Goal: Task Accomplishment & Management: Use online tool/utility

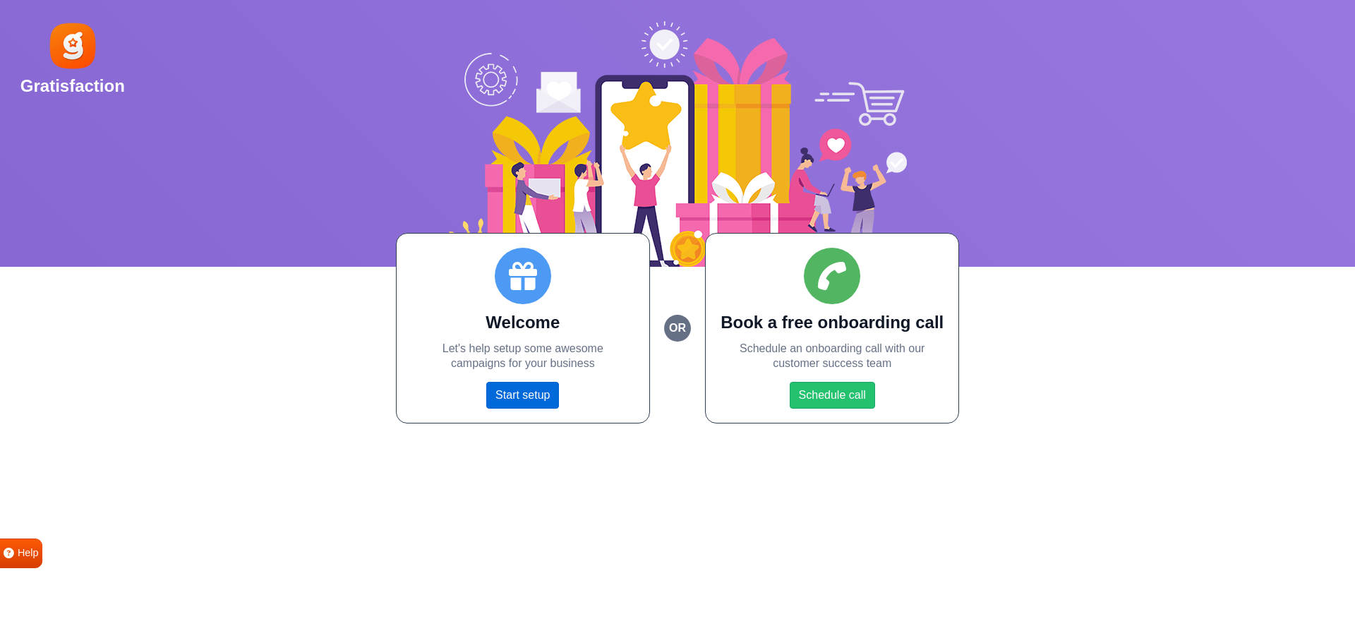
click at [528, 389] on link "Start setup" at bounding box center [522, 395] width 73 height 27
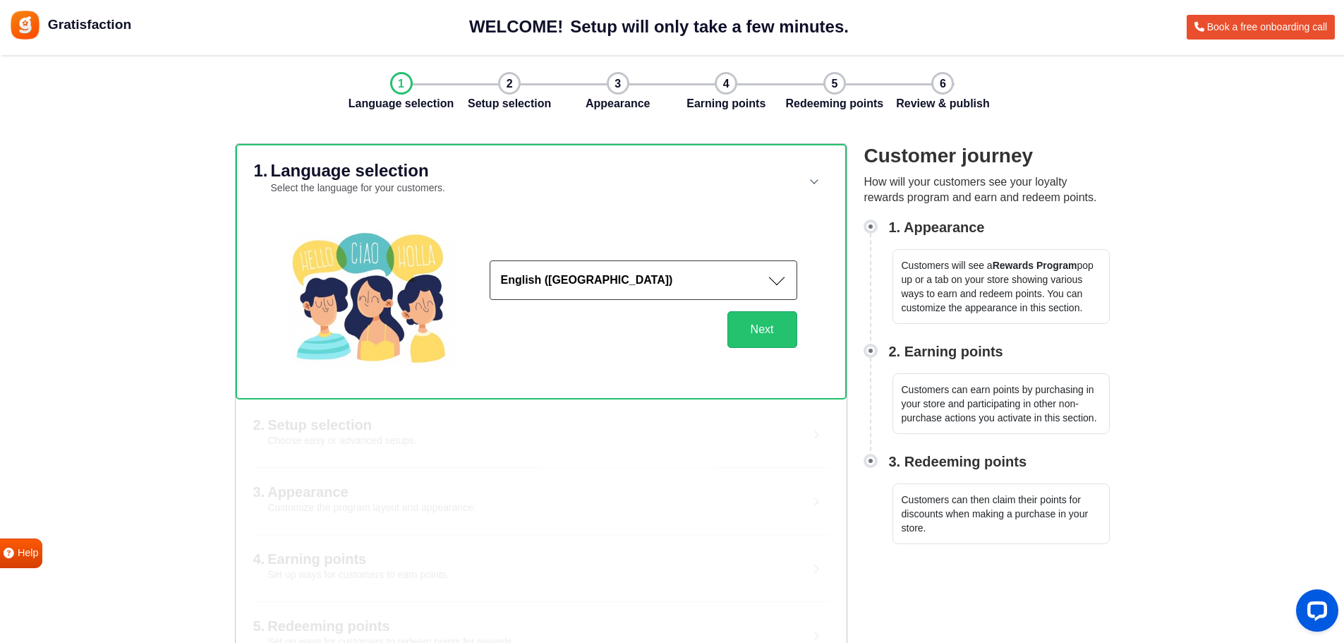
click at [661, 288] on button "English ([GEOGRAPHIC_DATA])" at bounding box center [644, 280] width 308 height 40
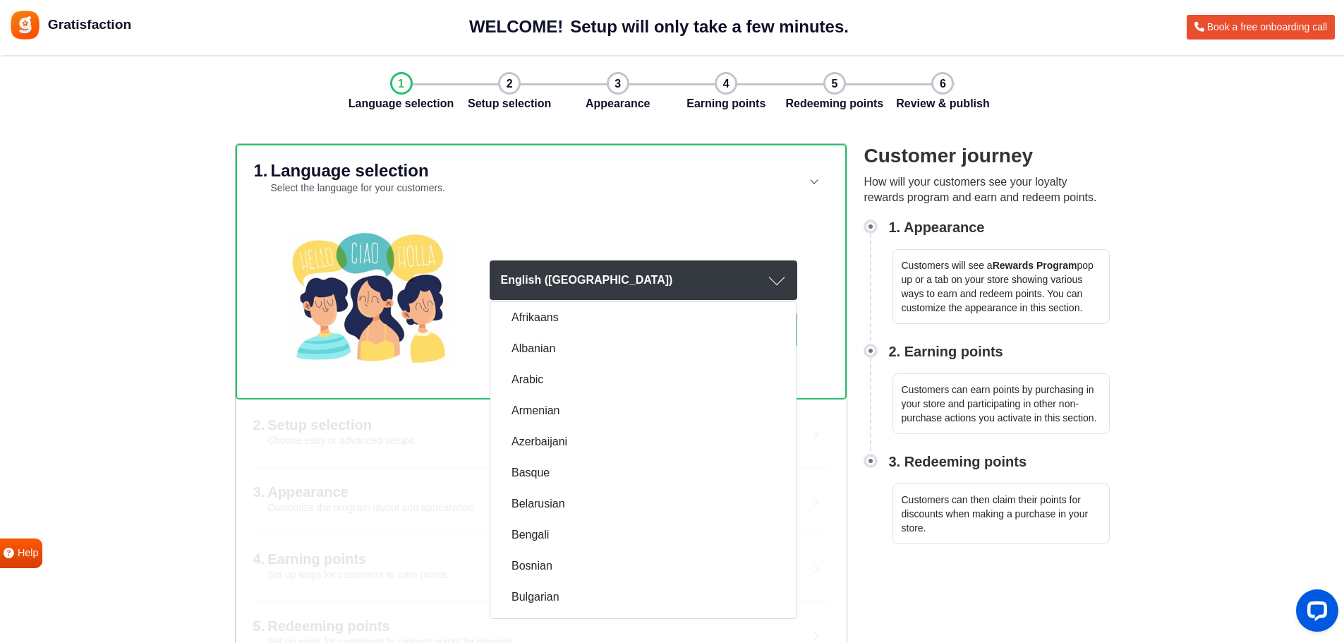
click at [661, 288] on button "English ([GEOGRAPHIC_DATA])" at bounding box center [644, 280] width 308 height 40
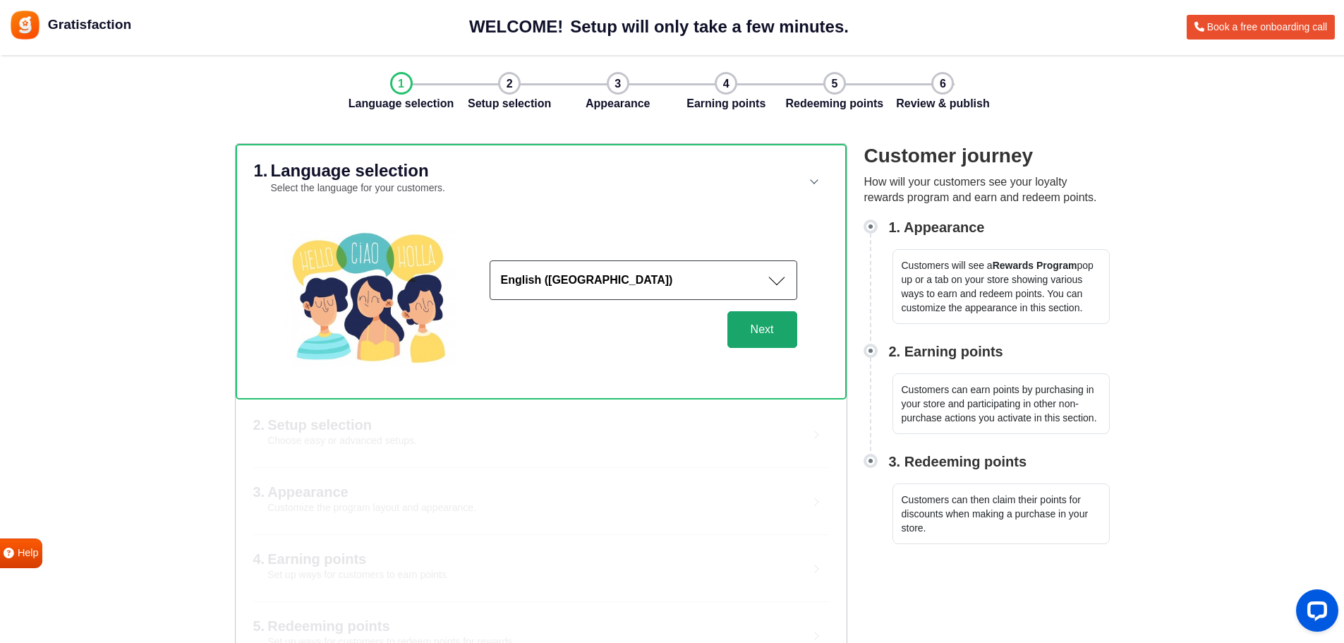
click at [779, 317] on button "Next" at bounding box center [762, 329] width 70 height 37
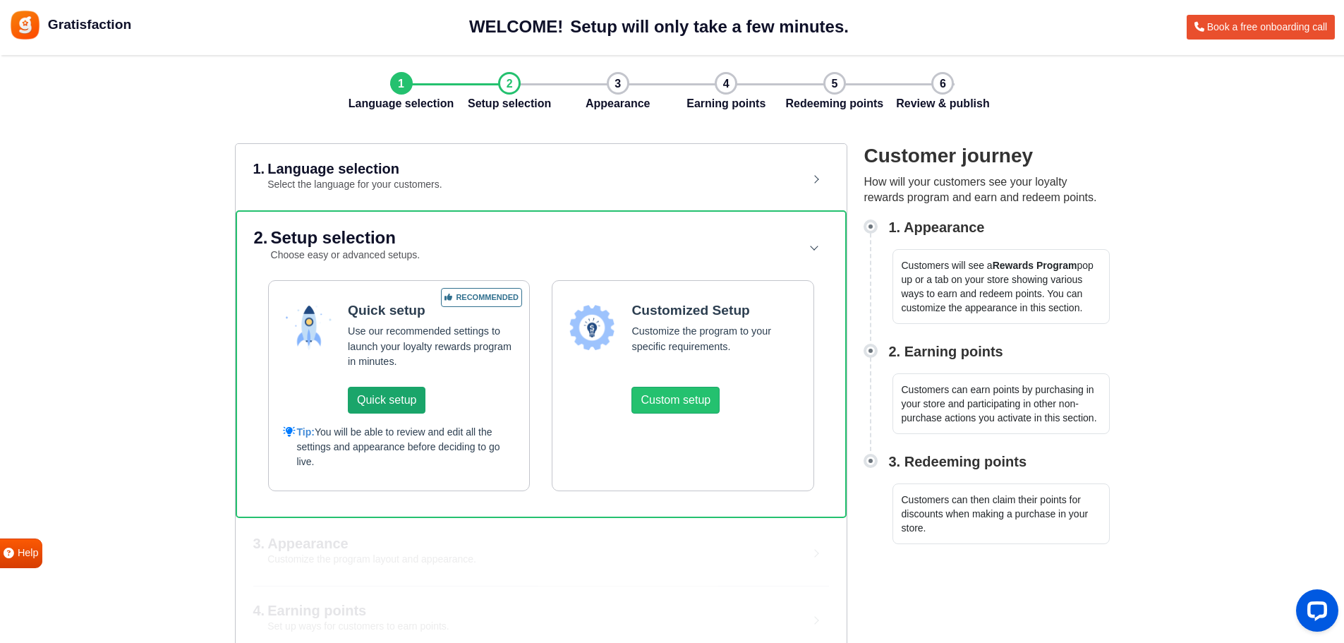
click at [398, 398] on button "Quick setup" at bounding box center [387, 400] width 78 height 27
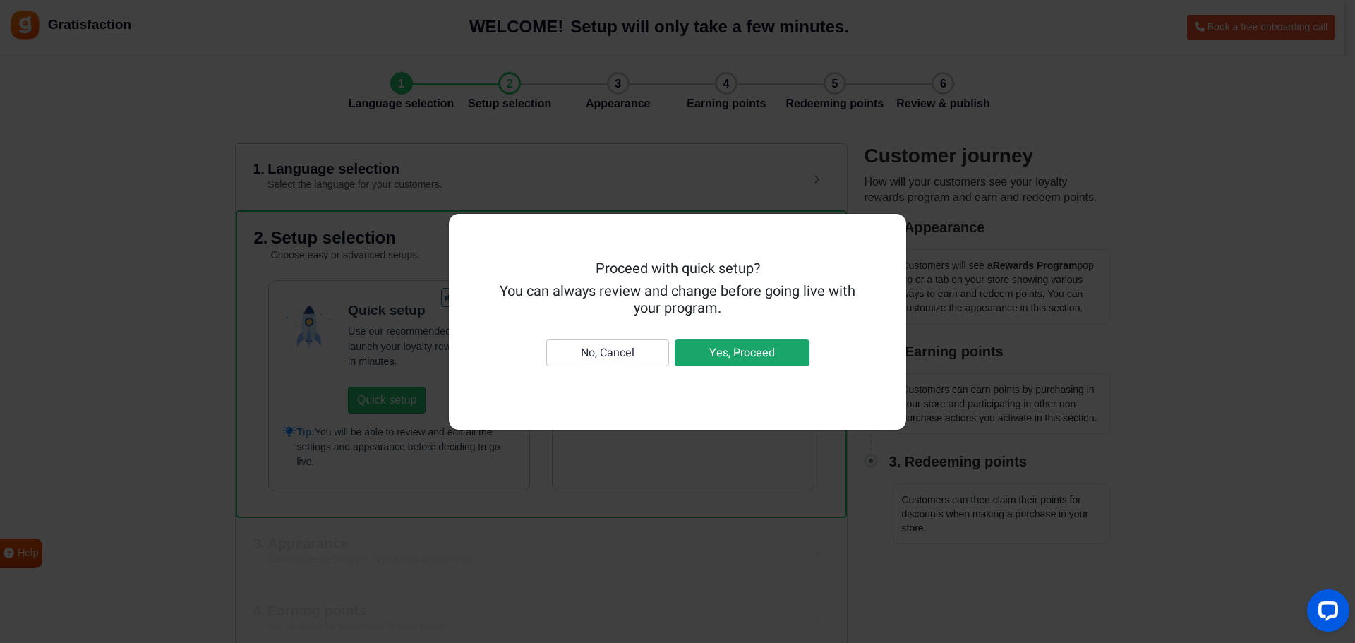
click at [772, 347] on button "Yes, Proceed" at bounding box center [742, 352] width 135 height 27
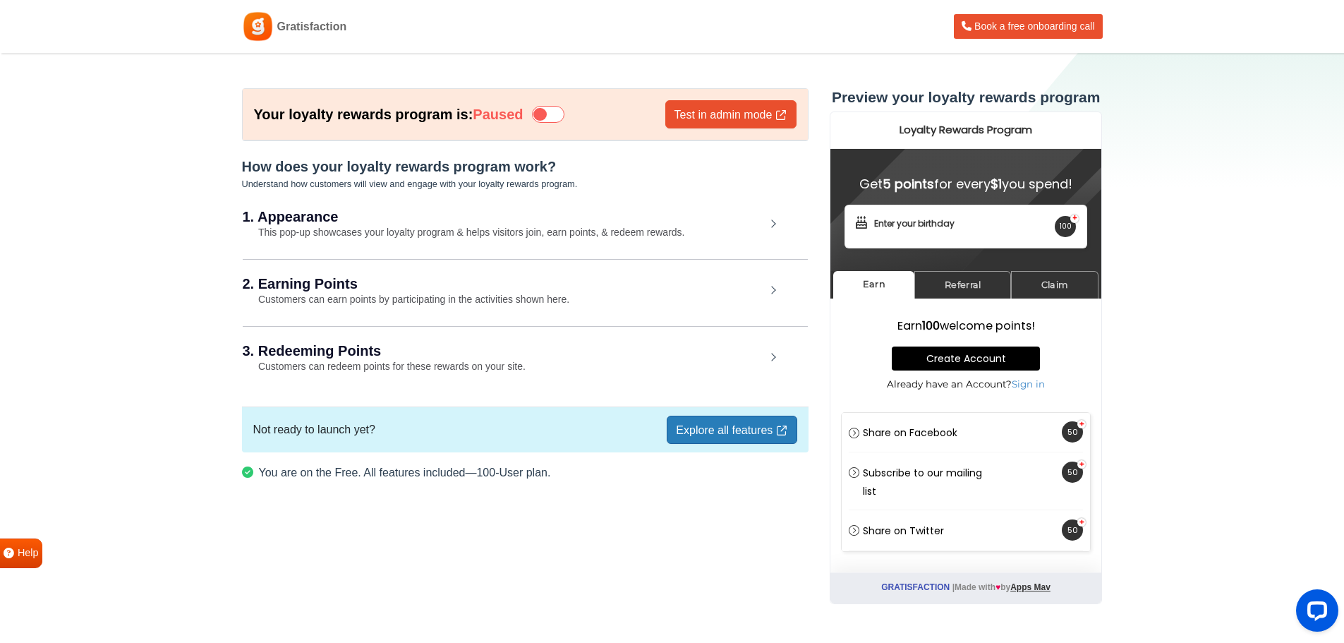
click at [508, 226] on small "This pop-up showcases your loyalty program & helps visitors join, earn points, …" at bounding box center [464, 231] width 442 height 11
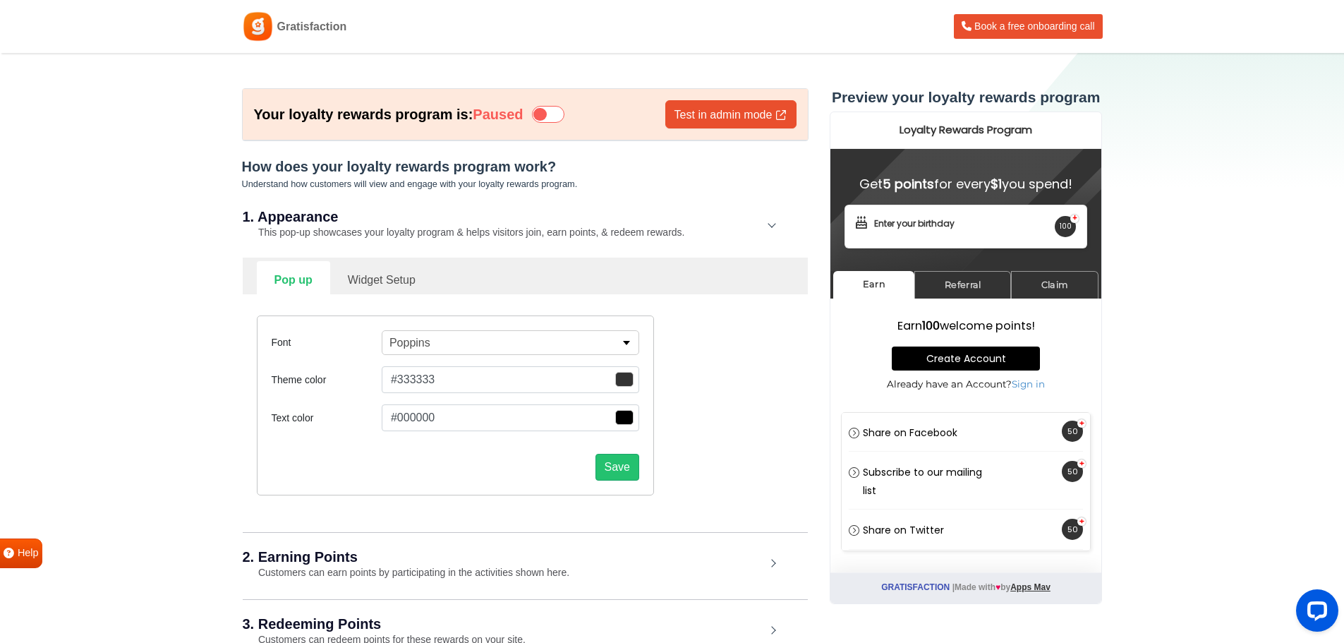
click at [382, 275] on link "Widget Setup" at bounding box center [381, 278] width 103 height 35
select select "right"
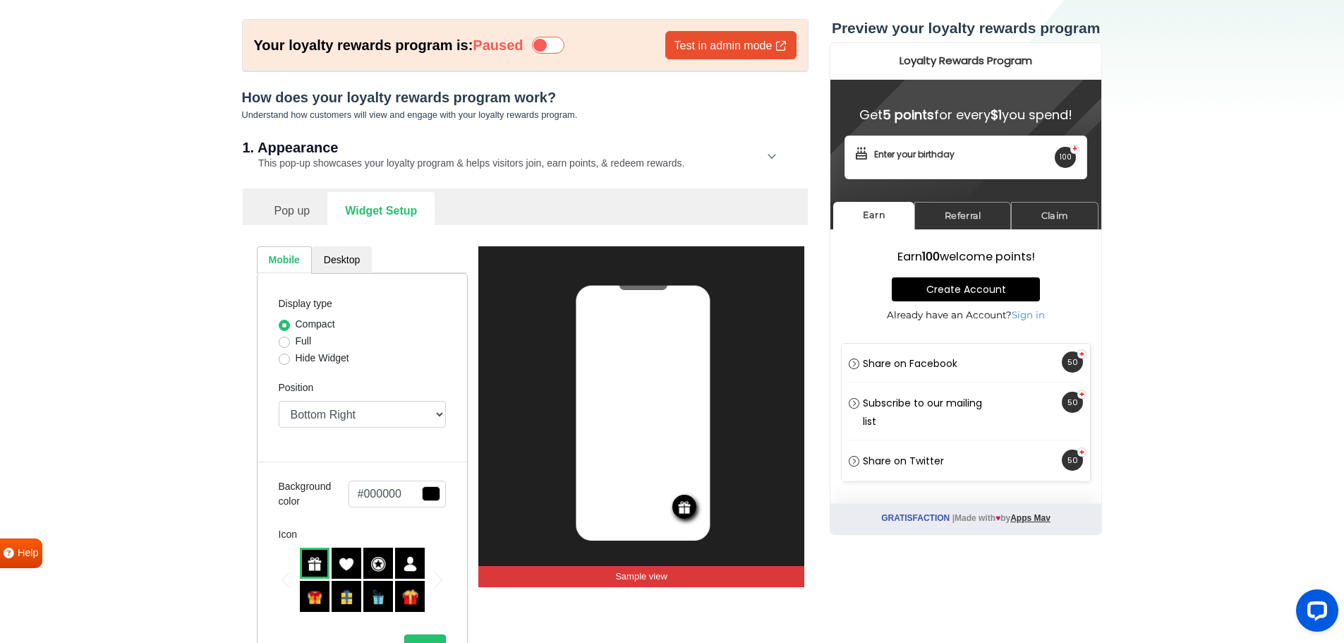
scroll to position [118, 0]
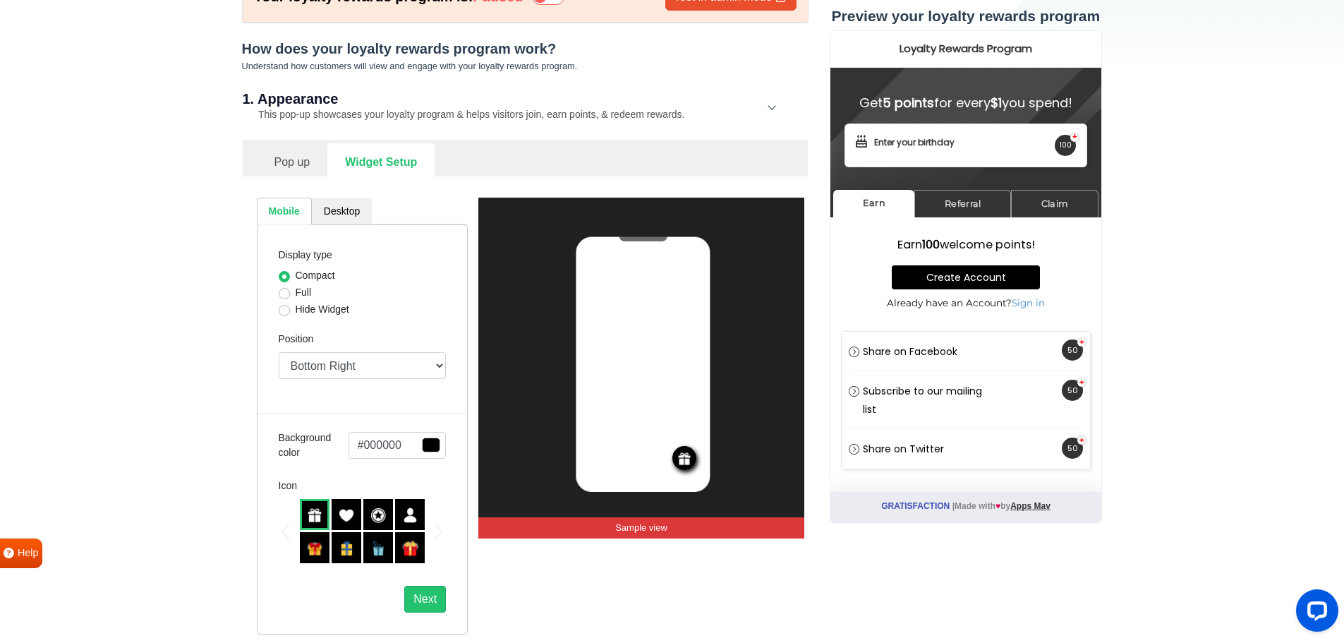
click at [309, 295] on label "Full" at bounding box center [304, 292] width 16 height 15
click at [290, 295] on input "Full" at bounding box center [284, 292] width 11 height 14
radio input "true"
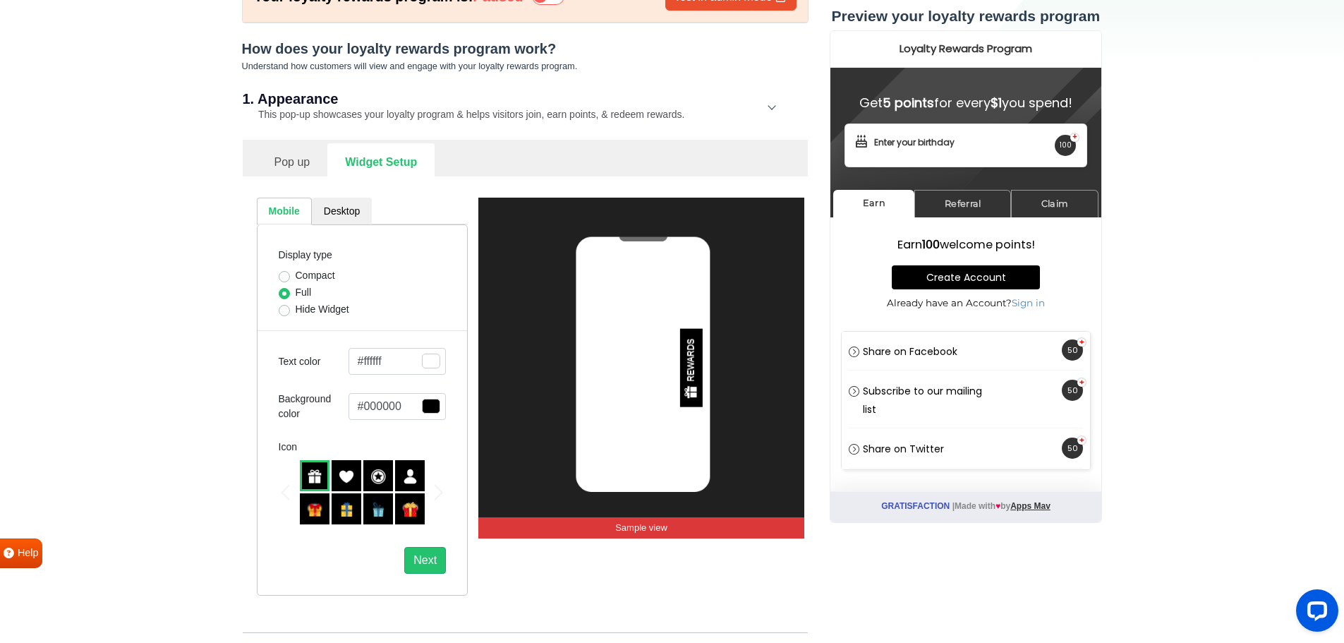
click at [306, 306] on label "Hide Widget" at bounding box center [323, 309] width 54 height 15
click at [290, 306] on input "Hide Widget" at bounding box center [284, 309] width 11 height 14
radio input "true"
click at [306, 293] on label "Full" at bounding box center [304, 292] width 16 height 15
click at [290, 293] on input "Full" at bounding box center [284, 292] width 11 height 14
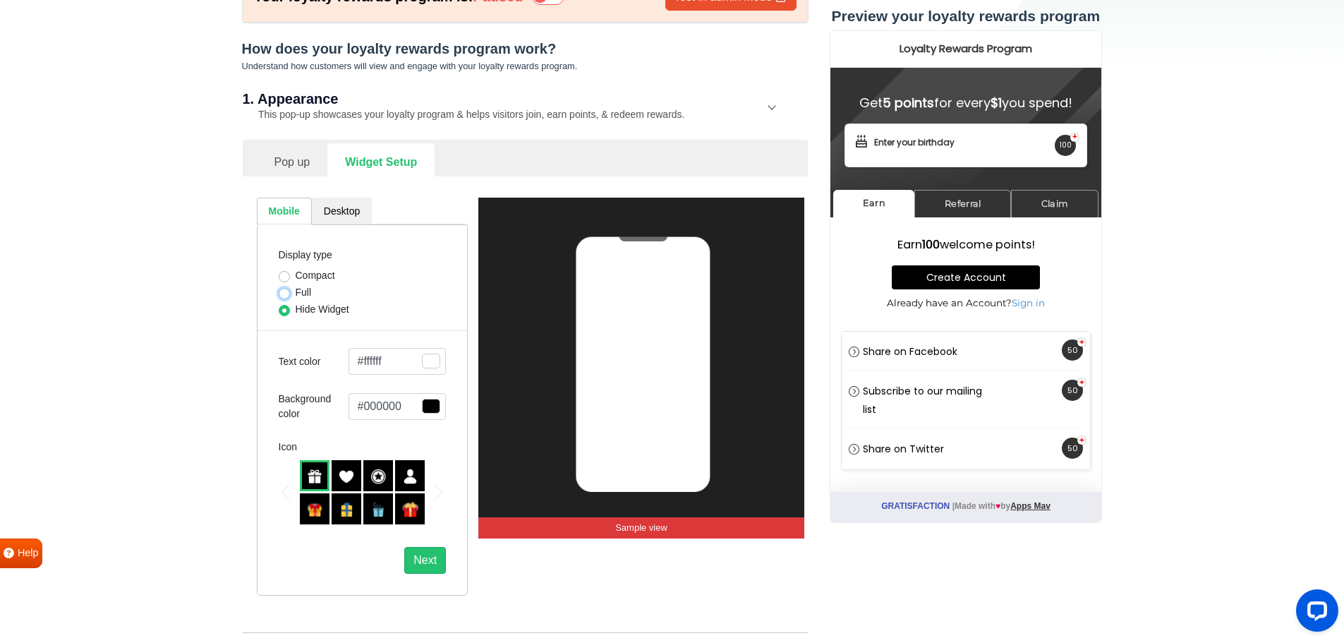
radio input "true"
click at [340, 464] on div at bounding box center [347, 475] width 30 height 31
click at [428, 362] on span "button" at bounding box center [431, 360] width 18 height 15
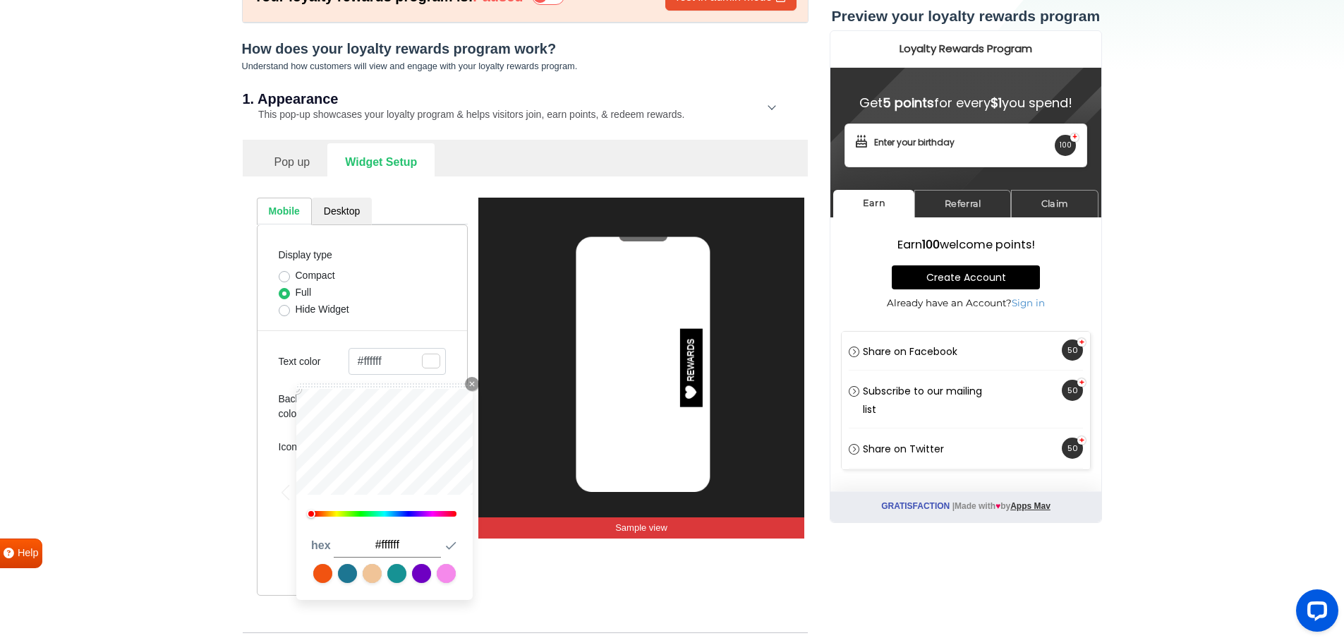
click at [425, 355] on span "button" at bounding box center [431, 360] width 18 height 15
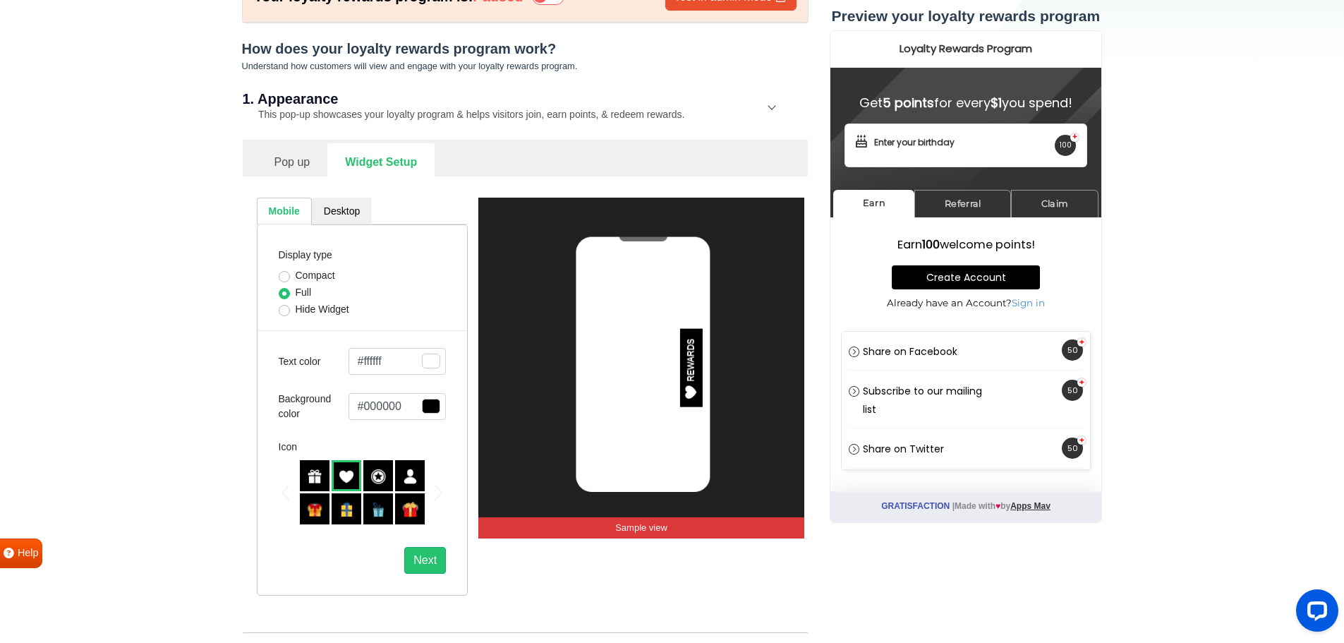
click at [394, 361] on button "#ffffff" at bounding box center [398, 361] width 98 height 27
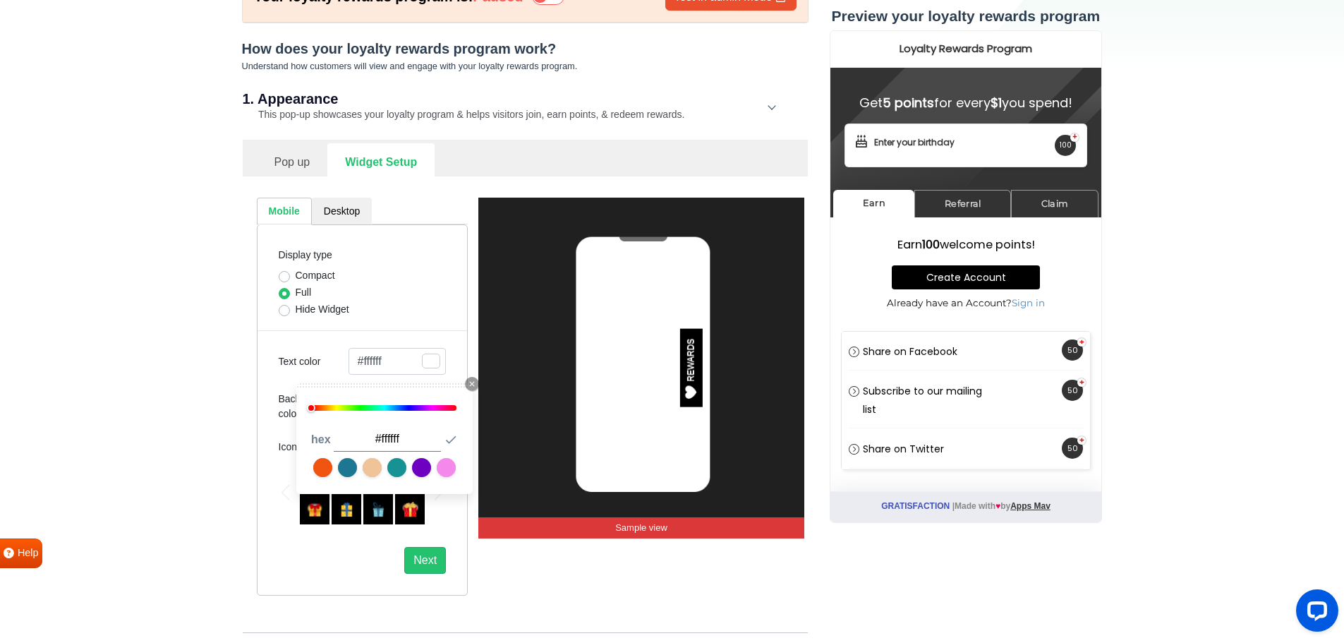
click at [394, 361] on button "#ffffff" at bounding box center [398, 361] width 98 height 27
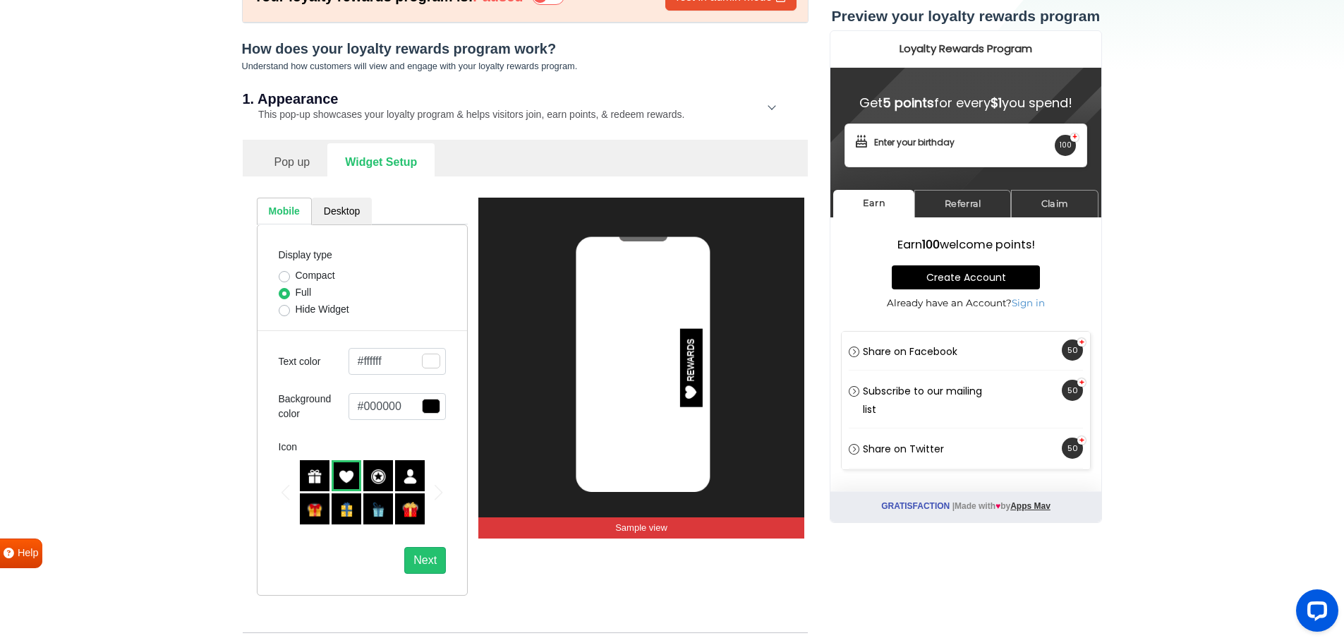
click at [394, 361] on button "#ffffff" at bounding box center [398, 361] width 98 height 27
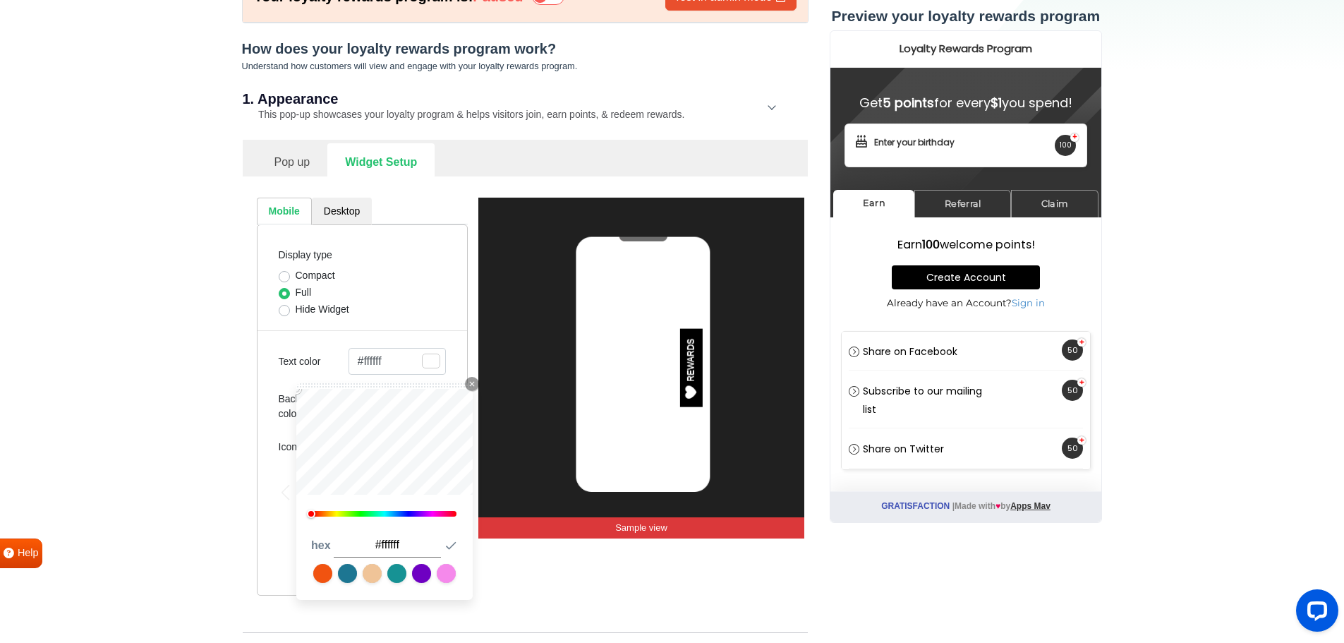
click at [375, 363] on button "#ffffff" at bounding box center [398, 361] width 98 height 27
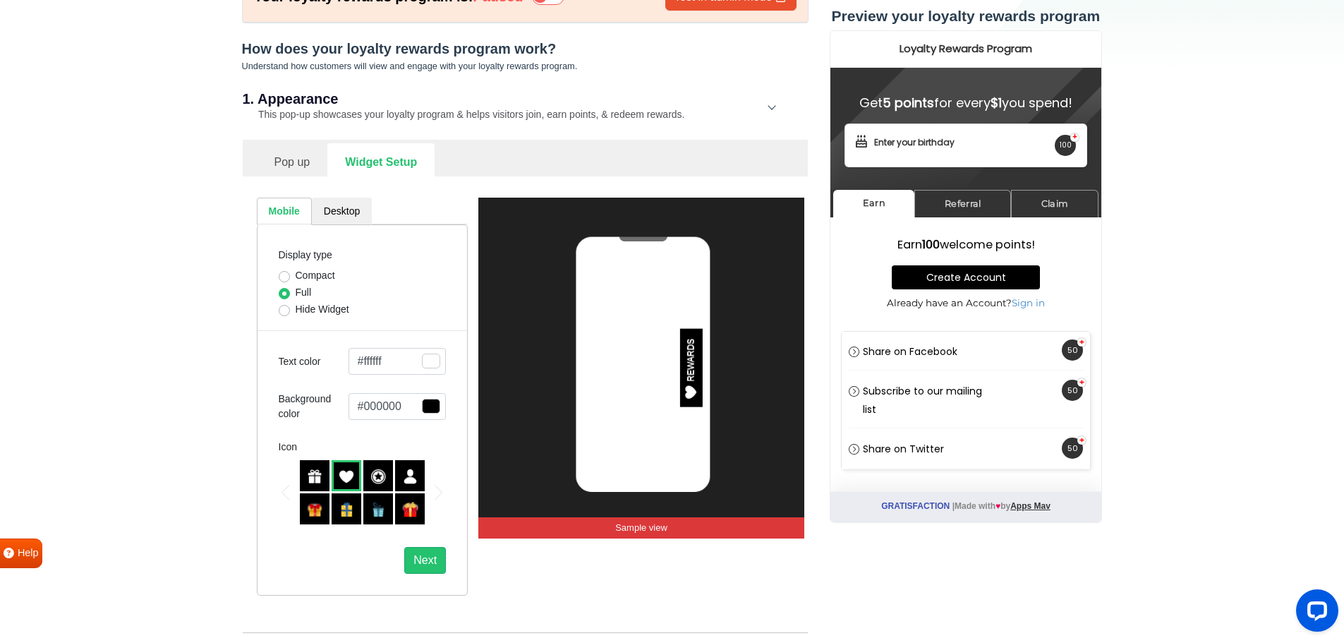
click at [375, 363] on button "#ffffff" at bounding box center [398, 361] width 98 height 27
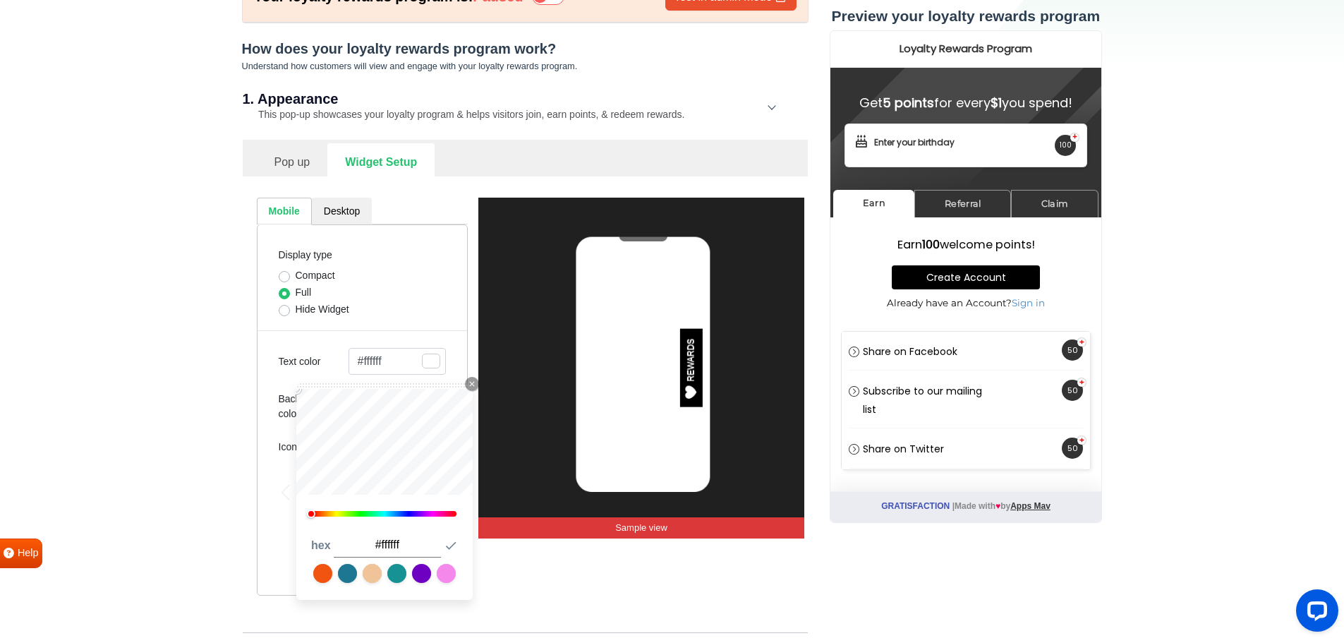
click at [400, 539] on input "#ffffff" at bounding box center [387, 545] width 107 height 25
paste input "cadb2c"
type input "#cadb2c"
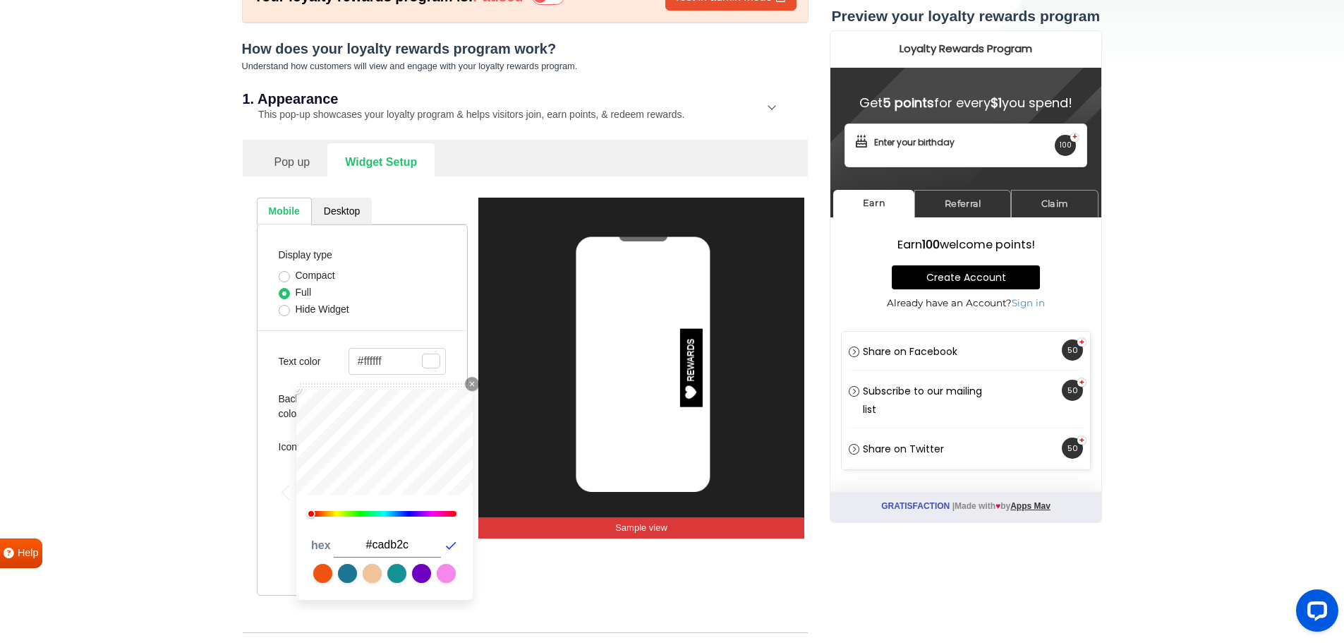
type input "#cadb2c"
click at [456, 550] on icon "button" at bounding box center [451, 545] width 14 height 14
click at [588, 560] on div "REWARDS Sample view" at bounding box center [641, 397] width 326 height 398
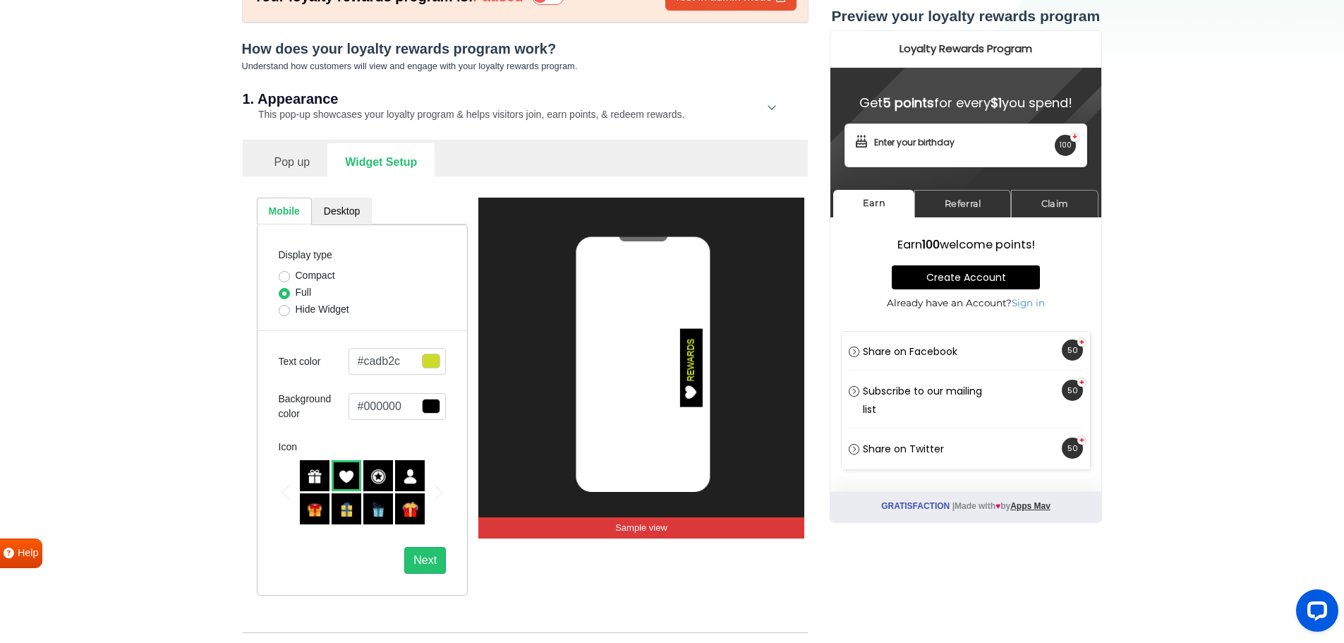
click at [340, 202] on link "Desktop" at bounding box center [342, 212] width 60 height 28
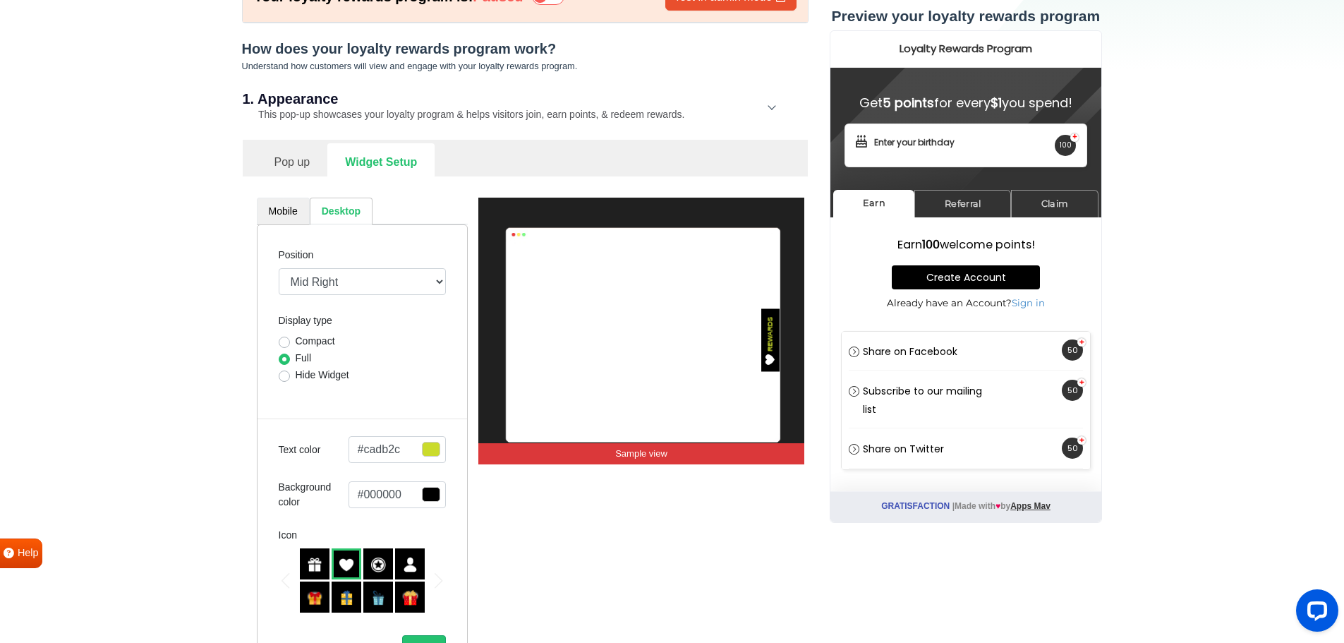
click at [284, 203] on link "Mobile" at bounding box center [283, 212] width 53 height 28
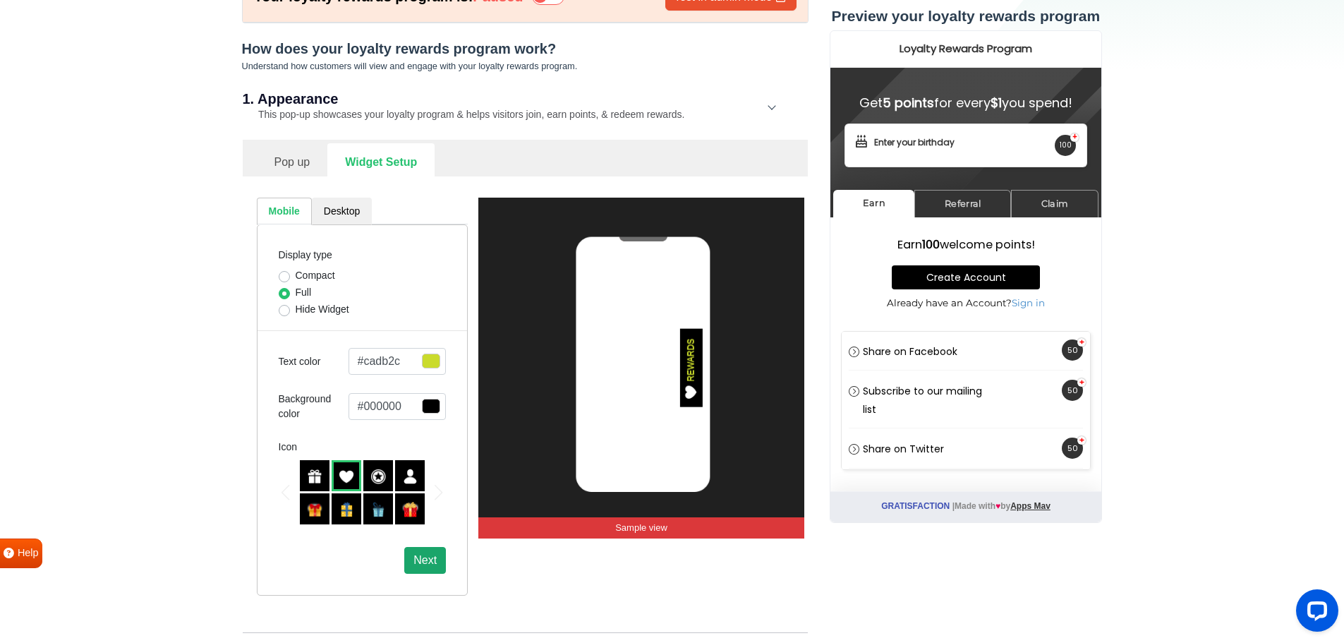
click at [437, 559] on button "Next" at bounding box center [425, 560] width 42 height 27
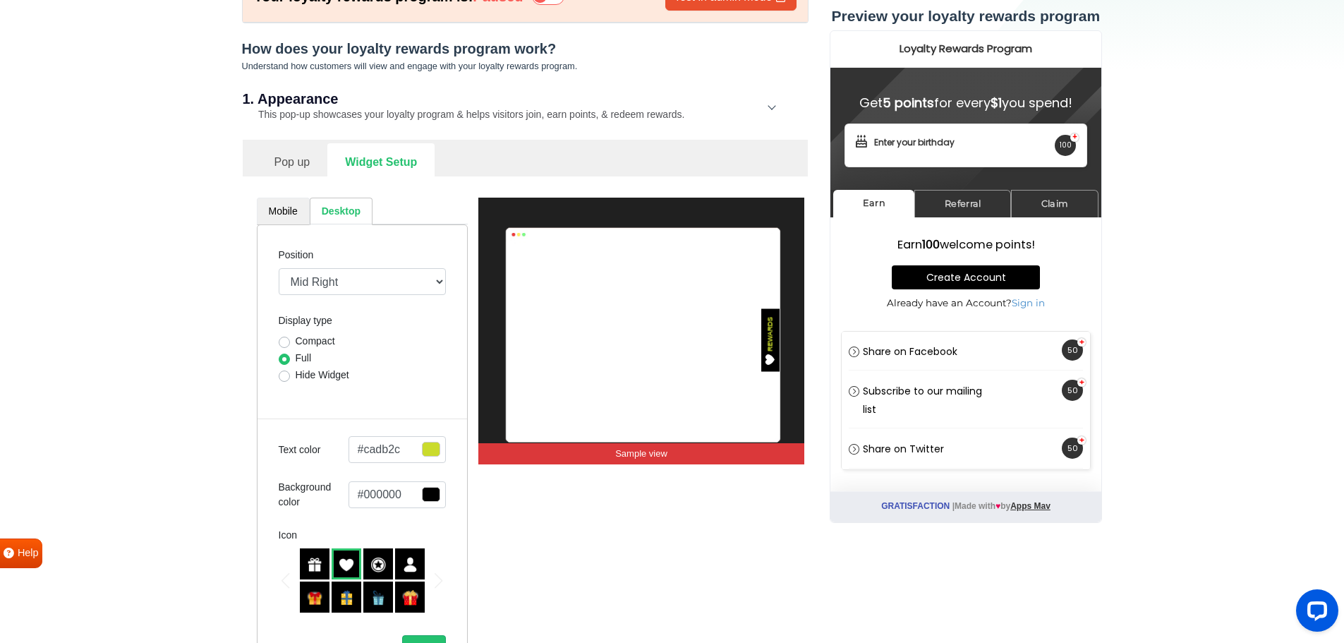
click at [282, 212] on link "Mobile" at bounding box center [283, 212] width 53 height 28
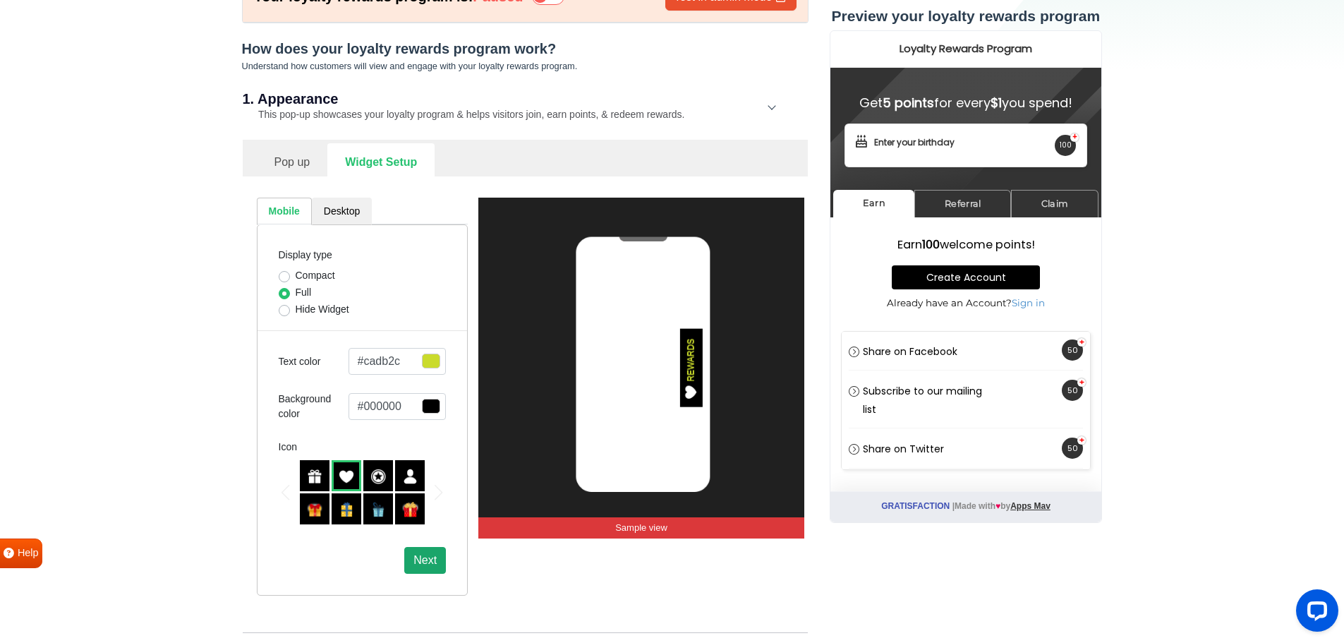
click at [413, 561] on button "Next" at bounding box center [425, 560] width 42 height 27
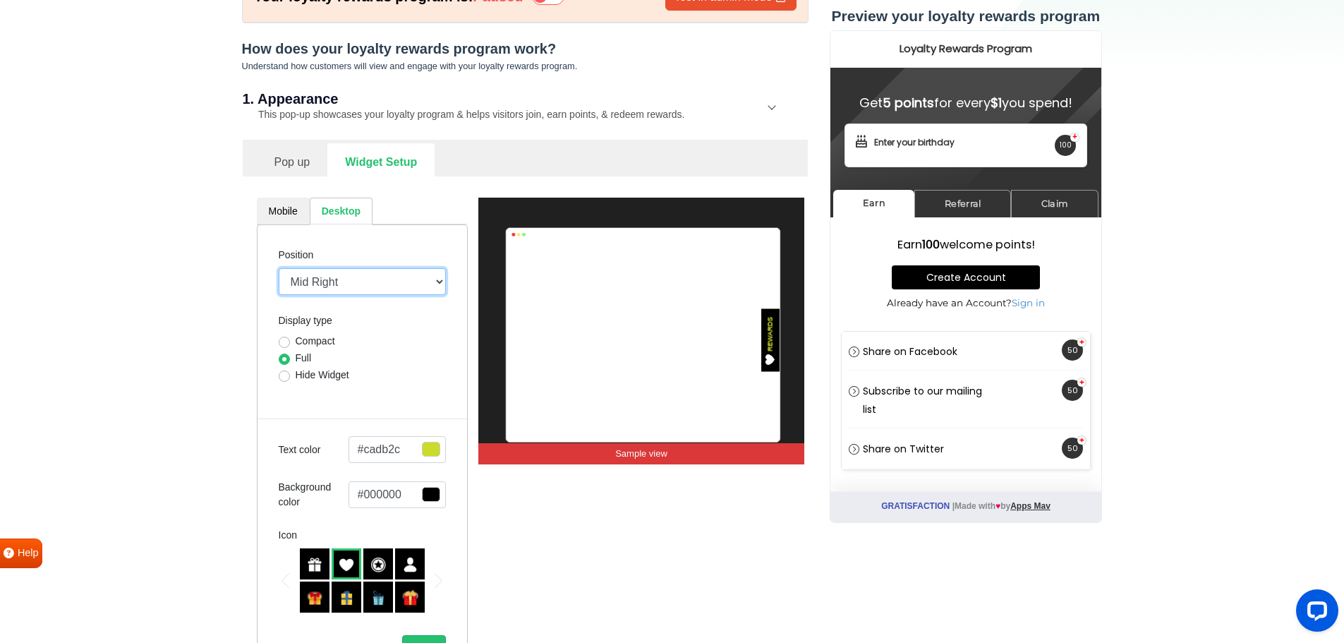
click at [376, 277] on select "Mid Right Mid Left Top Bar Top Left Top Right Top Center Bottom Bar Bottom Left…" at bounding box center [363, 281] width 168 height 27
click at [376, 280] on select "Mid Right Mid Left Top Bar Top Left Top Right Top Center Bottom Bar Bottom Left…" at bounding box center [363, 281] width 168 height 27
click at [322, 338] on label "Compact" at bounding box center [316, 341] width 40 height 15
click at [290, 338] on input "Compact" at bounding box center [284, 341] width 11 height 14
radio input "true"
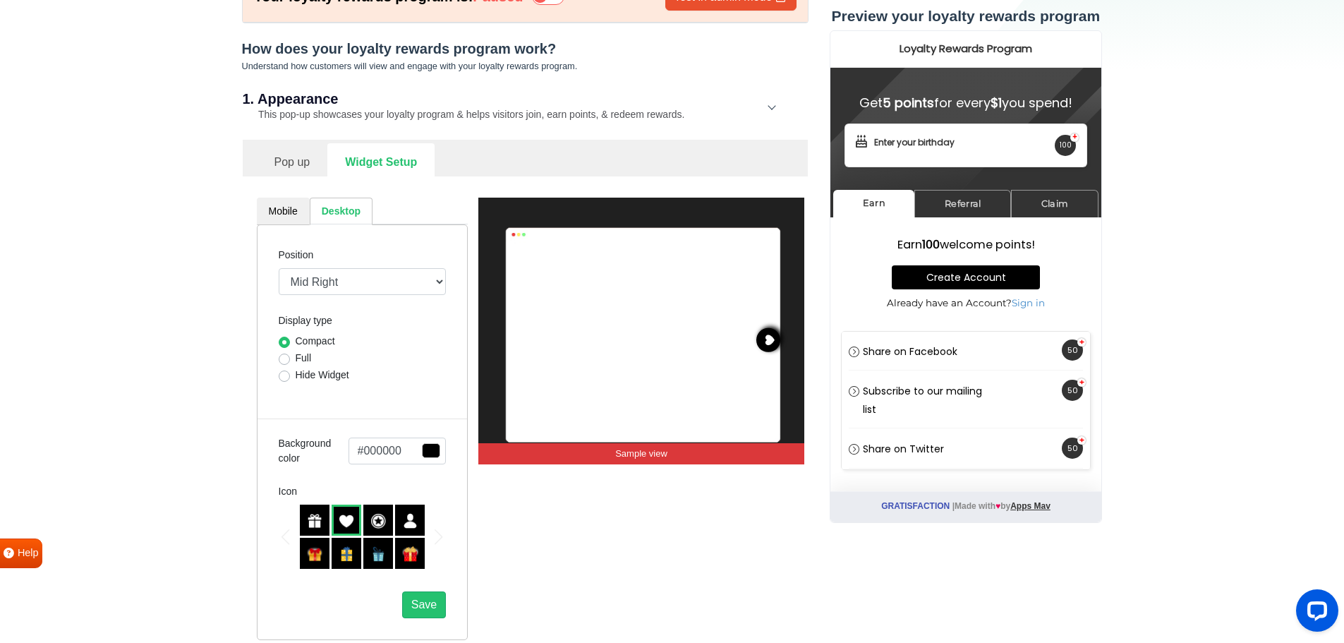
click at [303, 361] on label "Full" at bounding box center [304, 358] width 16 height 15
click at [290, 361] on input "Full" at bounding box center [284, 358] width 11 height 14
radio input "true"
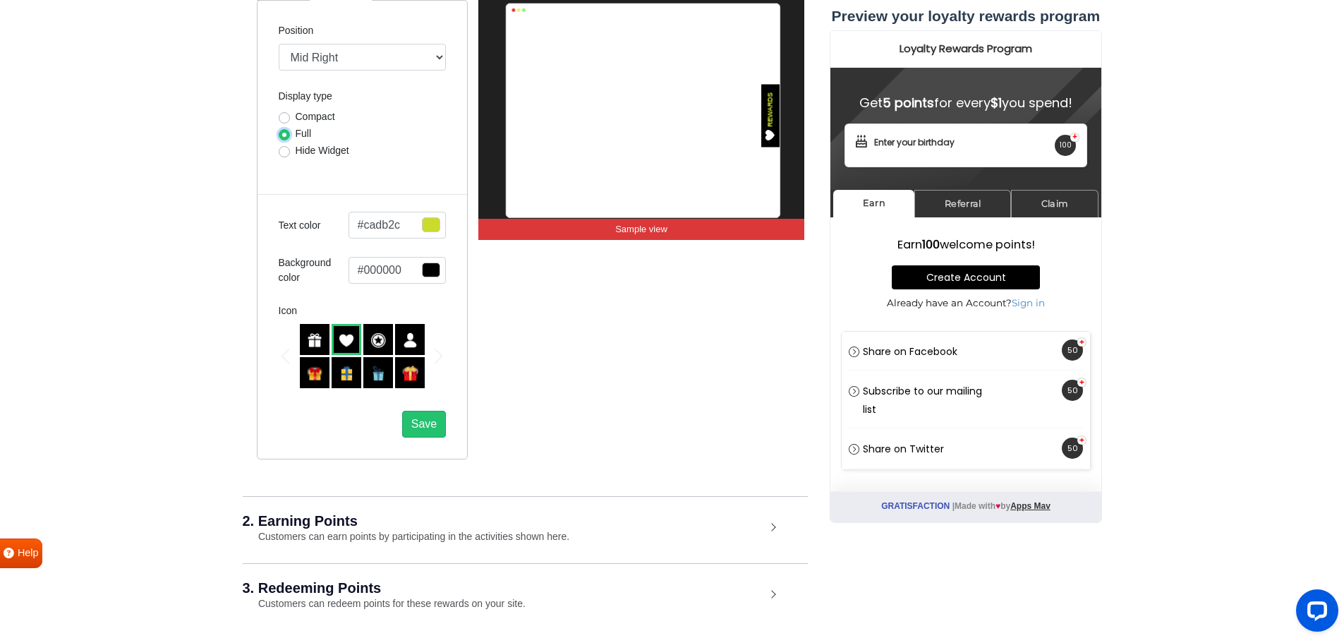
scroll to position [353, 0]
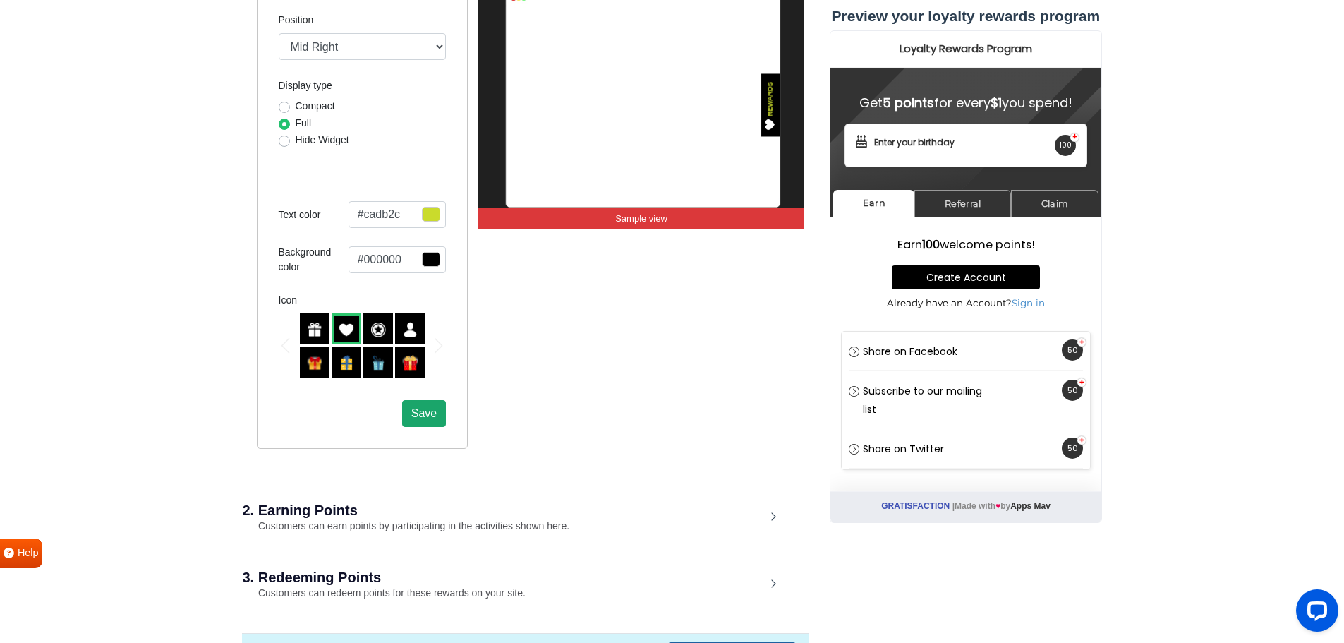
click at [421, 413] on span "Save" at bounding box center [423, 413] width 25 height 12
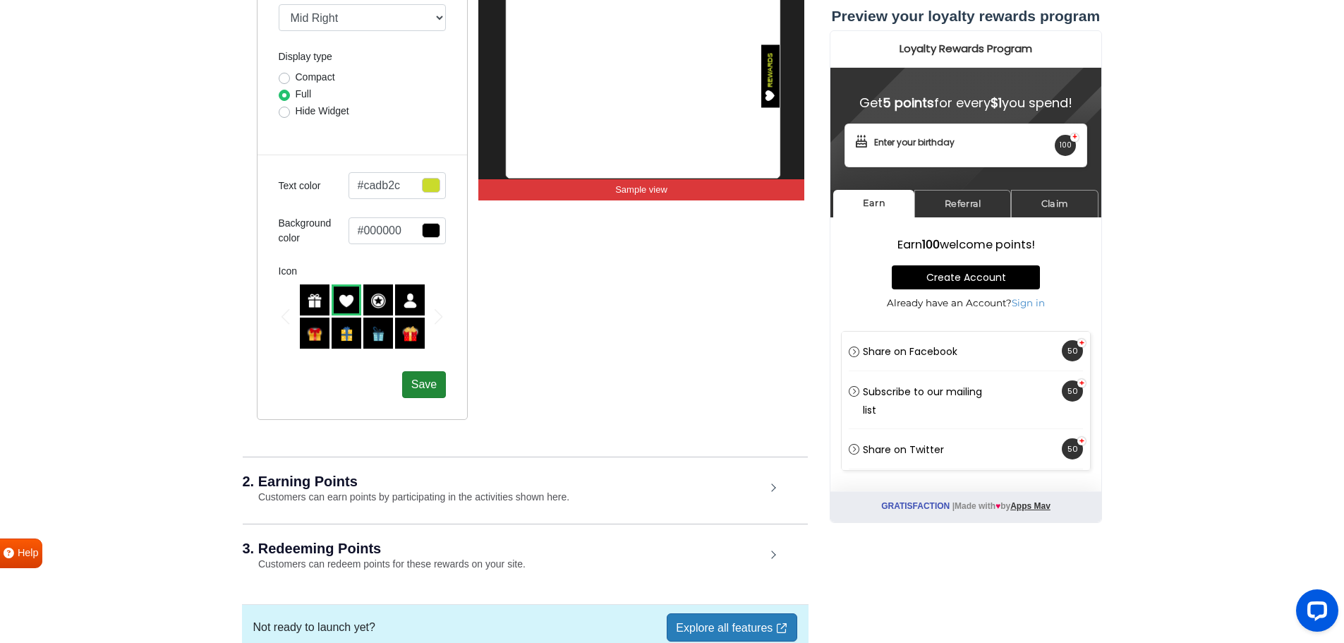
scroll to position [147, 0]
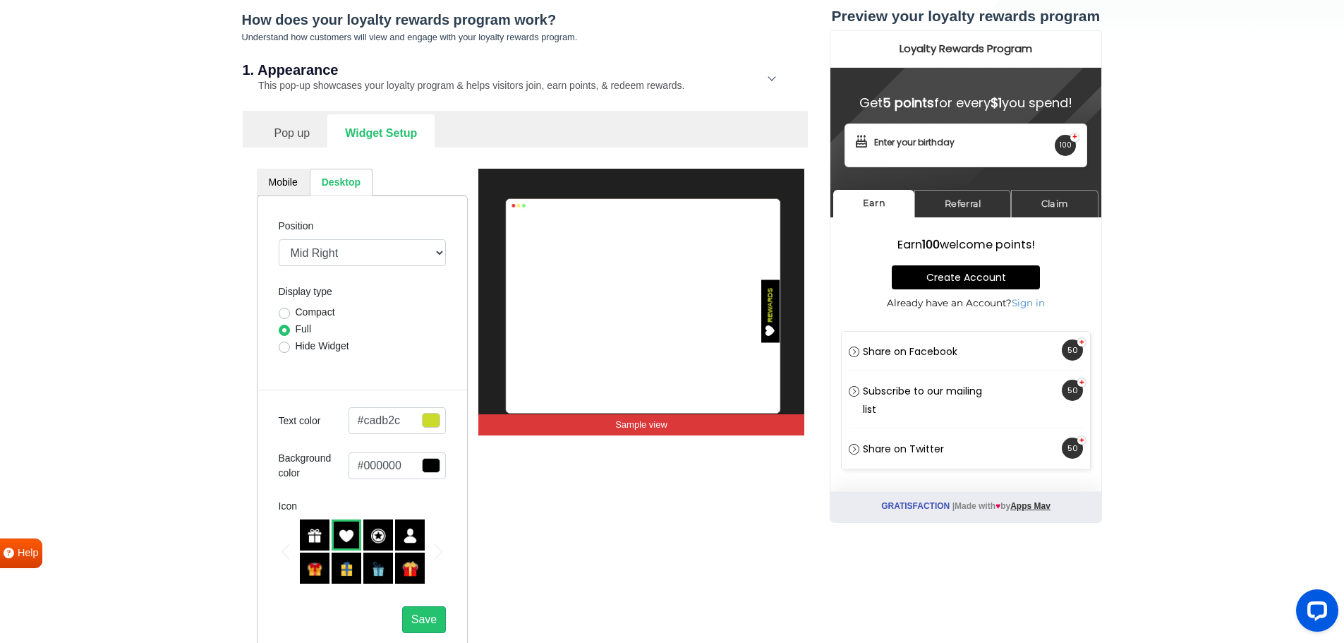
click at [302, 131] on link "Pop up" at bounding box center [292, 131] width 71 height 35
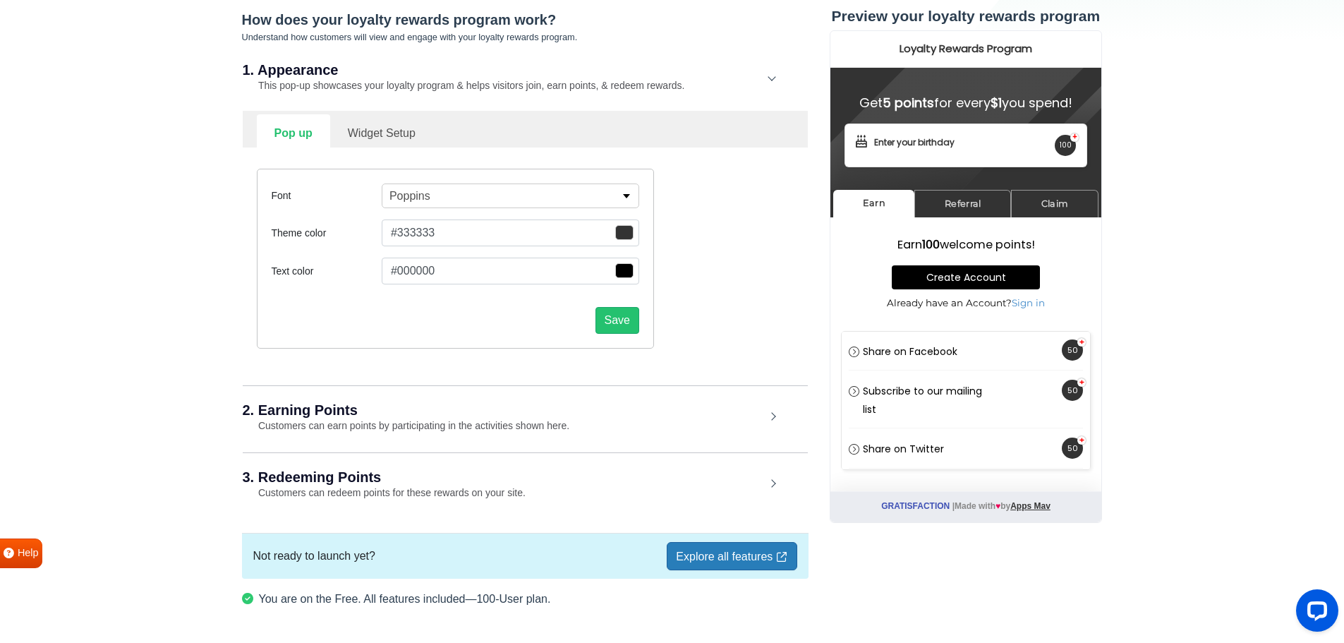
click at [511, 230] on button "#333333" at bounding box center [511, 232] width 258 height 27
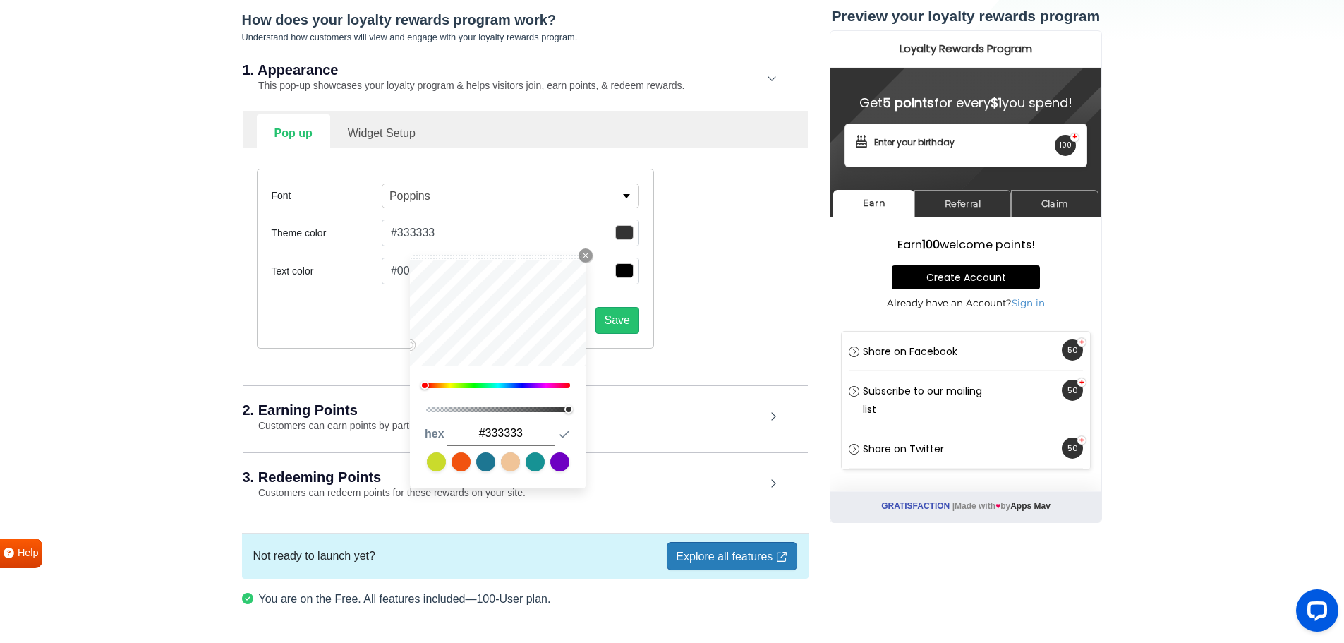
click at [485, 440] on input "#333333" at bounding box center [500, 433] width 107 height 25
paste input "#cadb2c"
click at [481, 431] on input "##cadb2c" at bounding box center [500, 433] width 107 height 25
type input "#cadb2c"
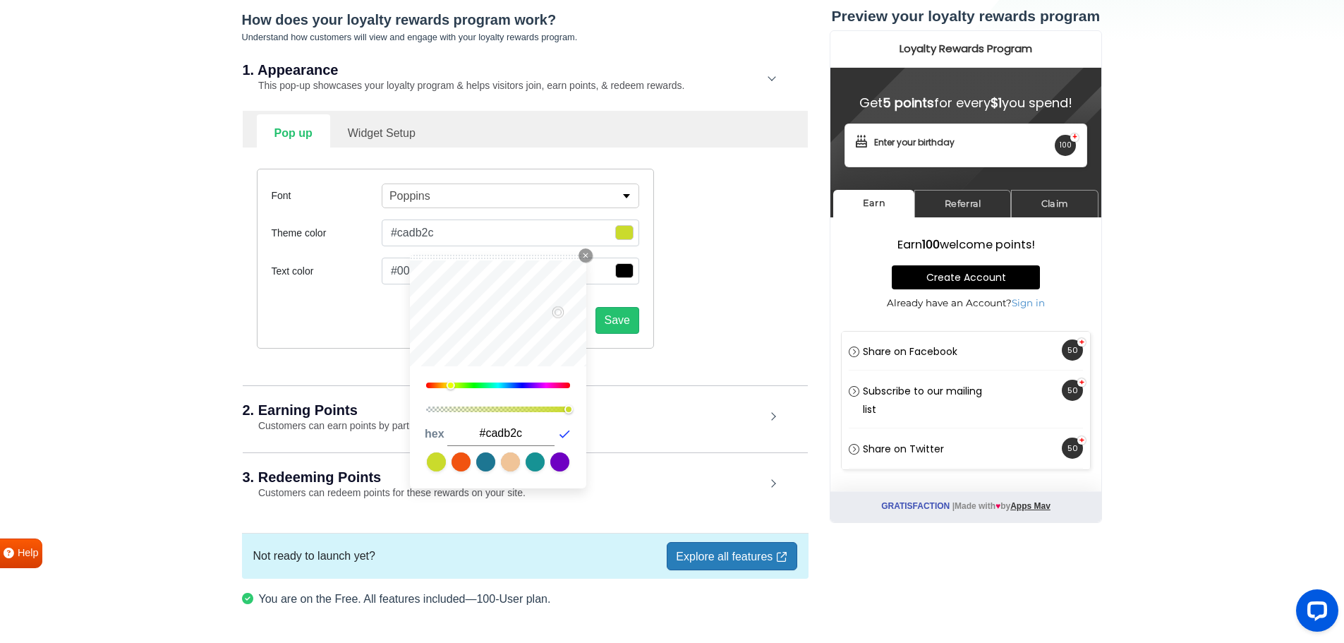
click at [564, 432] on icon "button" at bounding box center [564, 434] width 14 height 14
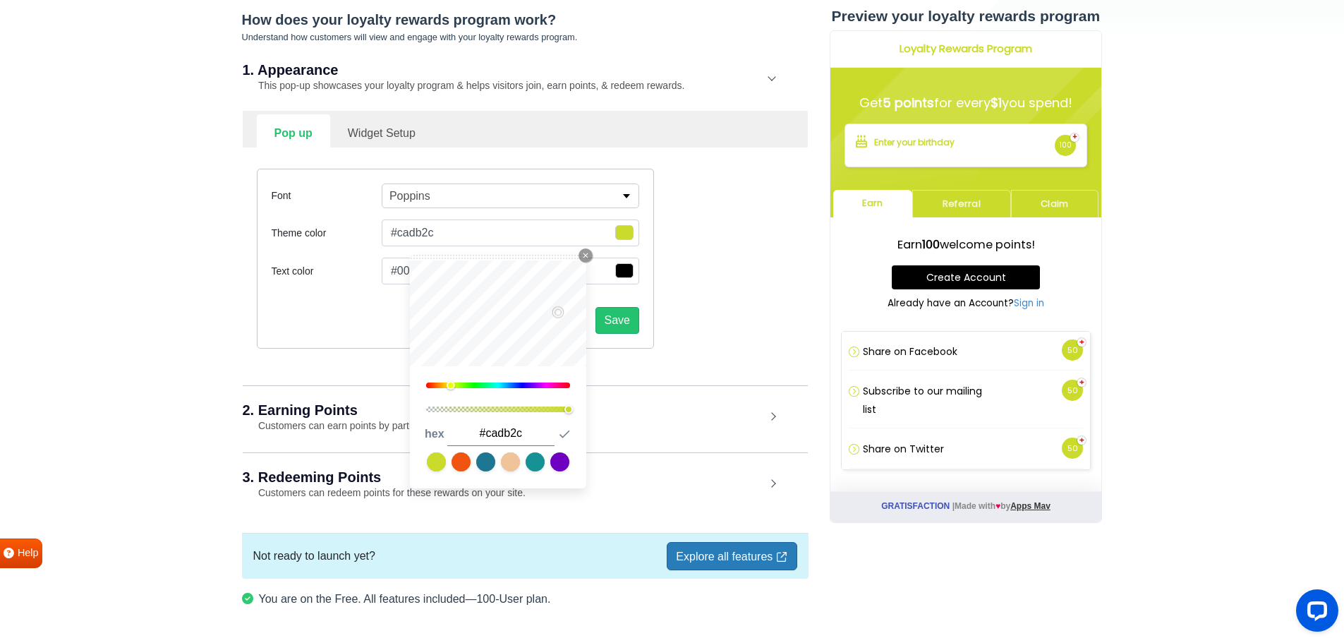
click at [397, 246] on button "#000000" at bounding box center [511, 232] width 258 height 27
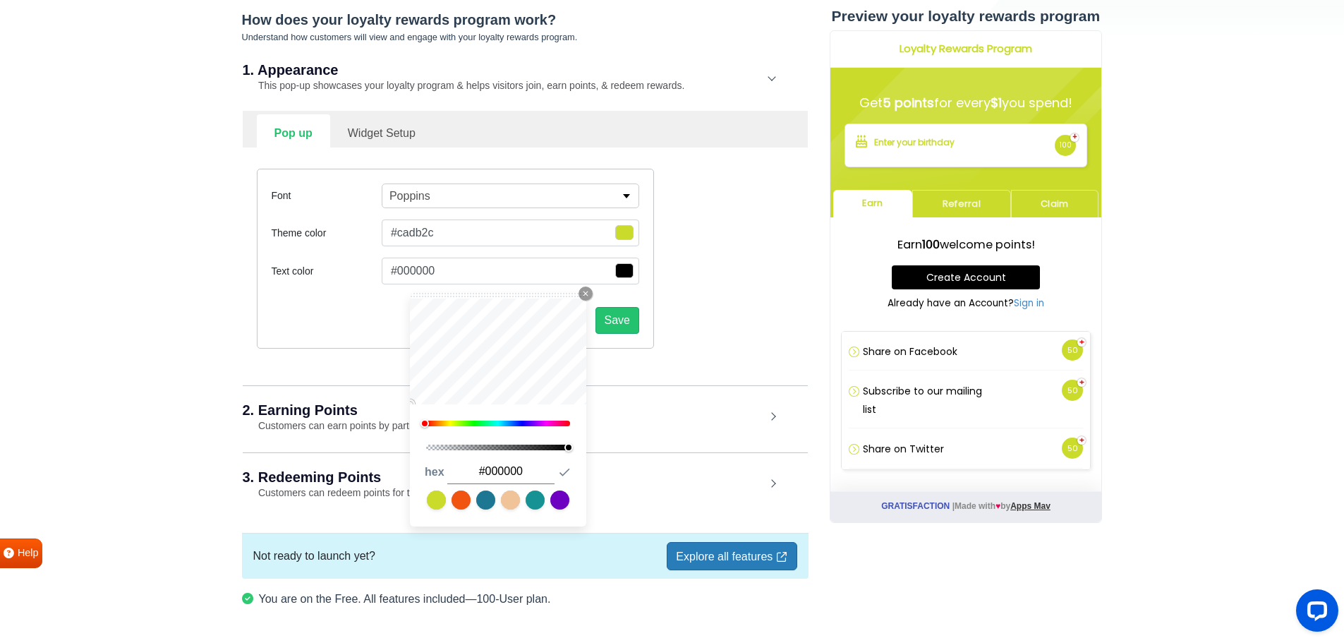
click at [627, 240] on span "button" at bounding box center [624, 232] width 18 height 15
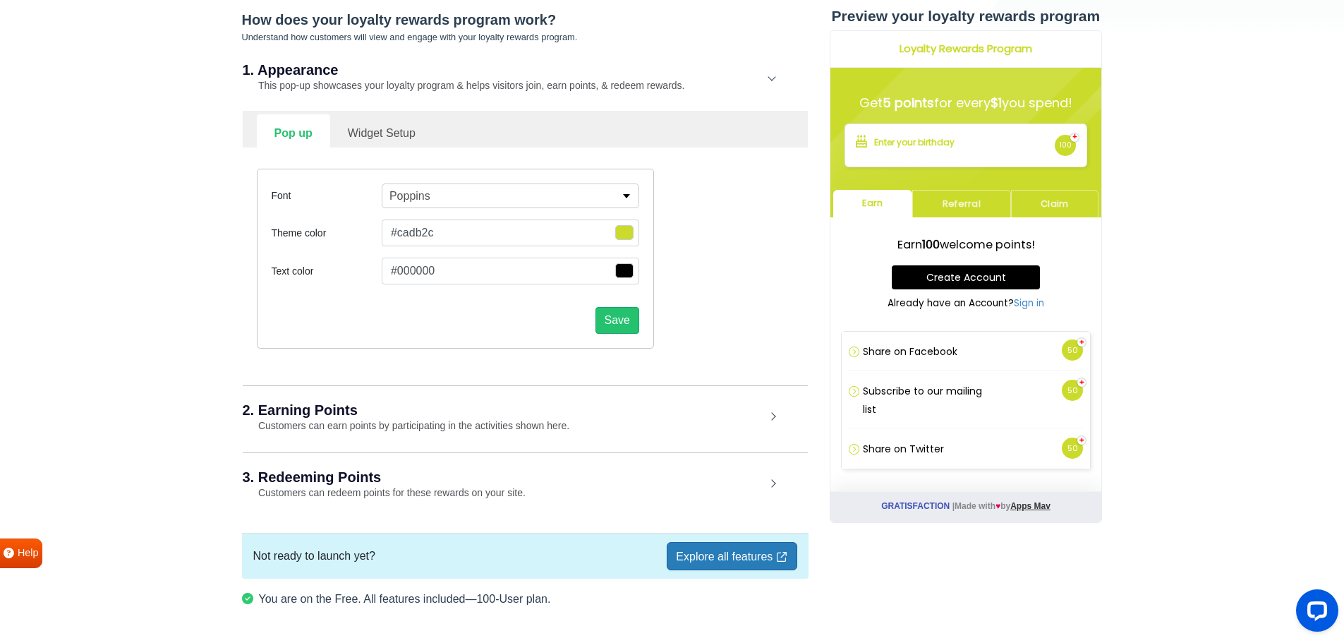
click at [627, 240] on span "button" at bounding box center [624, 232] width 18 height 15
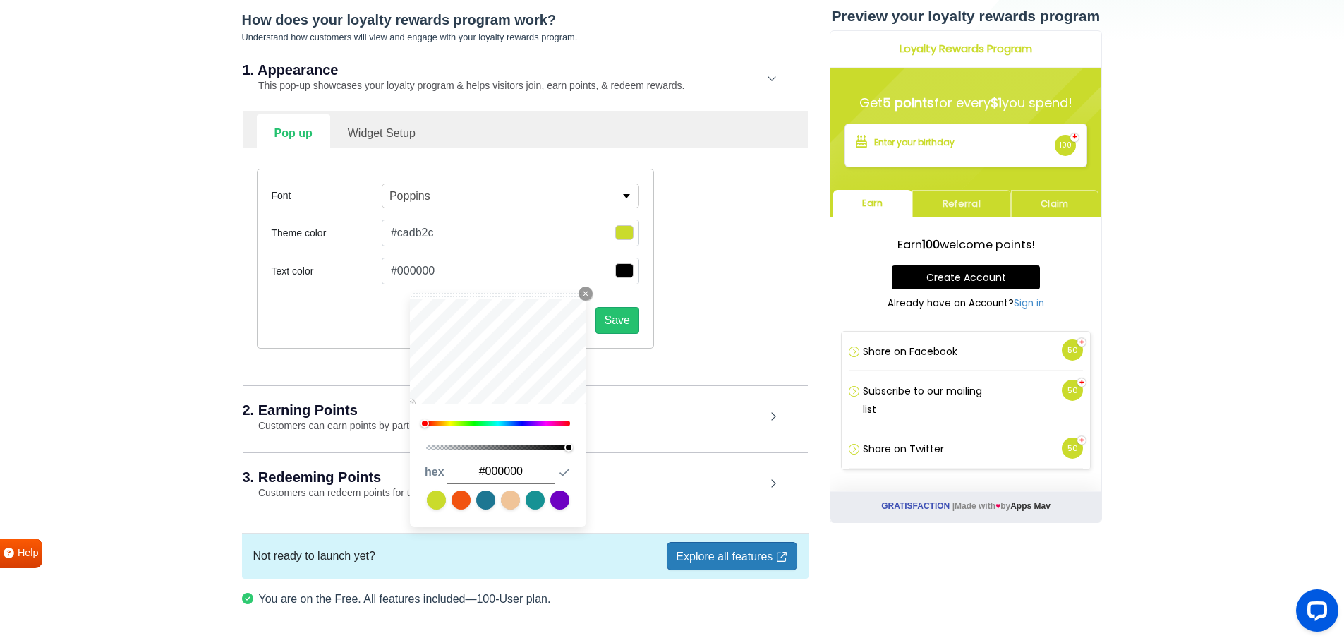
click at [627, 240] on span "button" at bounding box center [624, 232] width 18 height 15
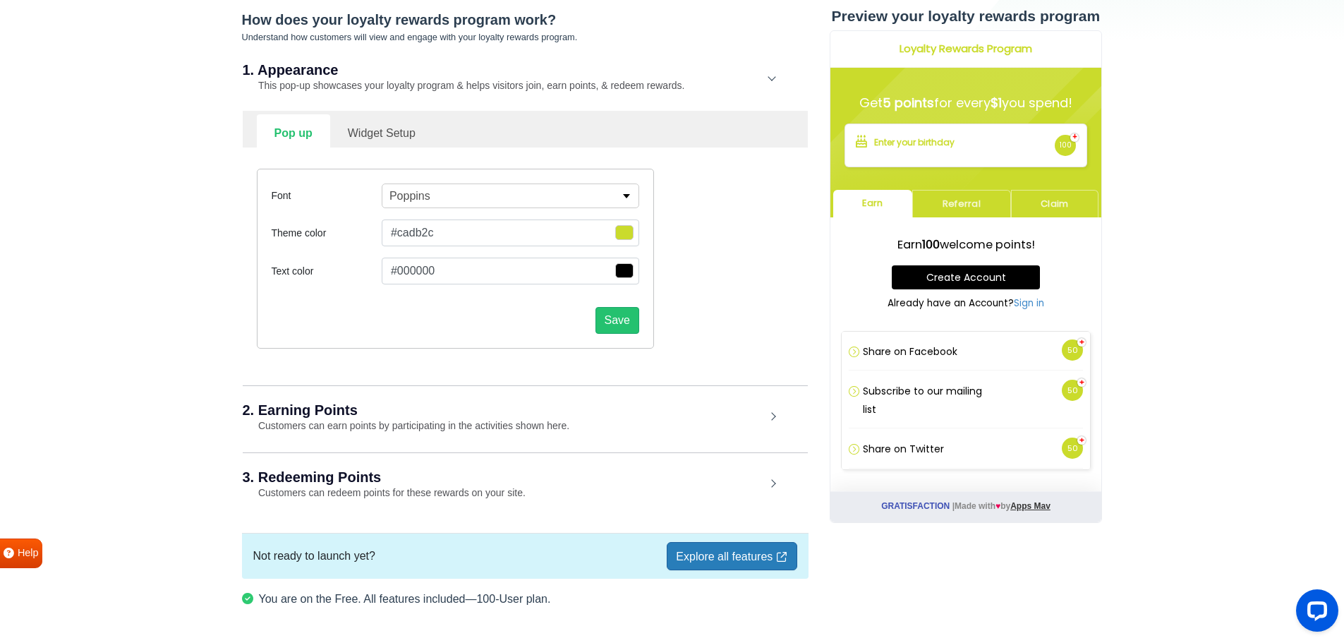
click at [622, 233] on span "button" at bounding box center [624, 232] width 18 height 15
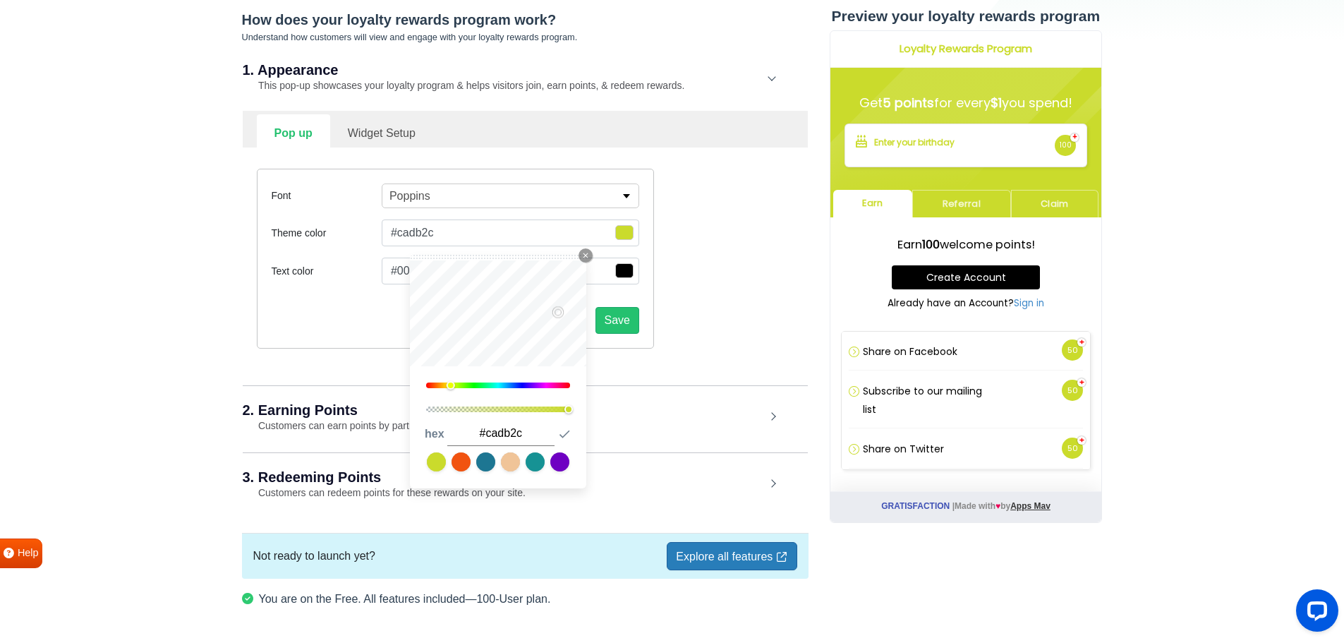
type input "#b3b695"
type input "#9d9f82"
type input "#84866e"
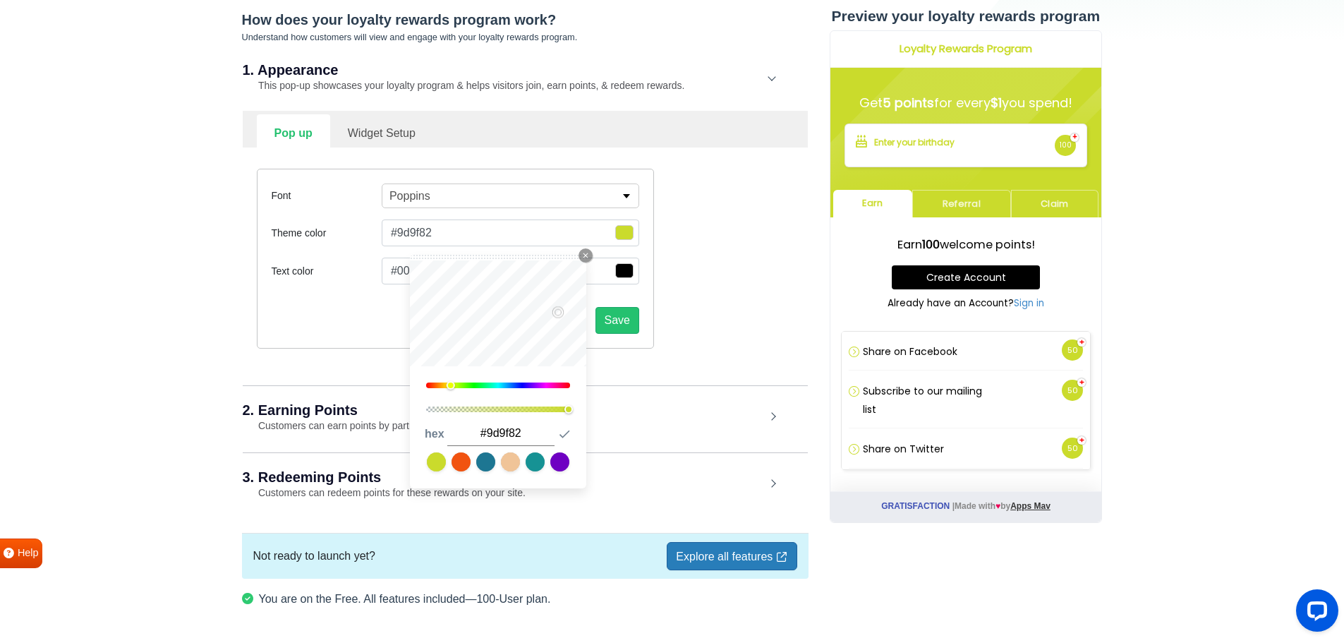
type input "#84866e"
type input "#6b6d59"
type input "#555647"
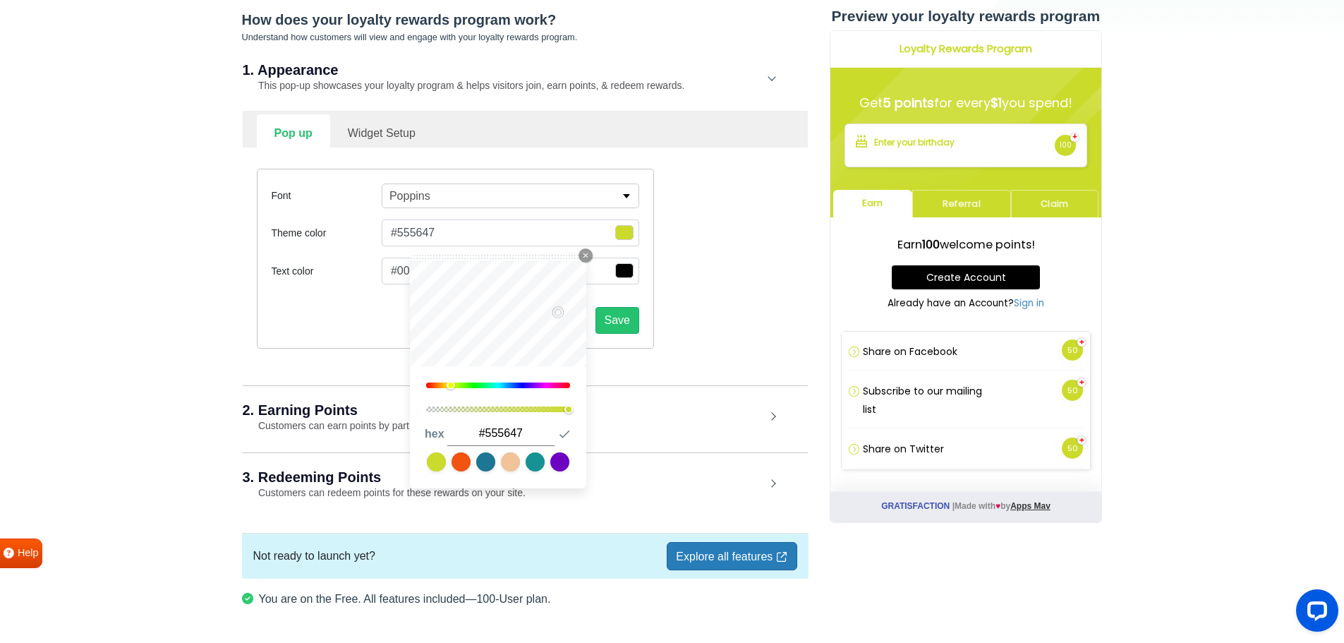
type input "#454638"
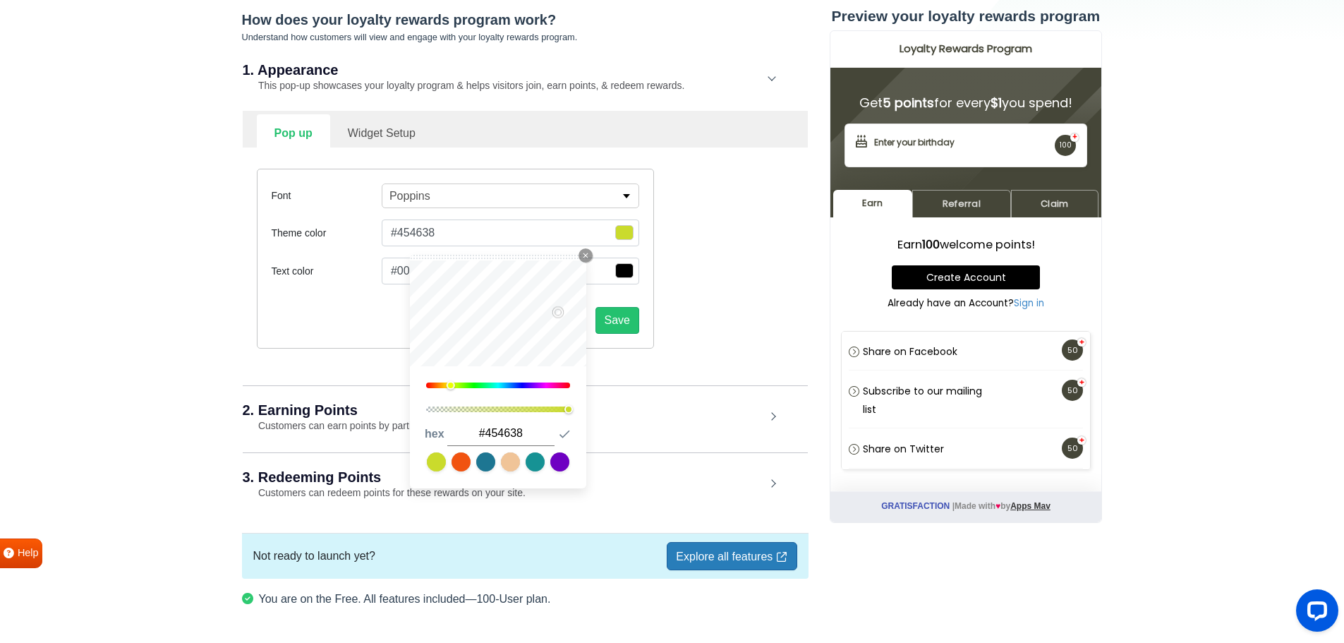
type input "#38392c"
type input "#2d2e23"
type input "#28291d"
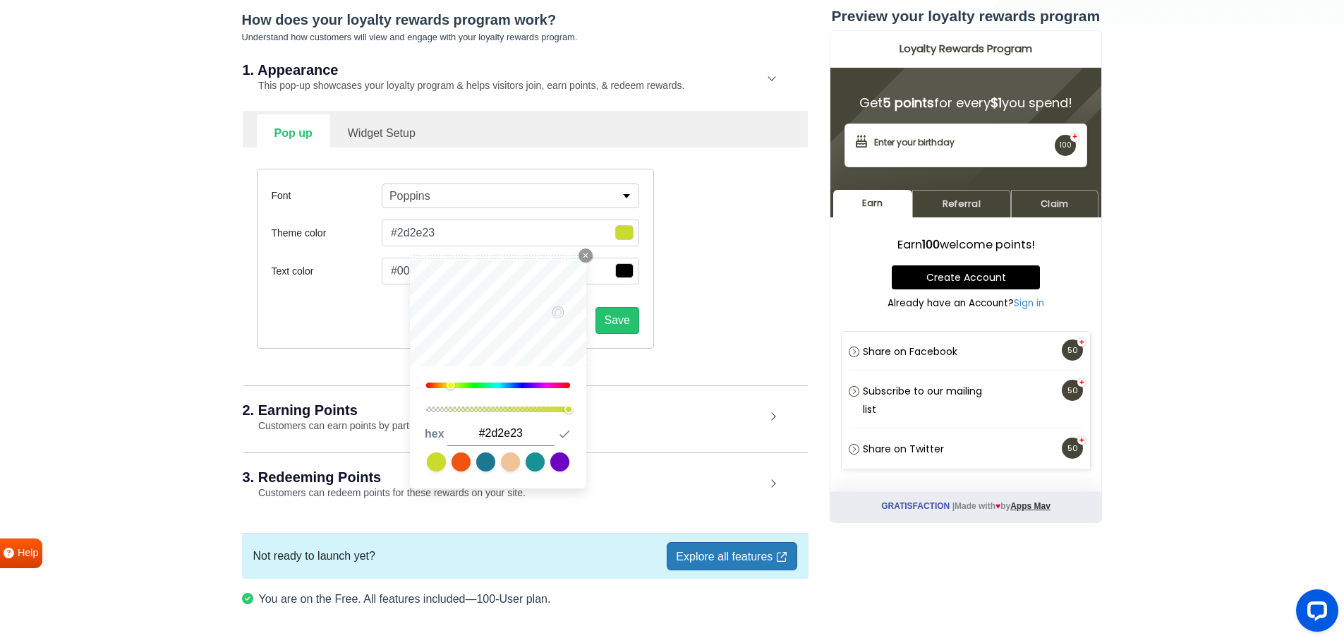
type input "#28291d"
type input "#202116"
type input "#0d0e06"
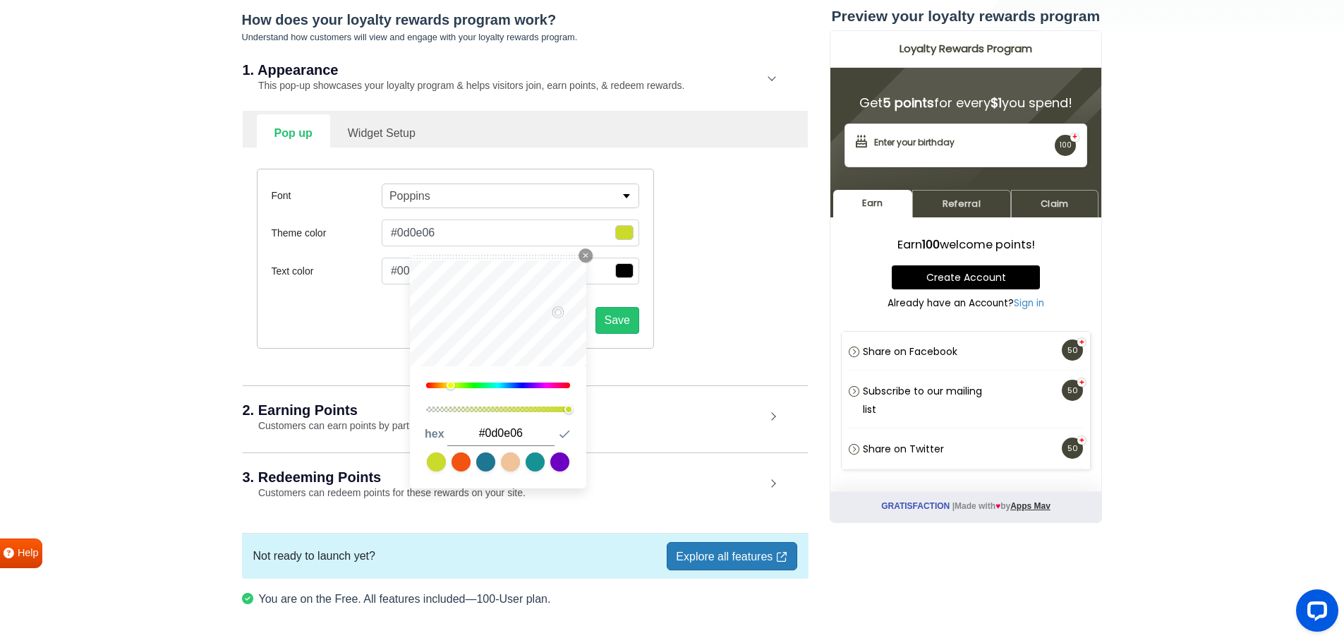
type input "#0a0b03"
type input "#0b0c03"
type input "#040400"
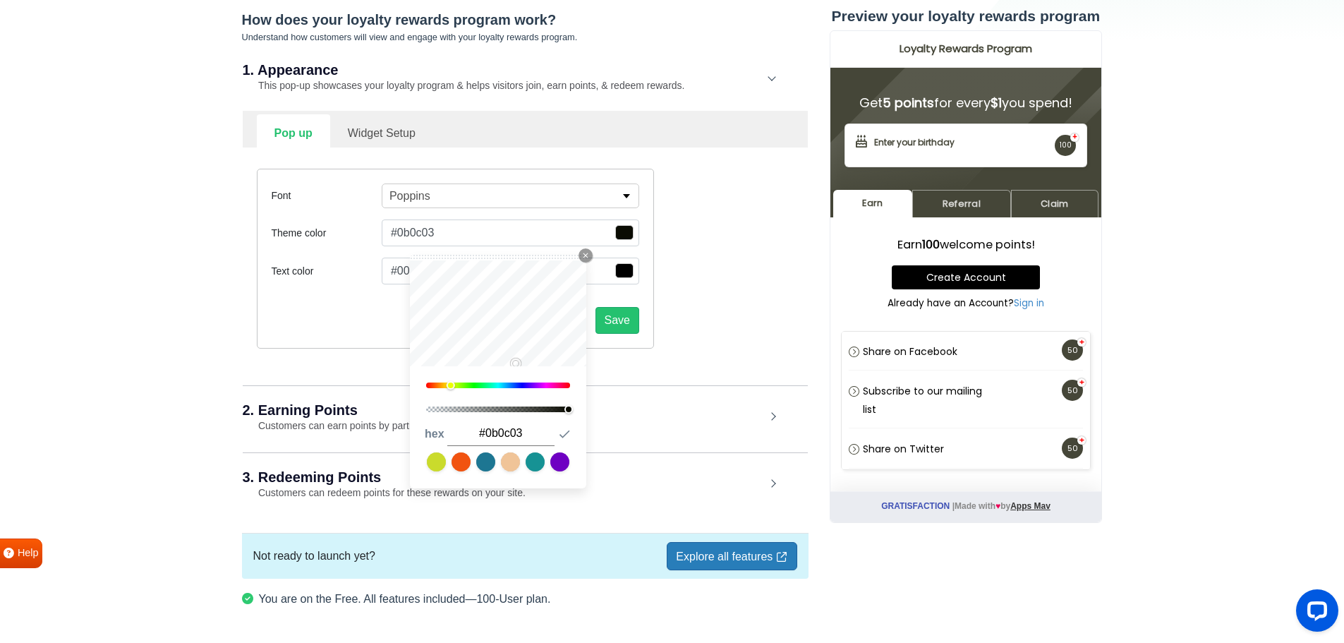
type input "#040400"
type input "#000000"
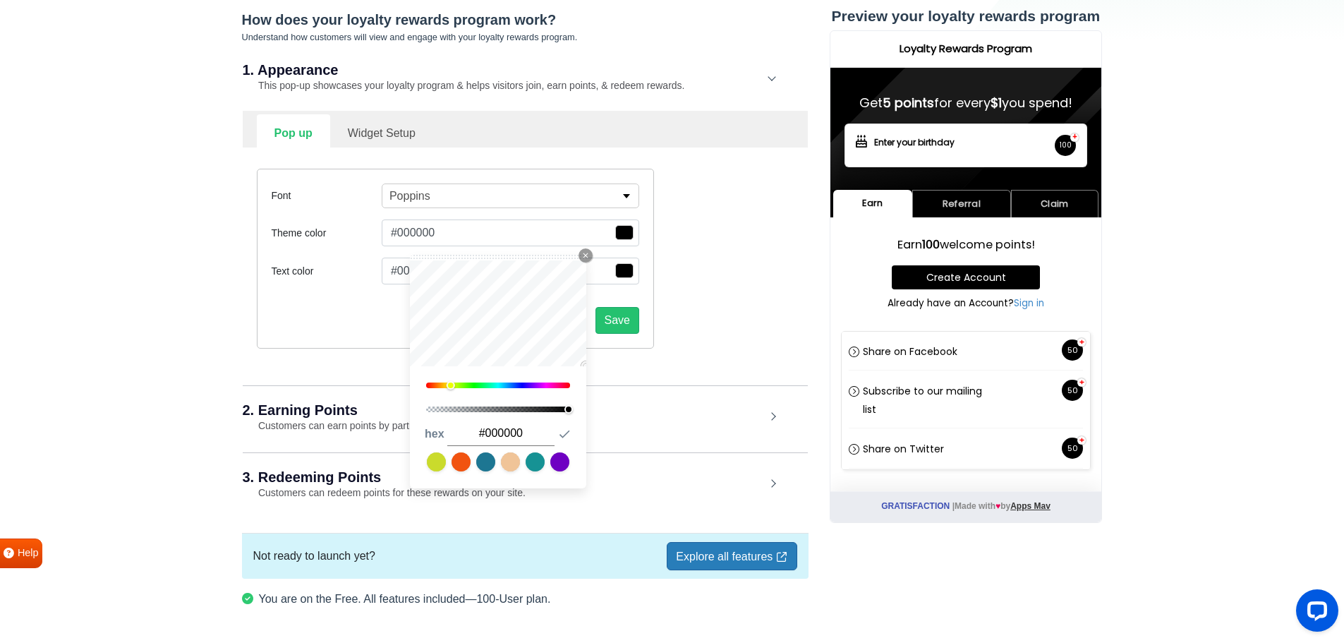
click at [648, 391] on div "How does your loyalty rewards program work? Understand how customers will view …" at bounding box center [525, 264] width 567 height 507
click at [670, 369] on div "Font Poppins [PERSON_NAME] Alfa Slab One Anton Archivo Archivo Black Arimo Arvo…" at bounding box center [525, 258] width 558 height 222
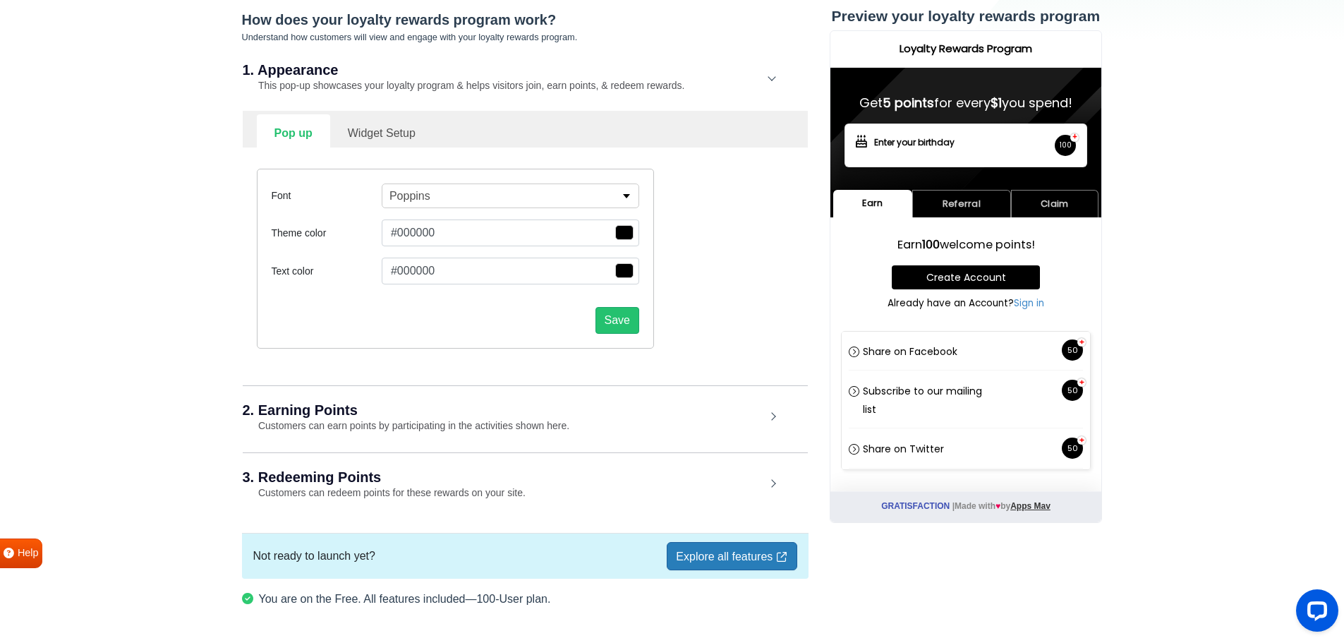
click at [629, 240] on span "button" at bounding box center [624, 232] width 18 height 15
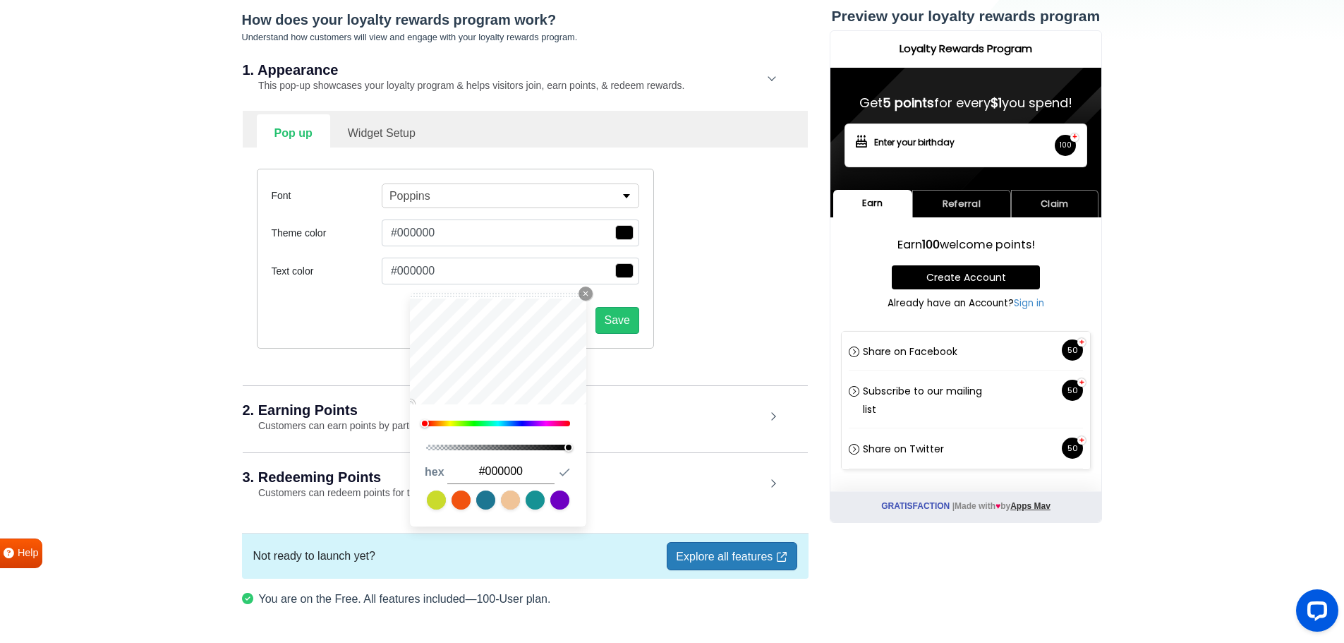
drag, startPoint x: 414, startPoint y: 499, endPoint x: 428, endPoint y: 496, distance: 14.4
click at [423, 497] on div "1 hex #000000 Submit Icon" at bounding box center [498, 484] width 176 height 84
drag, startPoint x: 433, startPoint y: 496, endPoint x: 444, endPoint y: 497, distance: 11.4
click at [433, 496] on link at bounding box center [436, 499] width 19 height 19
type input "#cadb2c"
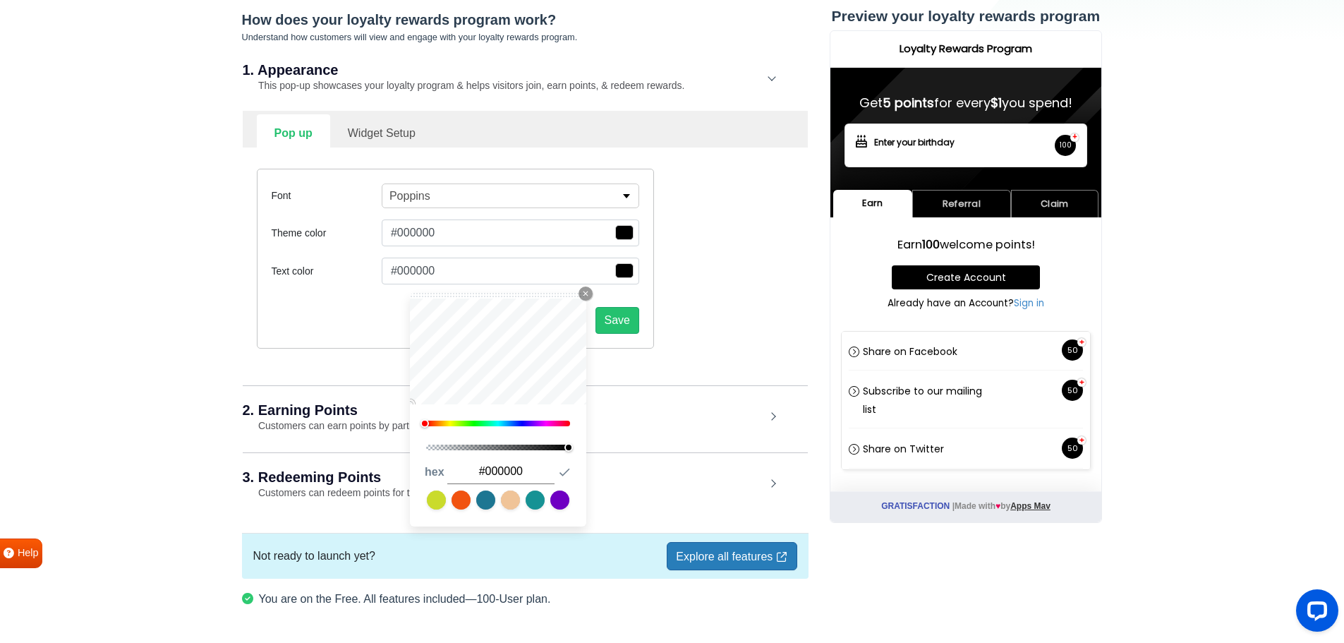
type input "#cadb2c"
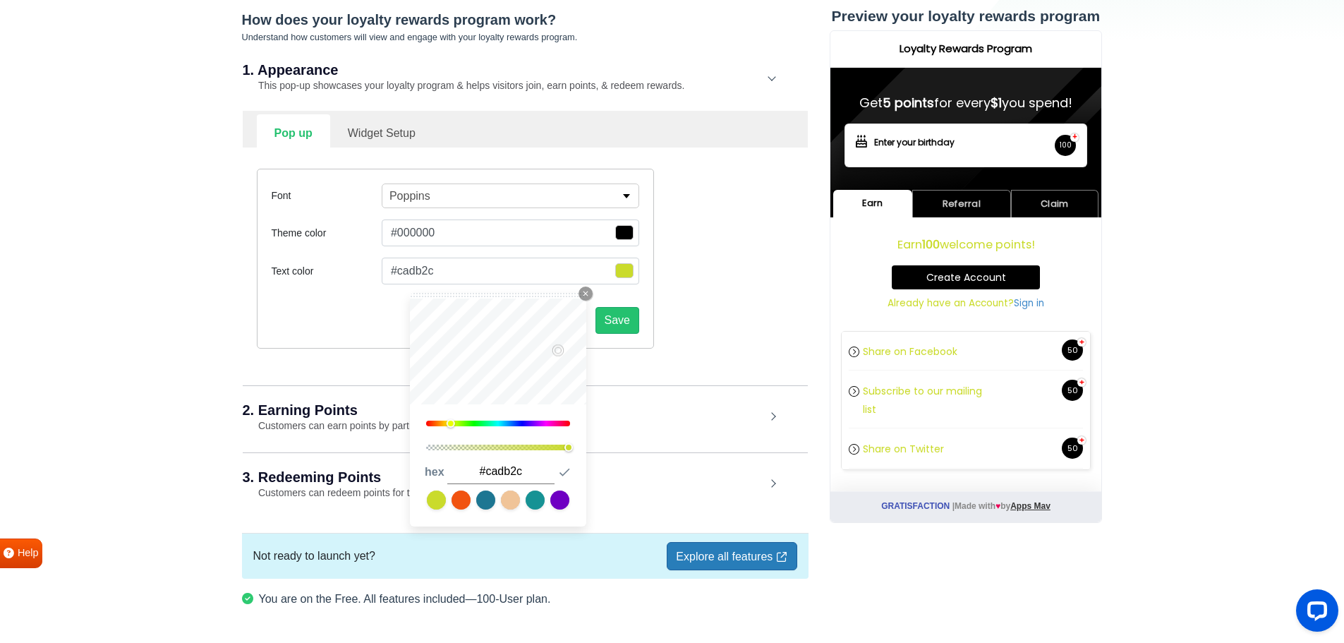
click at [444, 497] on link at bounding box center [436, 499] width 19 height 19
click at [624, 240] on span "button" at bounding box center [624, 232] width 18 height 15
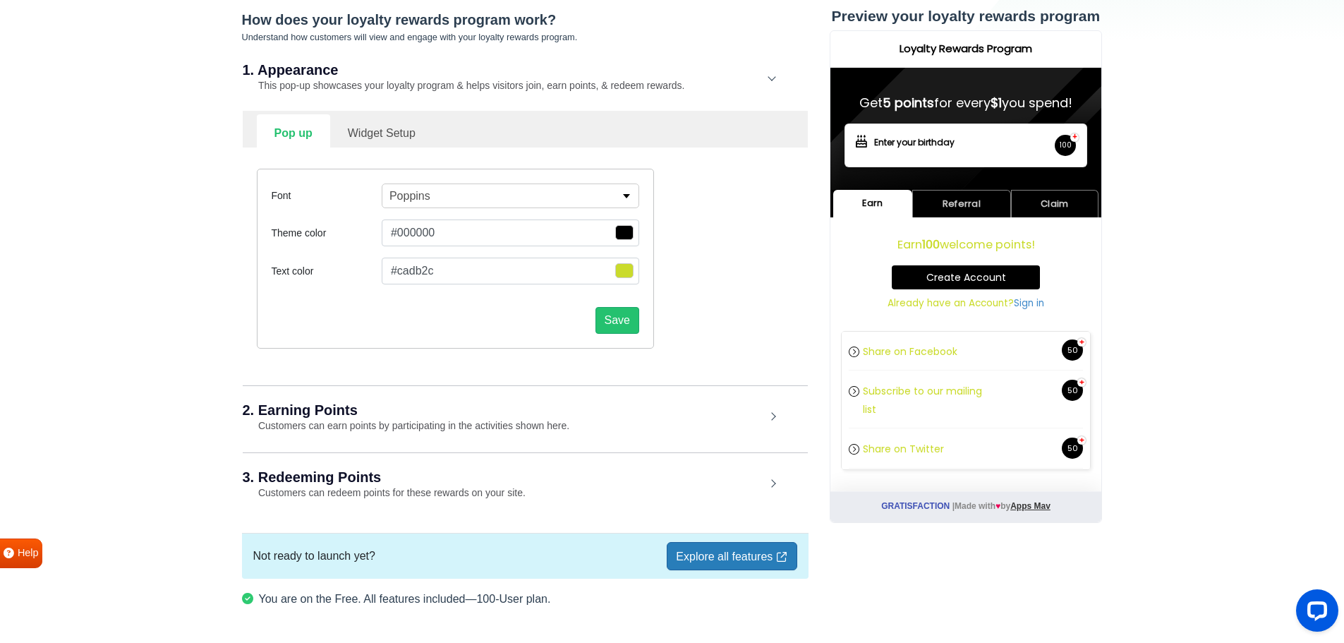
click at [624, 240] on span "button" at bounding box center [624, 232] width 18 height 15
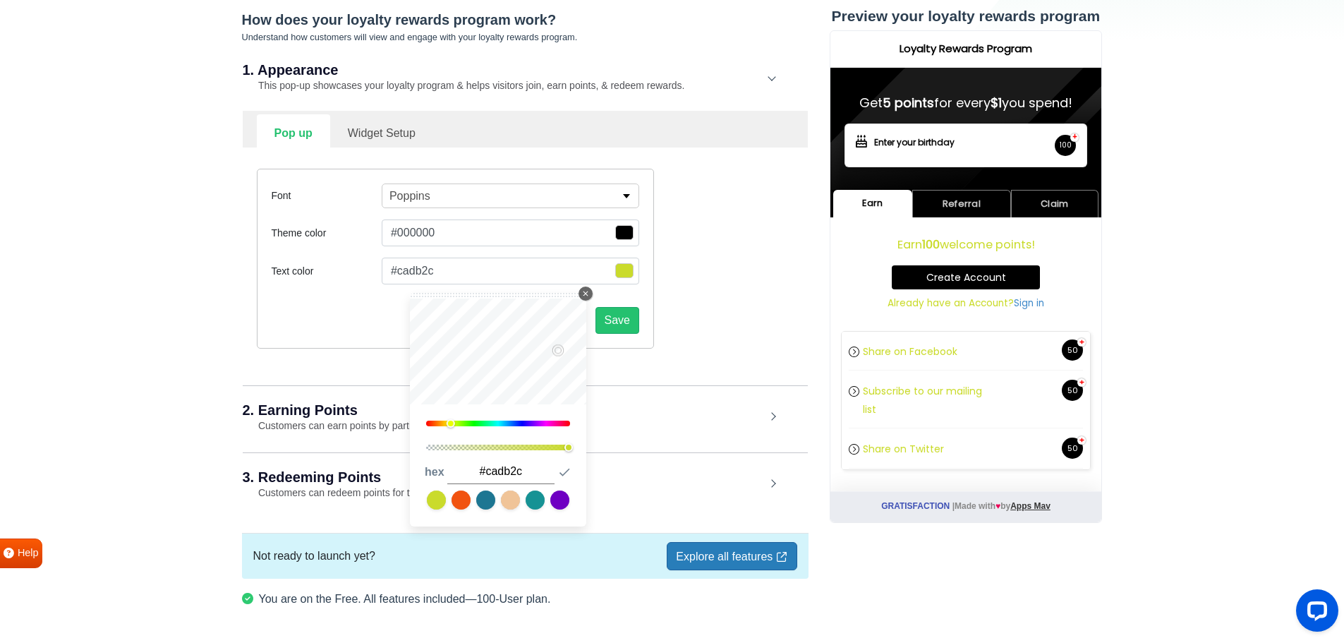
type input "#a7ae5f"
type input "#9ea454"
type input "#929946"
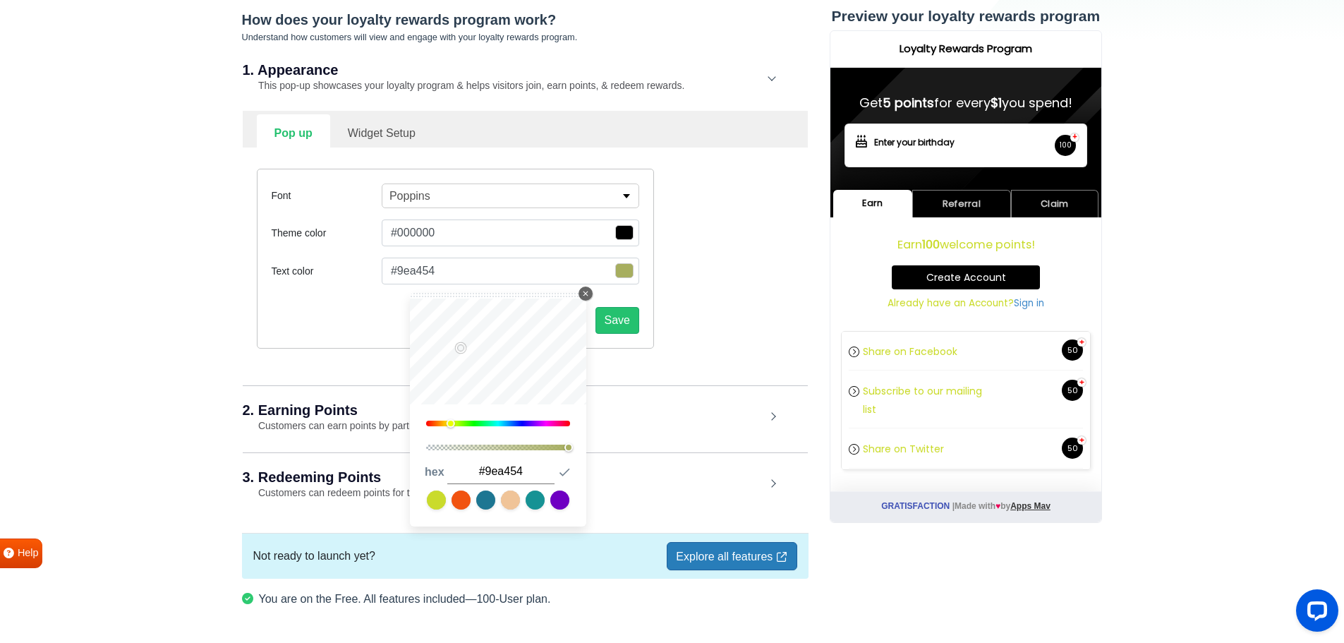
type input "#929946"
type input "#848b36"
type input "#747c27"
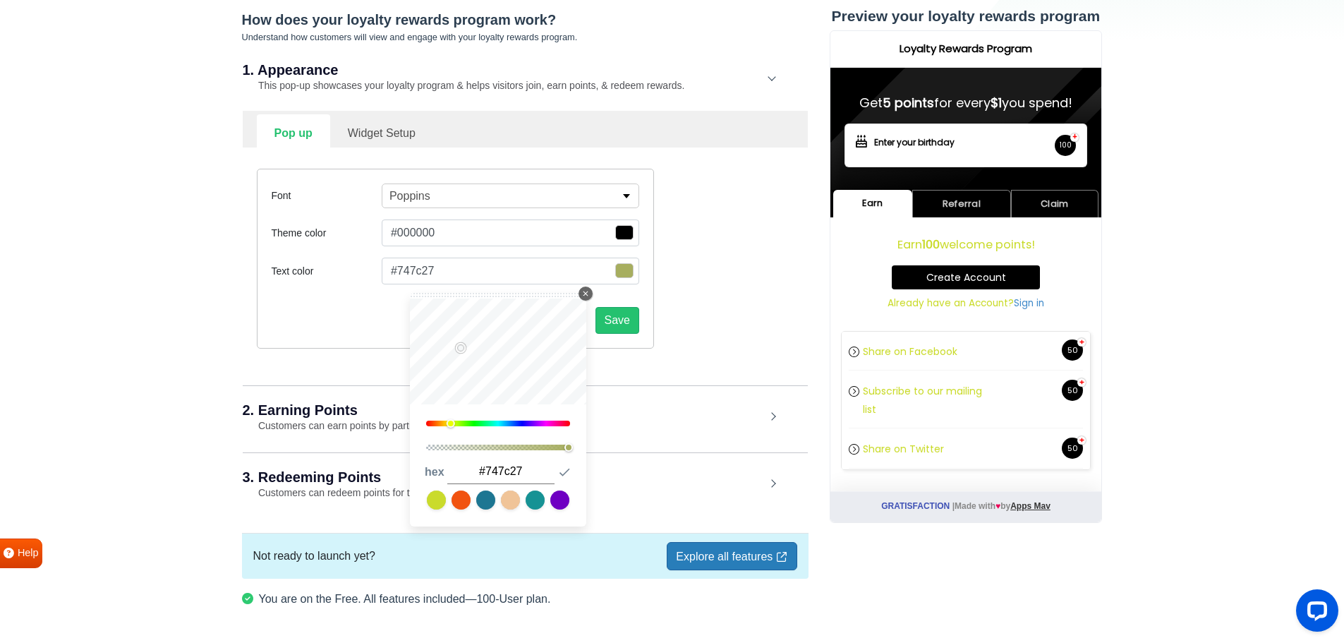
type input "#62691b"
type input "#4f5411"
type input "#353908"
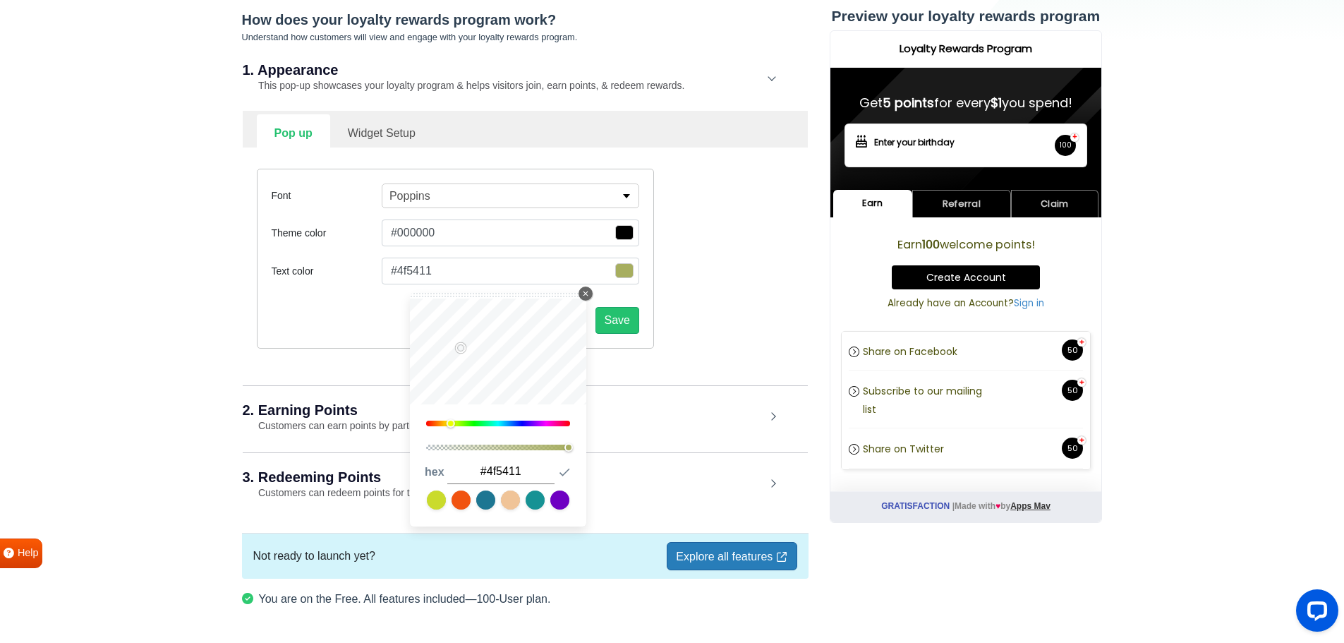
type input "#353908"
type input "#040400"
type input "#000000"
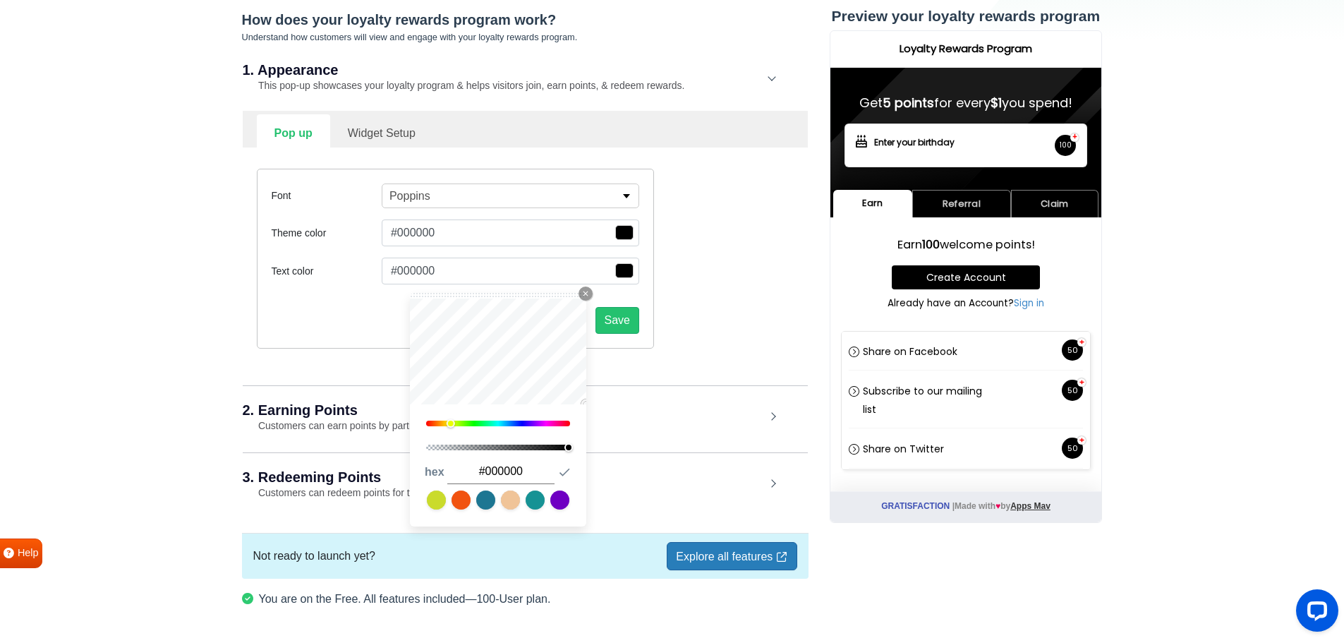
click at [626, 435] on div "How does your loyalty rewards program work? Understand how customers will view …" at bounding box center [525, 264] width 567 height 507
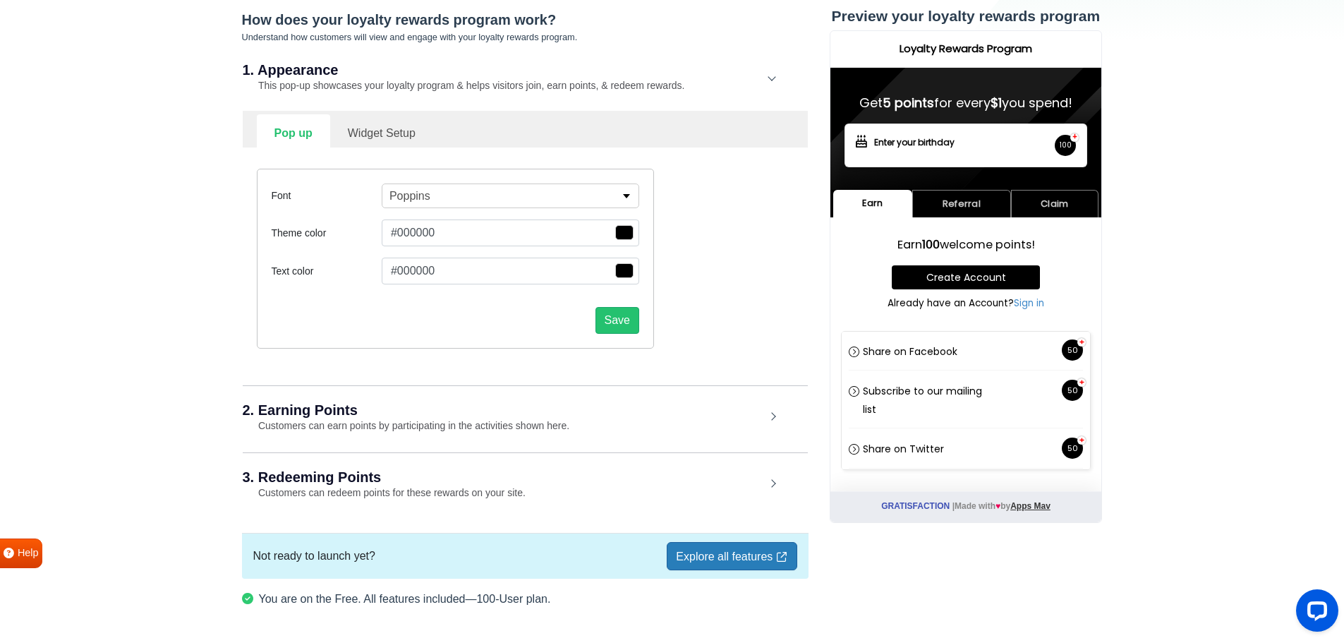
click at [711, 326] on div "Font Poppins [PERSON_NAME] Alfa Slab One Anton Archivo Archivo Black Arimo Arvo…" at bounding box center [525, 258] width 558 height 222
click at [984, 210] on link "Referral" at bounding box center [961, 204] width 98 height 28
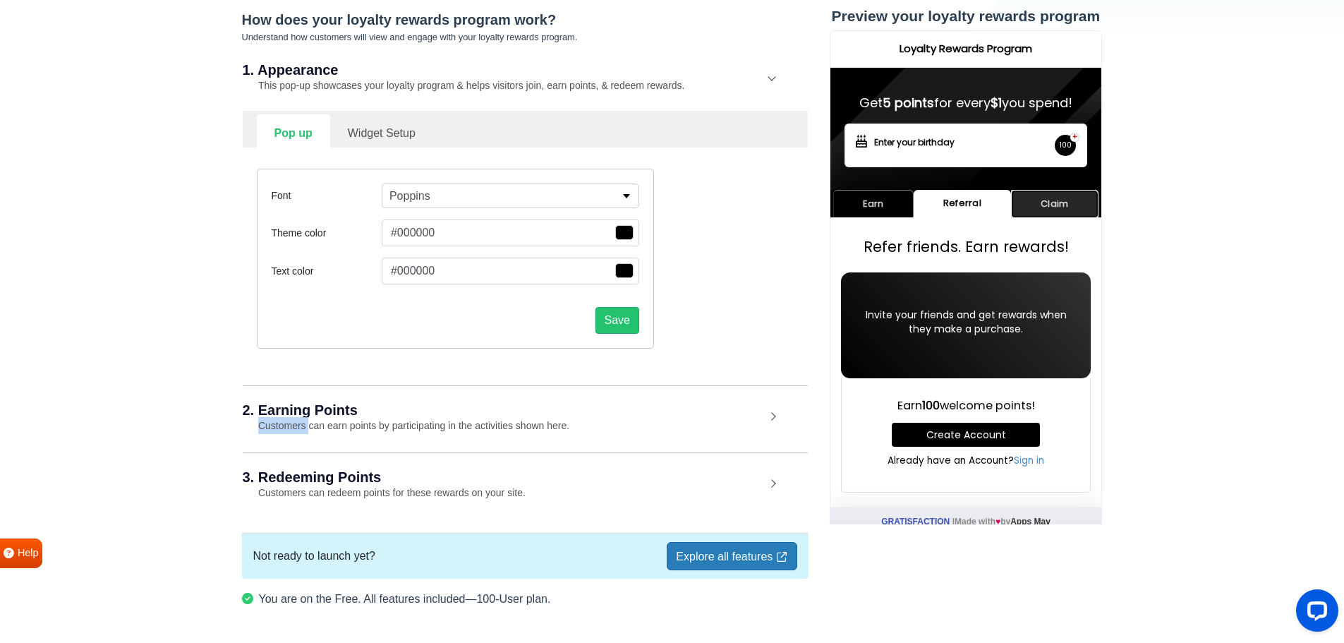
click at [1038, 199] on link "Claim" at bounding box center [1053, 204] width 87 height 28
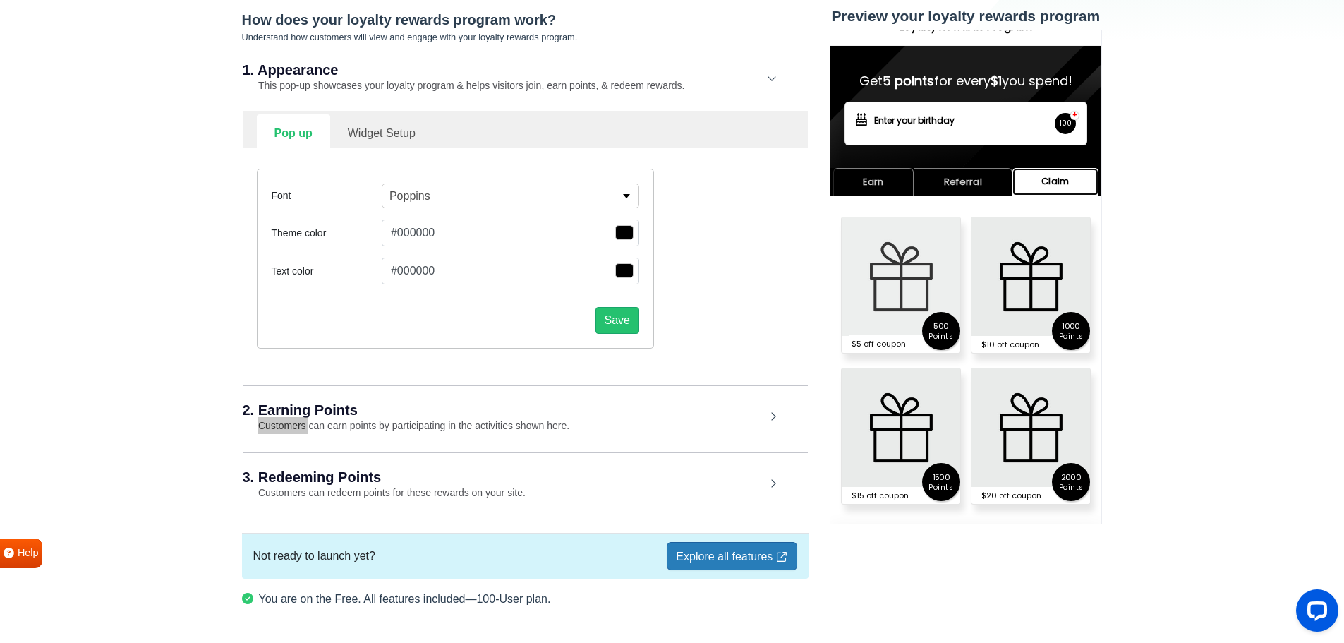
scroll to position [0, 0]
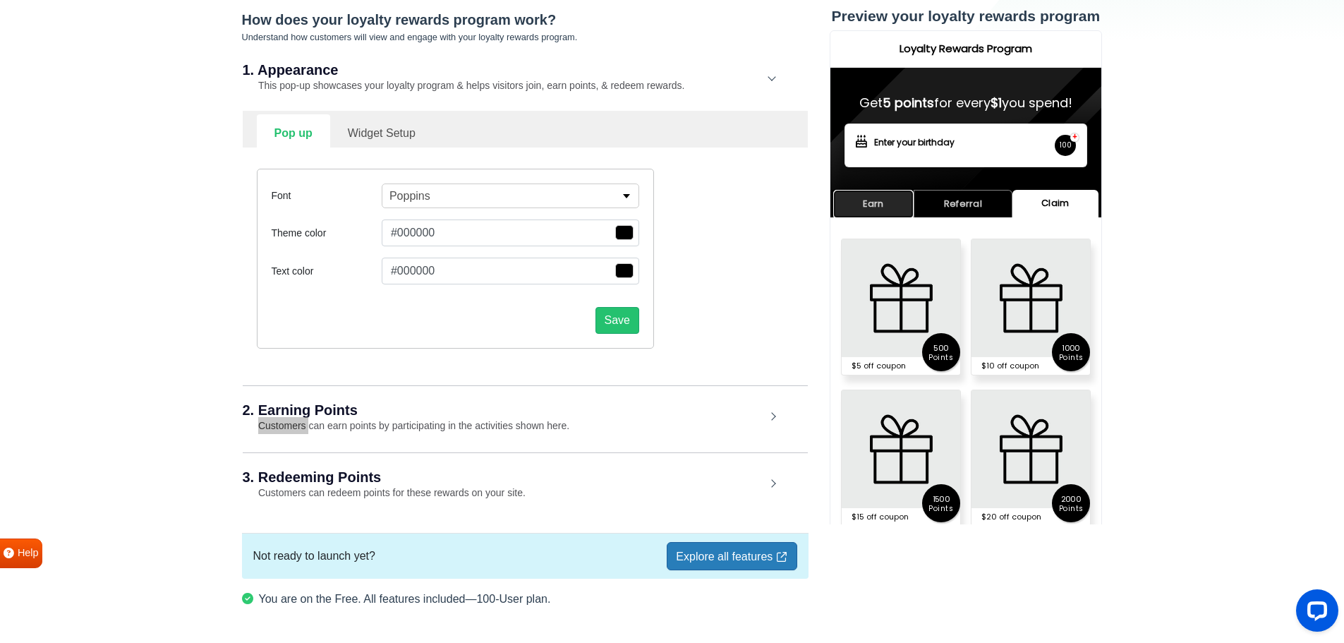
click at [857, 203] on link "Earn" at bounding box center [873, 204] width 80 height 28
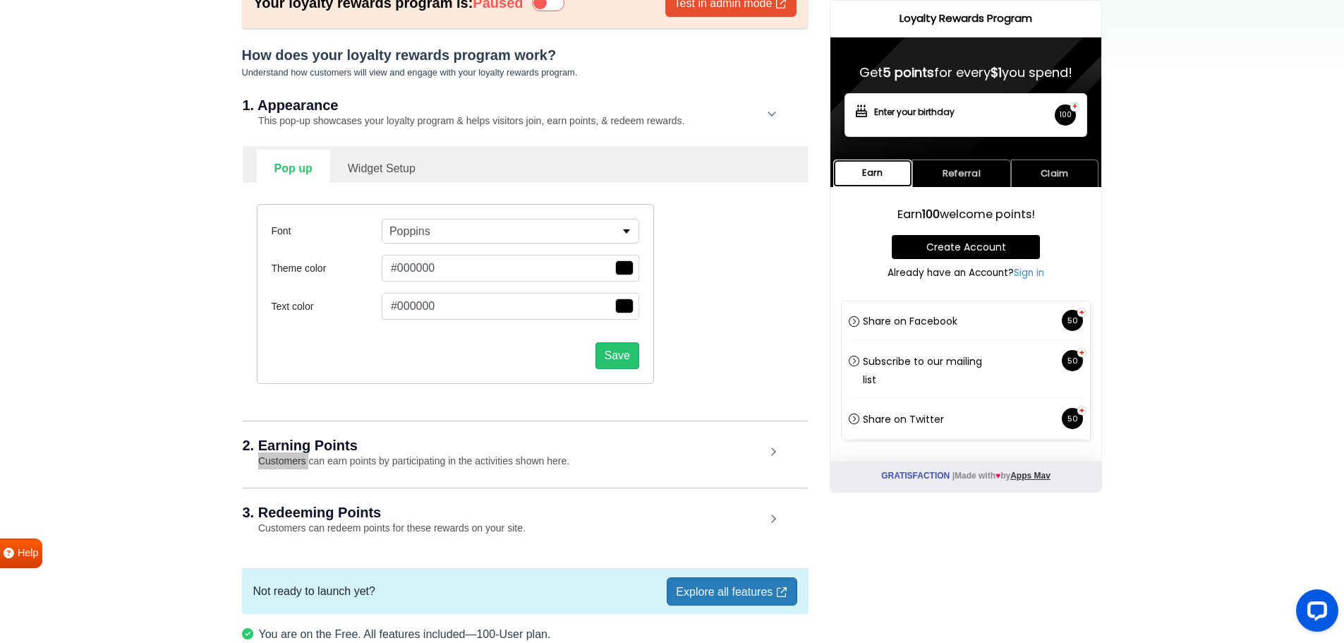
scroll to position [193, 0]
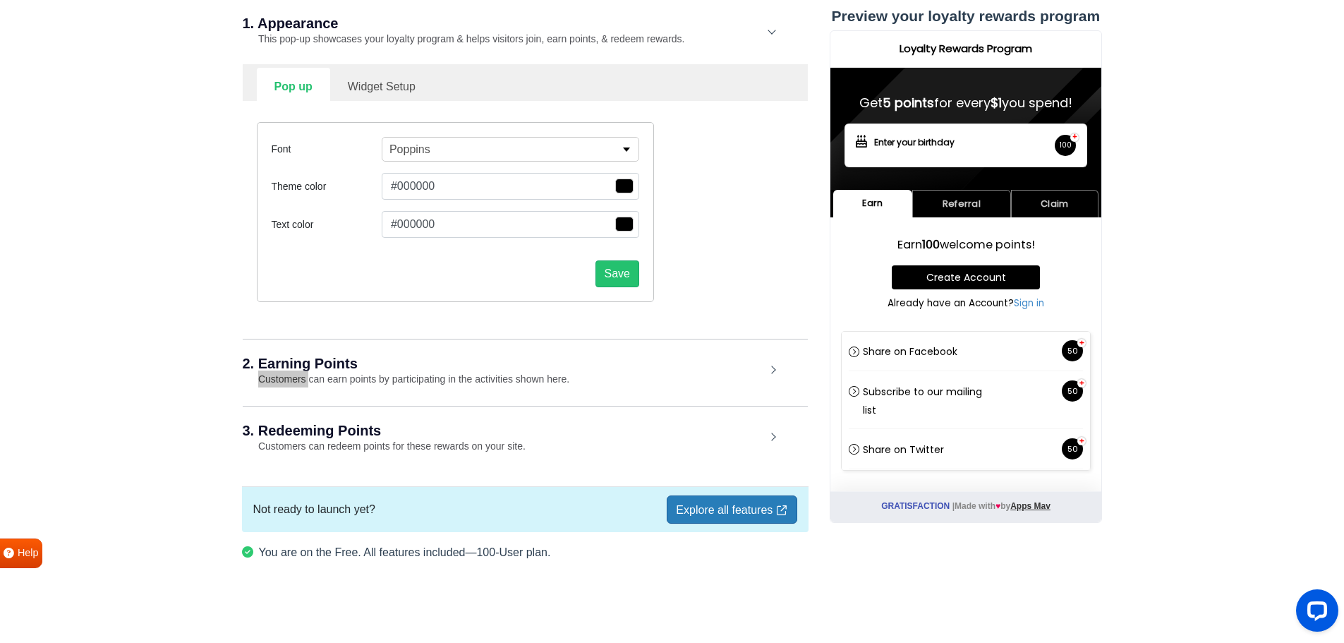
click at [709, 367] on h2 "2. Earning Points" at bounding box center [504, 363] width 523 height 14
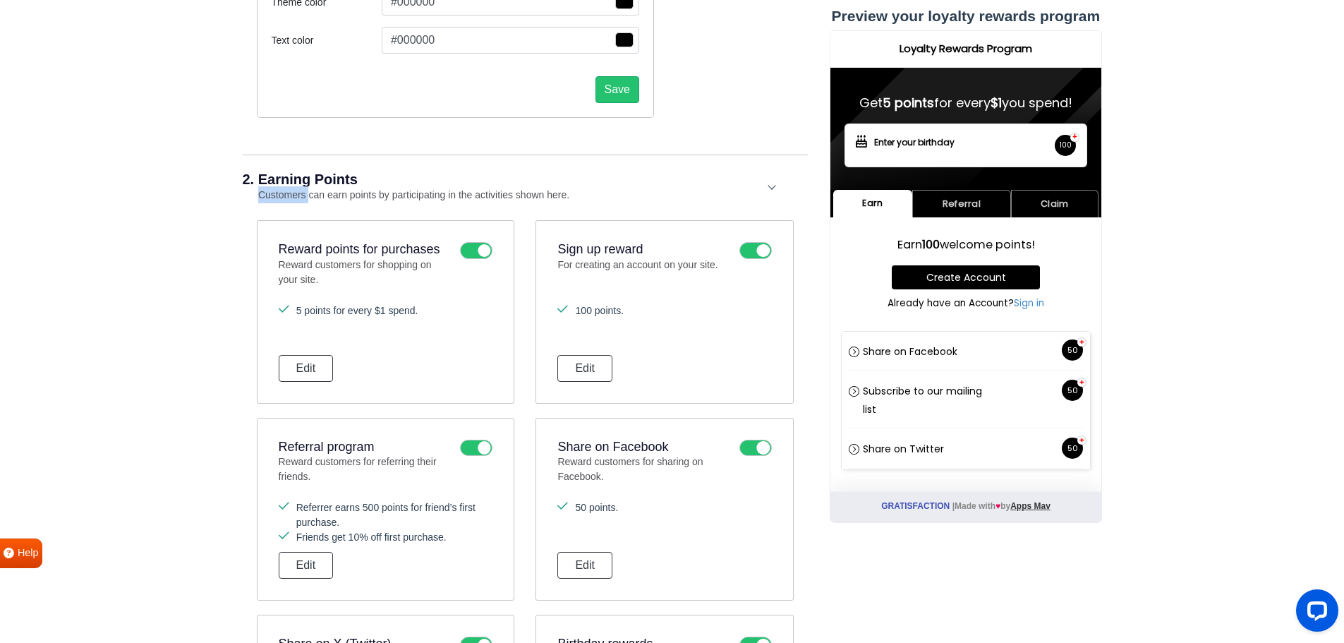
scroll to position [428, 0]
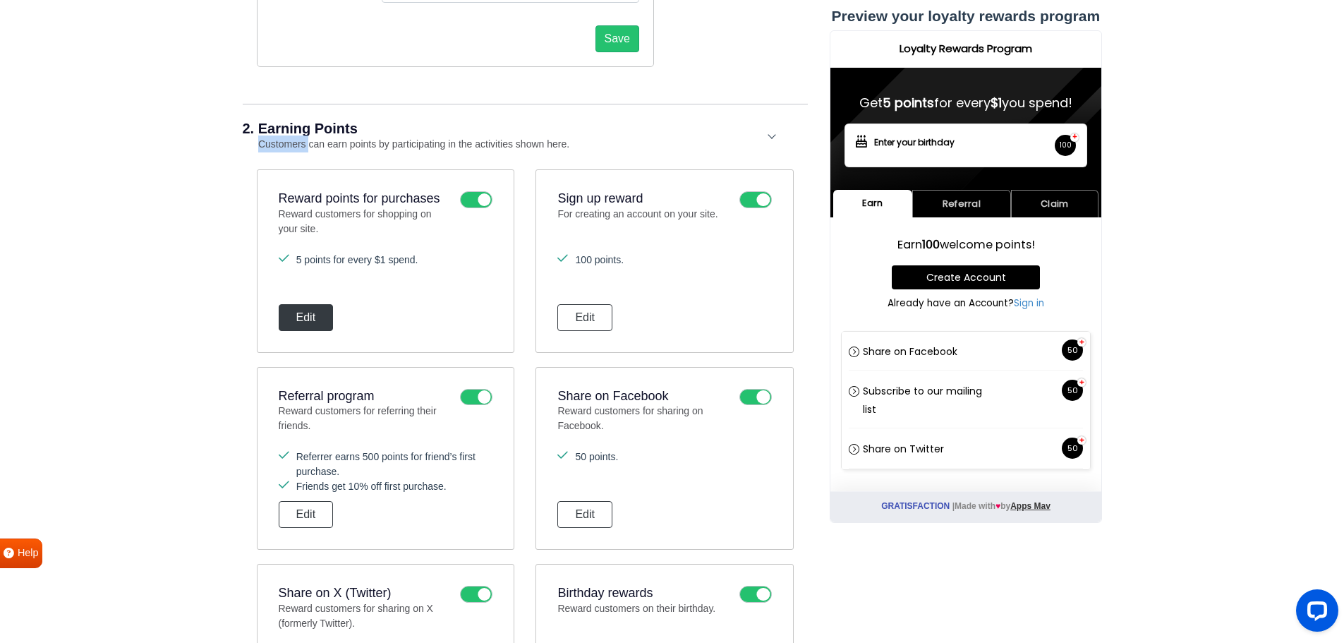
click at [317, 306] on button "Edit" at bounding box center [306, 317] width 55 height 27
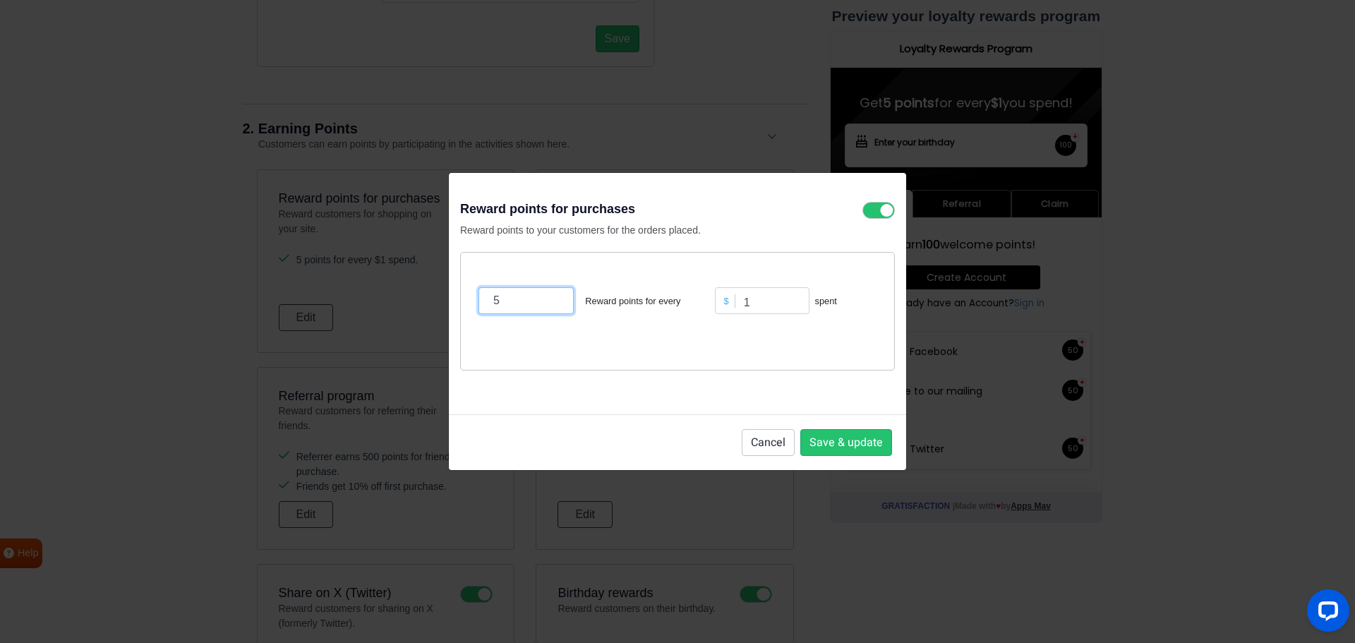
click at [533, 294] on input "5" at bounding box center [525, 300] width 95 height 27
drag, startPoint x: 533, startPoint y: 294, endPoint x: 509, endPoint y: 301, distance: 24.3
click at [532, 294] on input "5" at bounding box center [525, 300] width 95 height 27
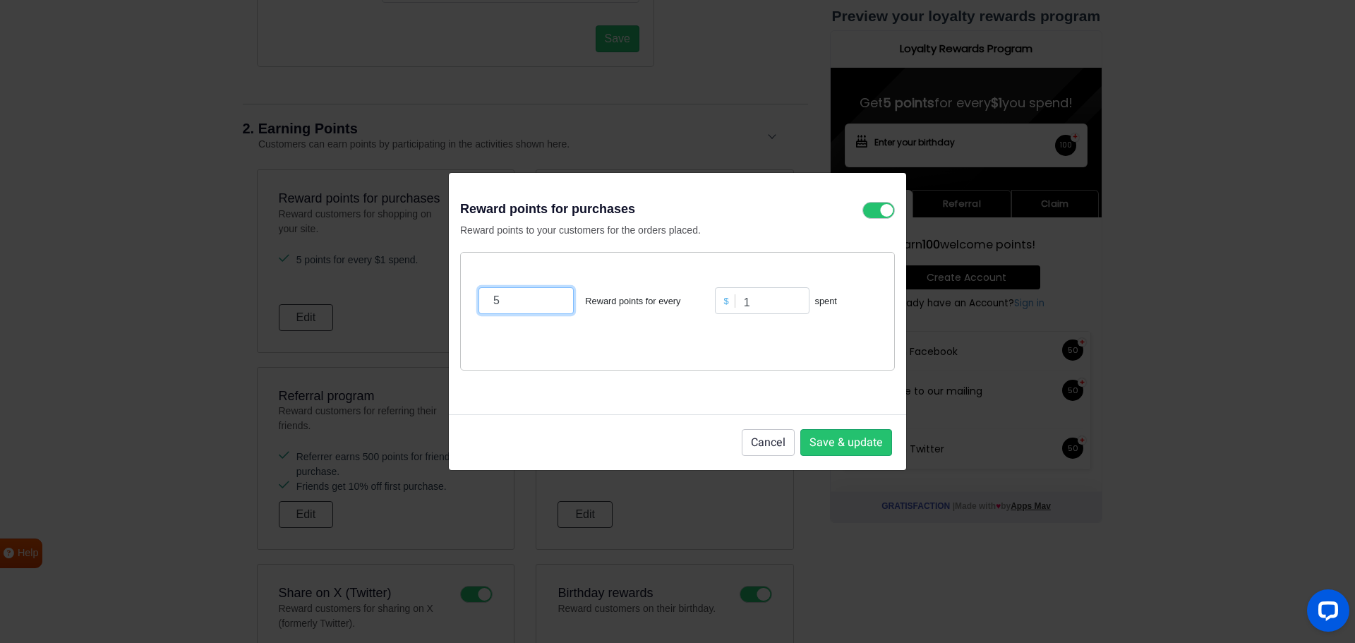
drag, startPoint x: 505, startPoint y: 302, endPoint x: 479, endPoint y: 301, distance: 26.1
click at [479, 301] on input "5" at bounding box center [525, 300] width 95 height 27
type input "10"
click at [744, 308] on input "1" at bounding box center [762, 300] width 95 height 27
click at [758, 301] on input "1" at bounding box center [762, 300] width 95 height 27
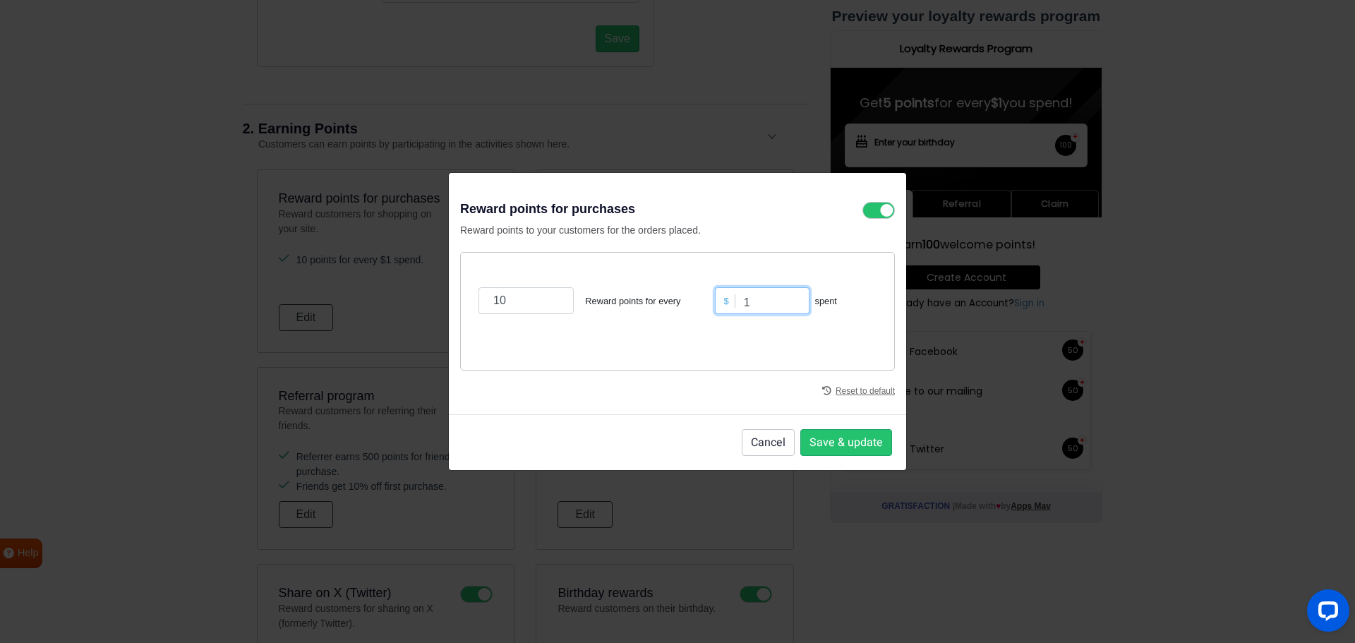
click at [758, 301] on input "1" at bounding box center [762, 300] width 95 height 27
type input "5"
click at [734, 349] on div "10 Reward points for every $ 5 spent" at bounding box center [677, 311] width 435 height 119
click at [833, 442] on button "Save & update" at bounding box center [846, 442] width 92 height 27
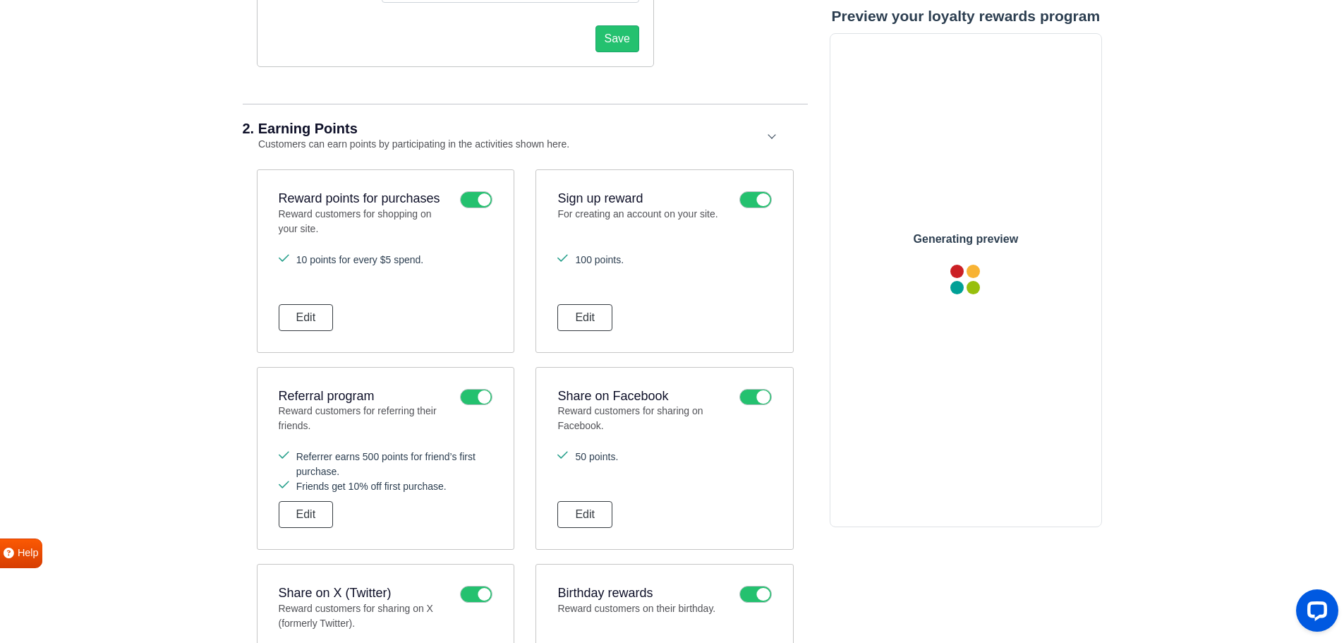
scroll to position [0, 0]
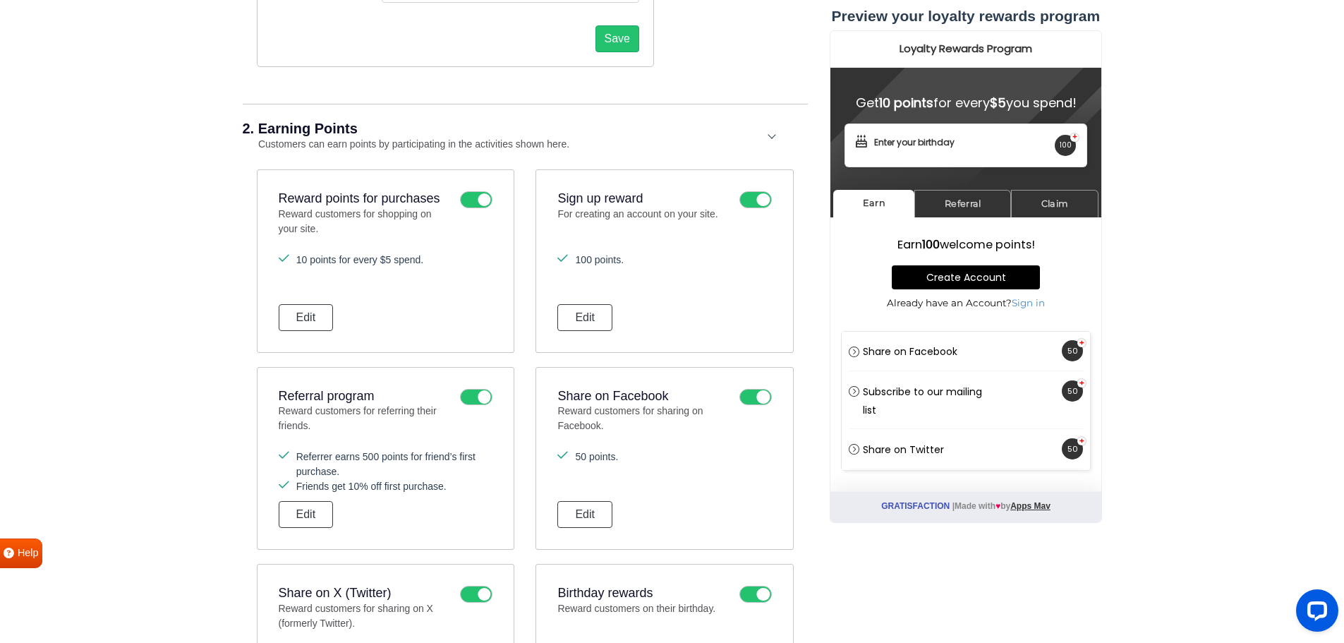
drag, startPoint x: 399, startPoint y: 258, endPoint x: 288, endPoint y: 267, distance: 111.9
click at [288, 267] on ul "10 points for every $5 spend." at bounding box center [386, 276] width 214 height 46
click at [750, 202] on icon at bounding box center [755, 199] width 32 height 17
click at [0, 0] on input "checkbox" at bounding box center [0, 0] width 0 height 0
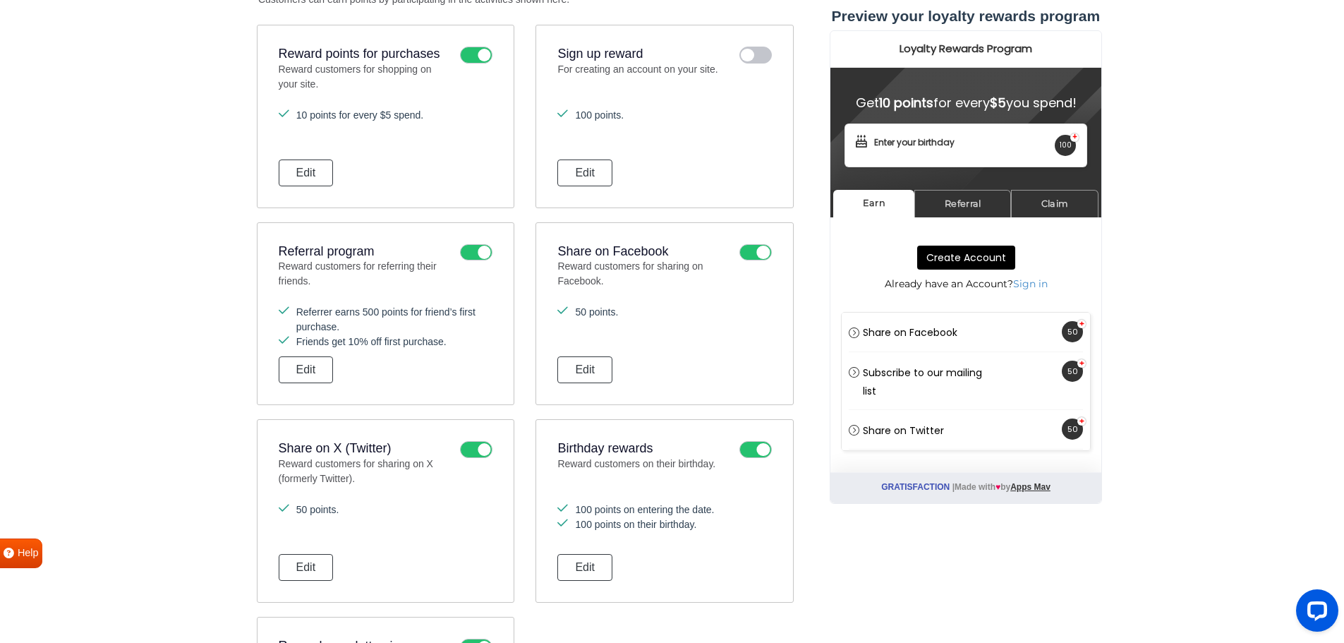
scroll to position [664, 0]
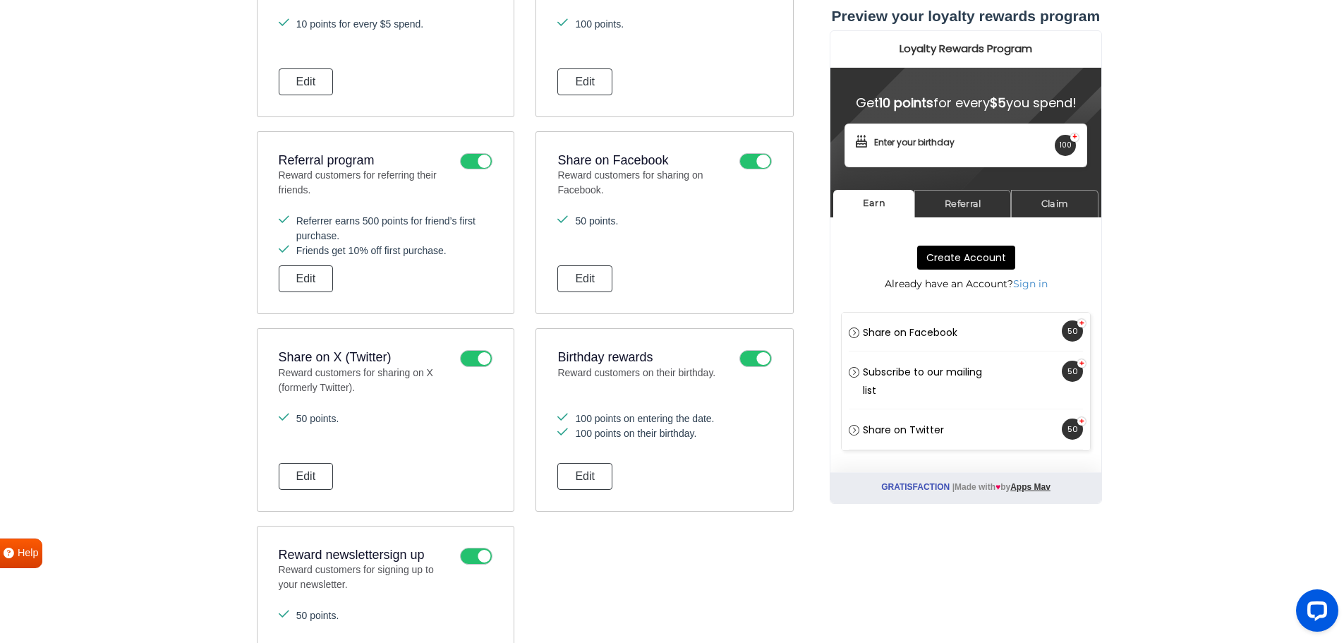
click at [469, 356] on icon at bounding box center [476, 358] width 32 height 17
click at [0, 0] on input "checkbox" at bounding box center [0, 0] width 0 height 0
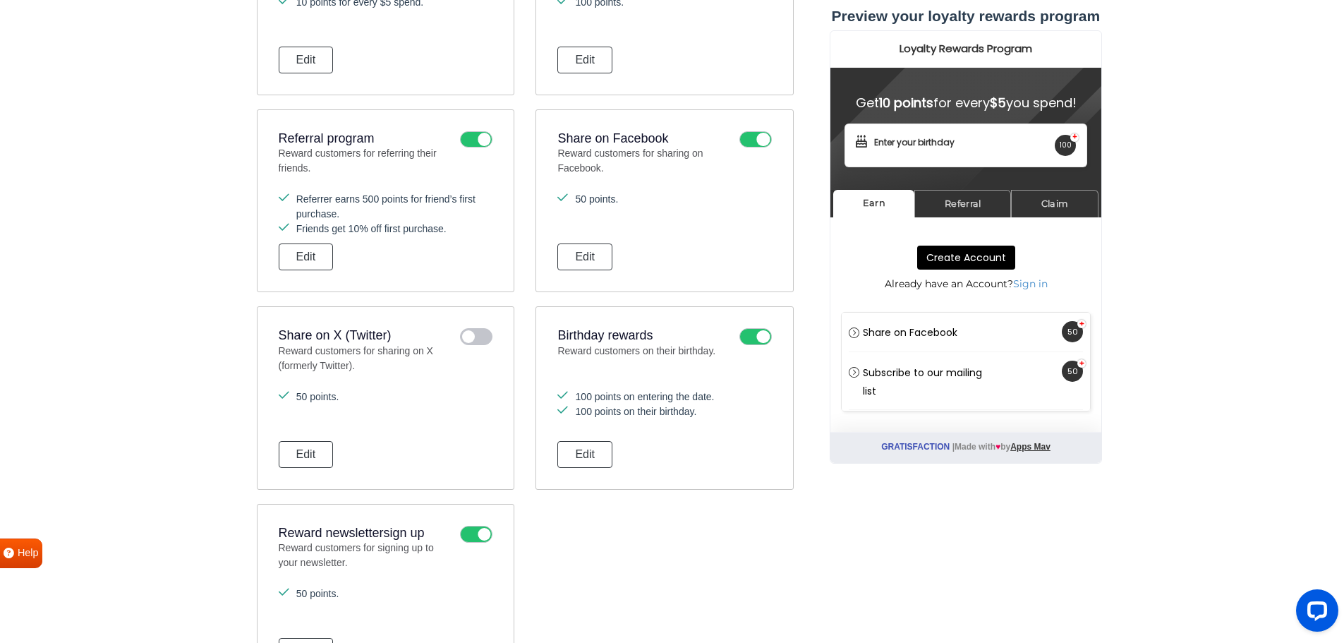
scroll to position [899, 0]
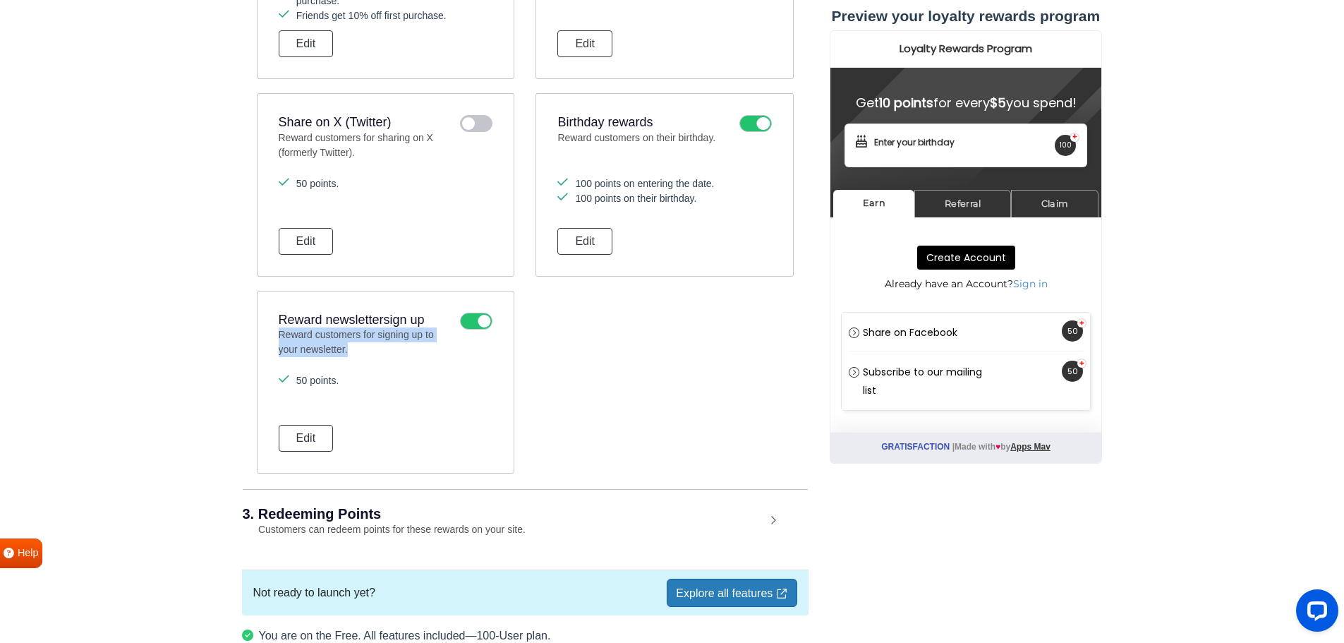
click at [459, 322] on div "Reward newsletter sign up Reward customers for signing up to your newsletter." at bounding box center [386, 336] width 214 height 47
click at [500, 369] on div "Reward newsletter sign up Reward customers for signing up to your newsletter. 5…" at bounding box center [386, 382] width 258 height 183
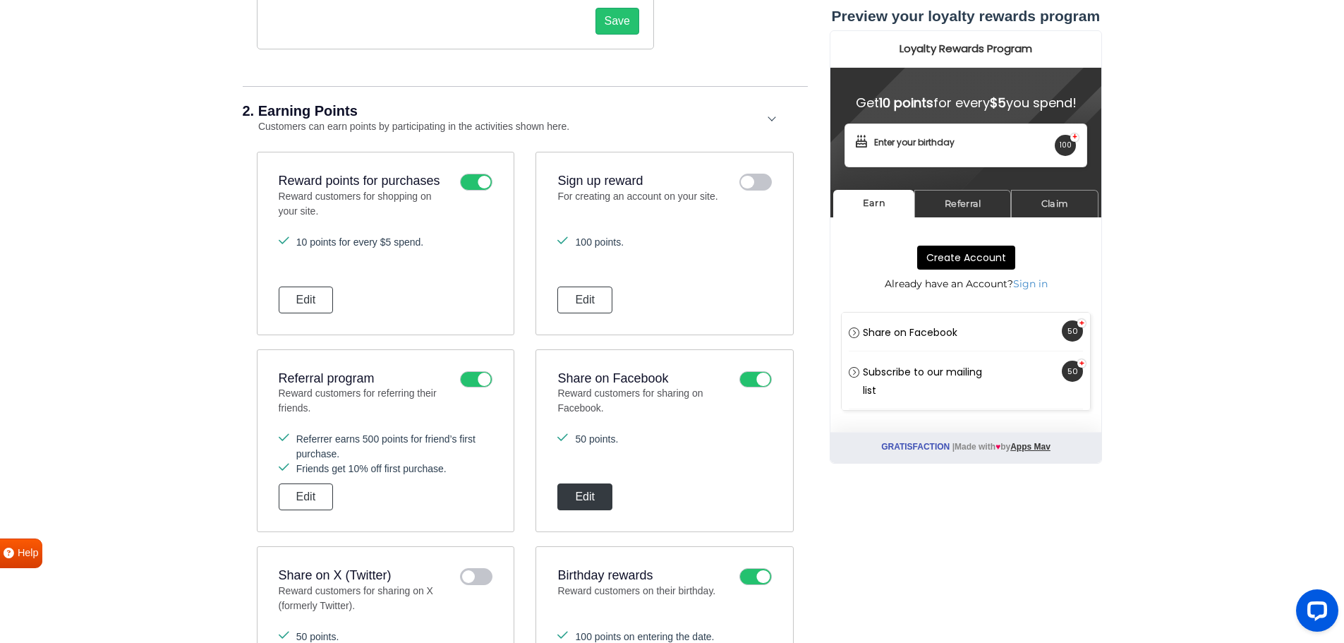
scroll to position [546, 0]
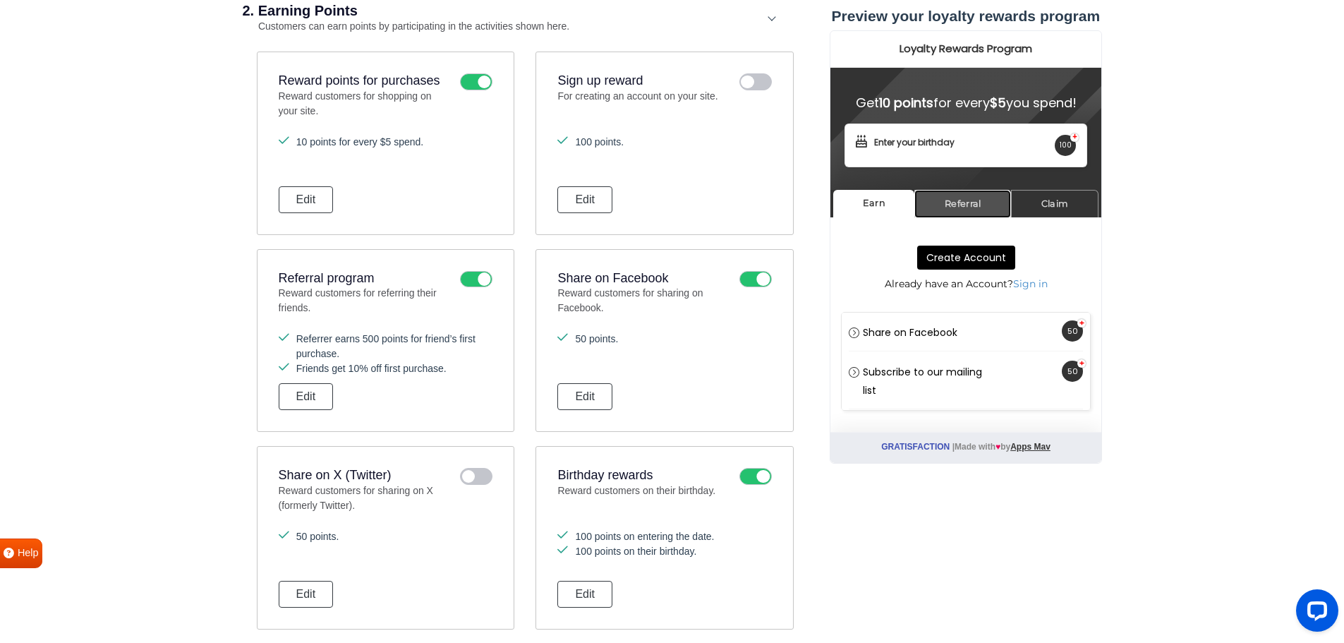
click at [952, 203] on link "Referral" at bounding box center [962, 204] width 97 height 28
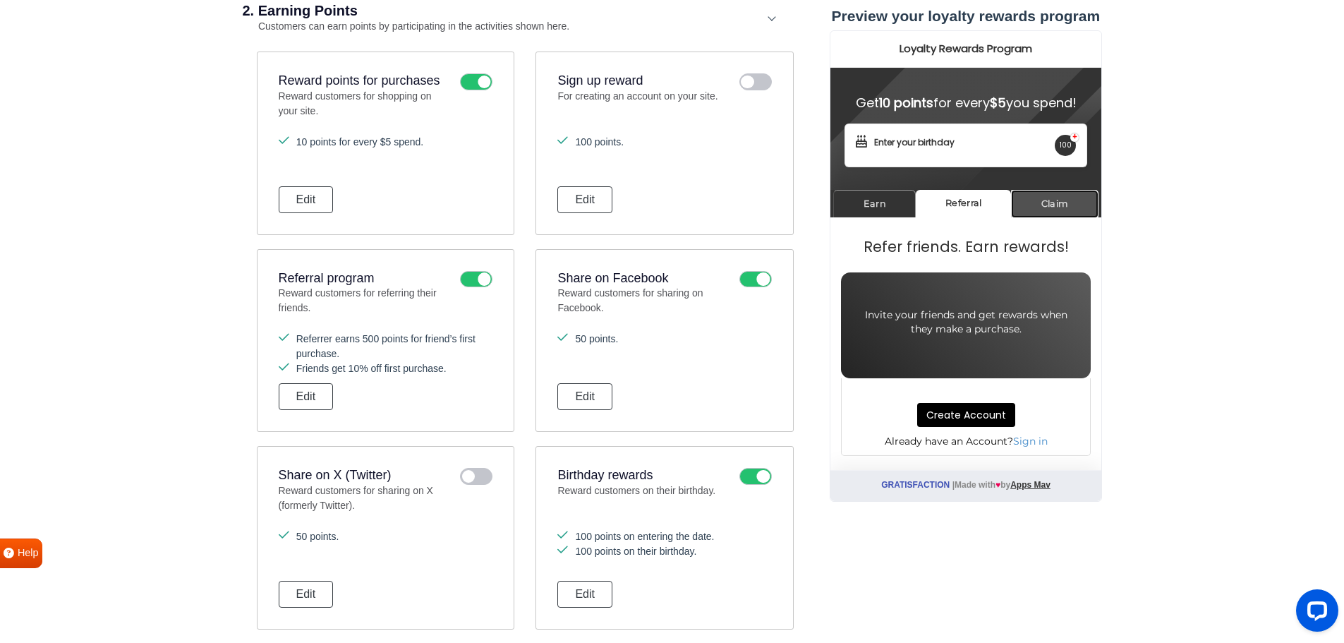
click at [1048, 206] on link "Claim" at bounding box center [1053, 204] width 87 height 28
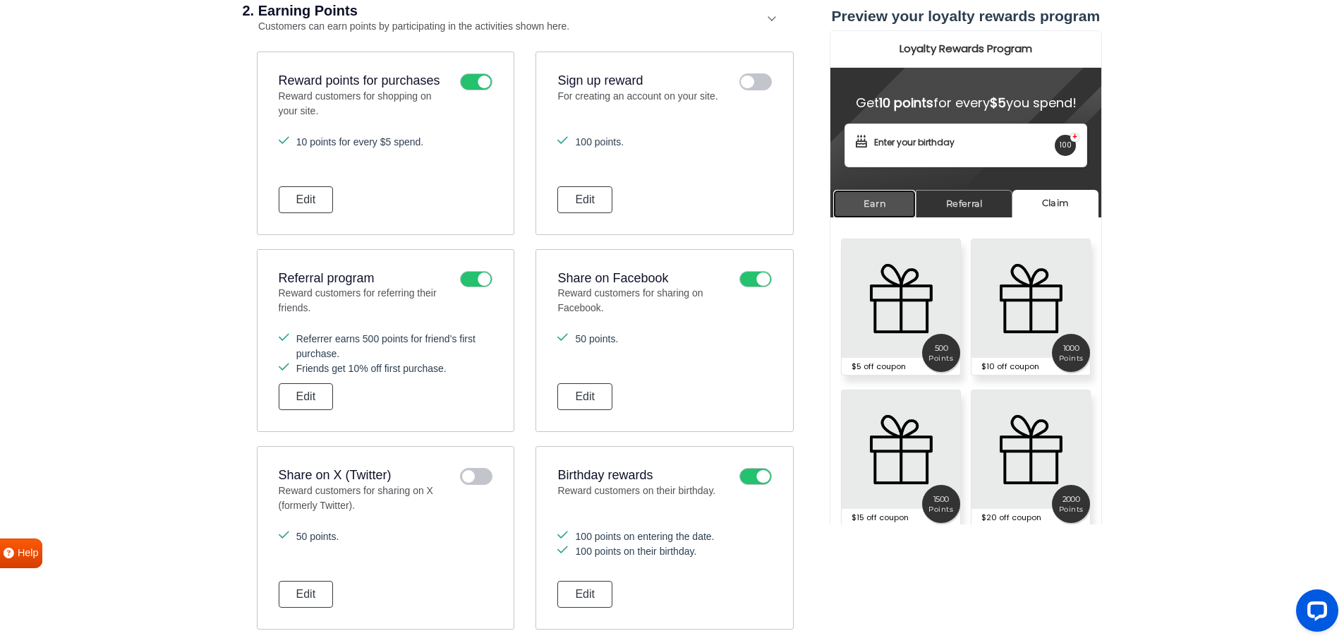
click at [872, 211] on link "Earn" at bounding box center [874, 204] width 83 height 28
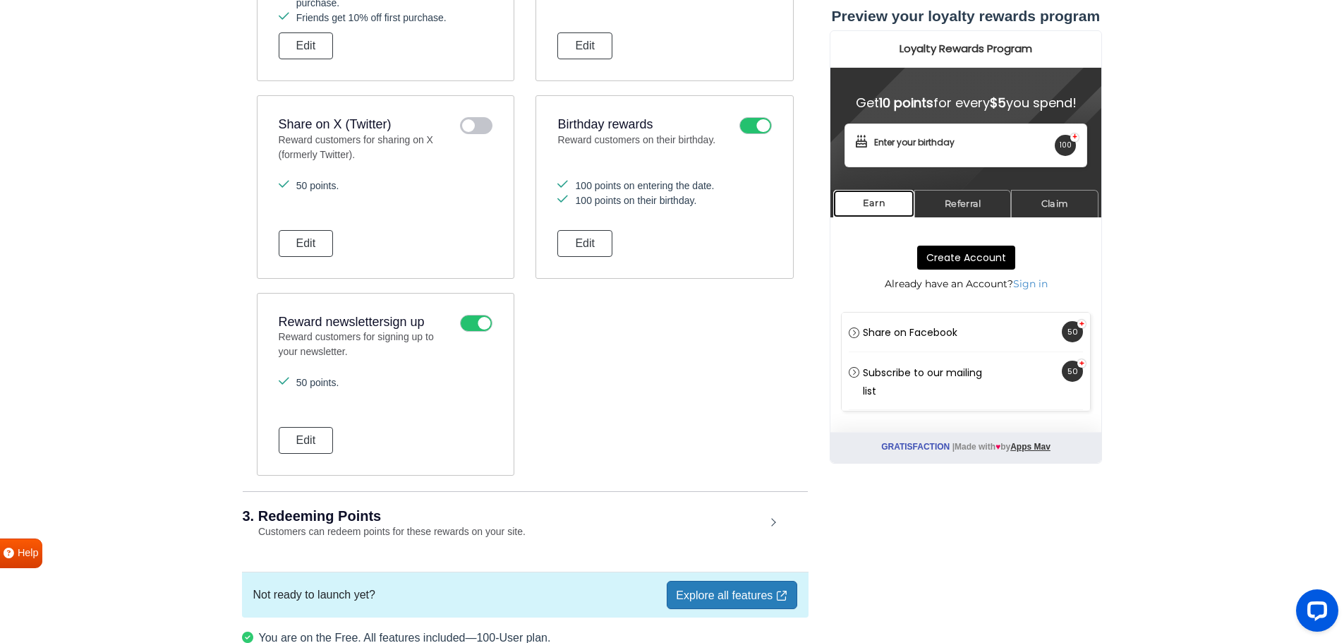
scroll to position [982, 0]
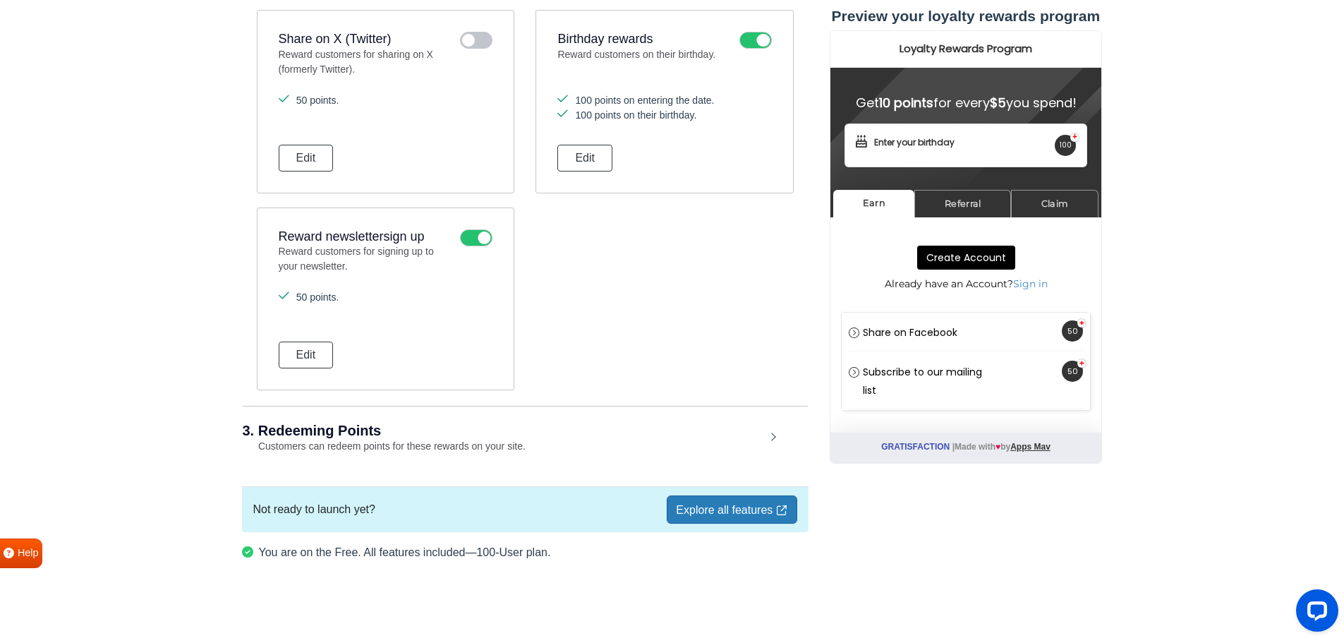
click at [665, 456] on div "3. Redeeming Points Customers can redeem points for these rewards on your site." at bounding box center [525, 439] width 565 height 66
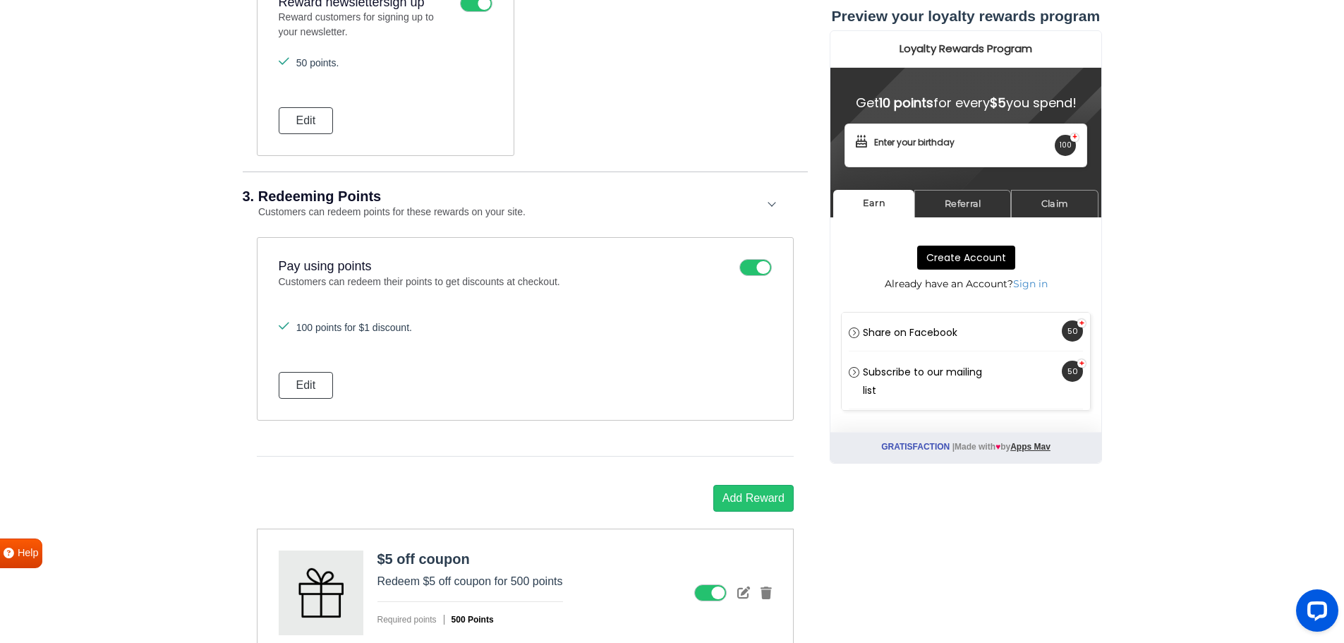
scroll to position [1217, 0]
drag, startPoint x: 294, startPoint y: 277, endPoint x: 578, endPoint y: 285, distance: 284.5
click at [578, 285] on p "Customers can redeem their points to get discounts at checkout." at bounding box center [506, 290] width 454 height 32
click at [318, 384] on button "Edit" at bounding box center [306, 384] width 55 height 27
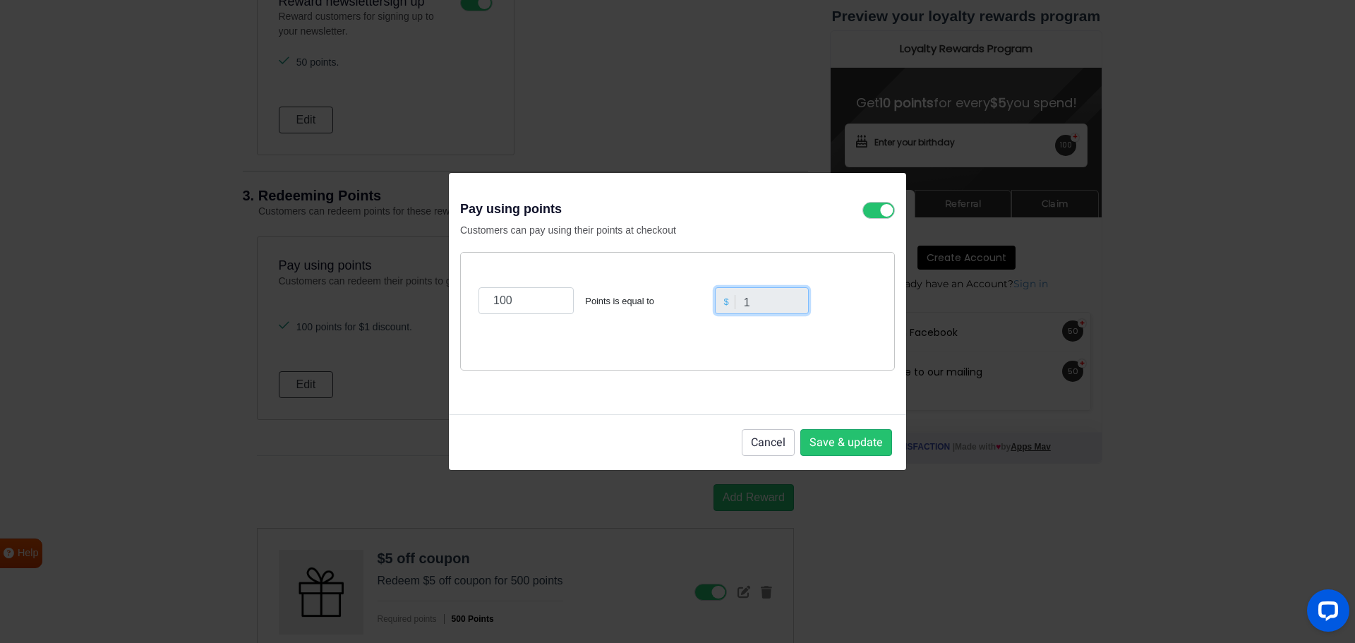
click at [740, 296] on input "1" at bounding box center [762, 300] width 95 height 27
click at [743, 296] on input "1" at bounding box center [762, 300] width 95 height 27
click at [534, 295] on input "100" at bounding box center [525, 300] width 95 height 27
click at [758, 303] on input "1" at bounding box center [762, 300] width 95 height 27
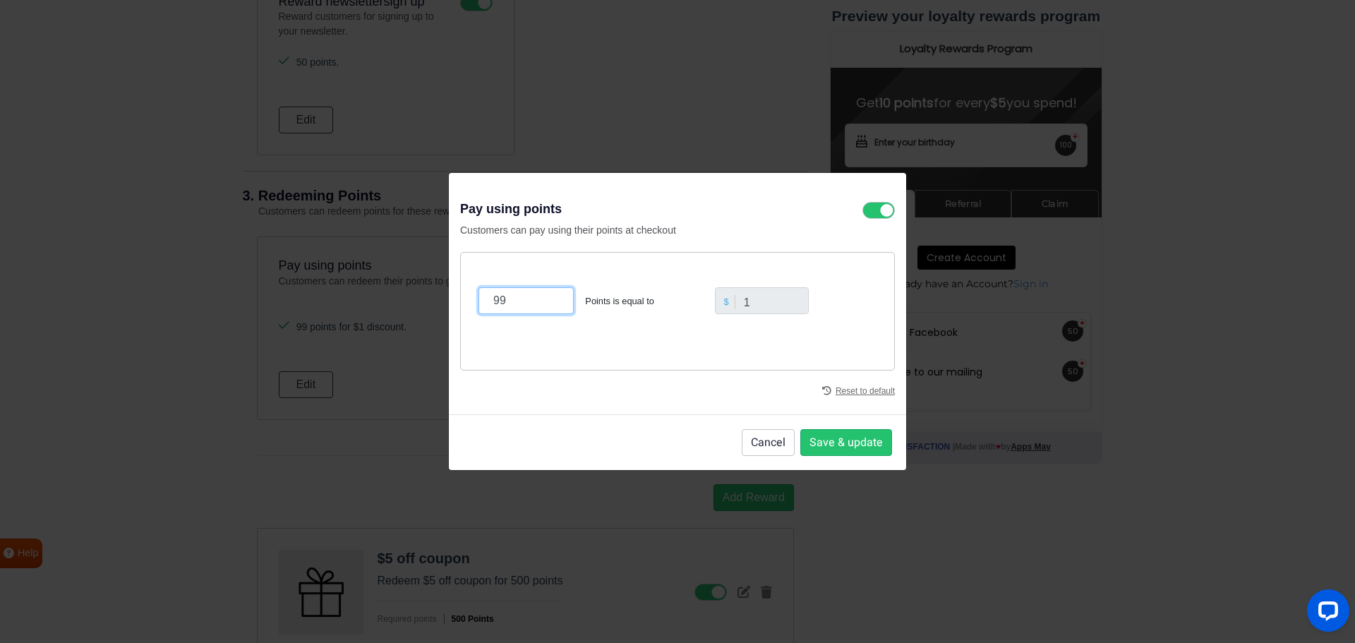
click at [552, 303] on input "99" at bounding box center [525, 300] width 95 height 27
click at [554, 297] on input "100" at bounding box center [525, 300] width 95 height 27
click at [551, 296] on input "101" at bounding box center [525, 300] width 95 height 27
click at [551, 296] on input "102" at bounding box center [525, 300] width 95 height 27
click at [554, 304] on input "101" at bounding box center [525, 300] width 95 height 27
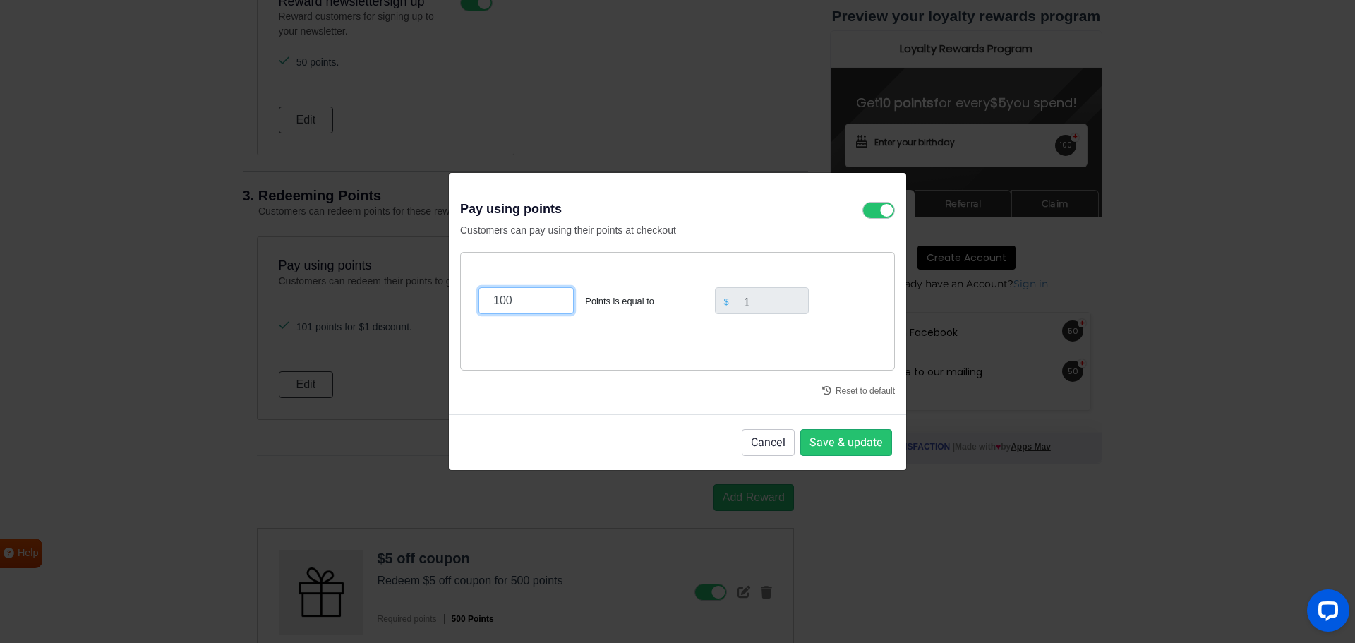
type input "100"
click at [554, 304] on input "100" at bounding box center [525, 300] width 95 height 27
click at [521, 303] on input "100" at bounding box center [525, 300] width 95 height 27
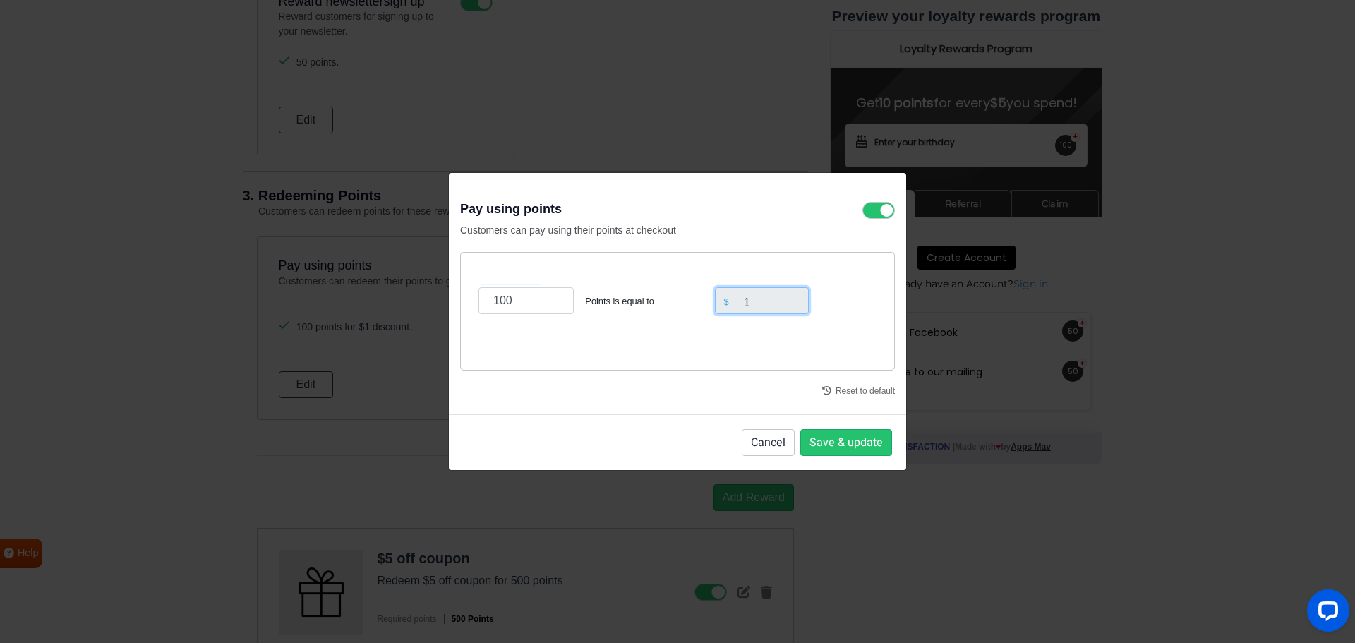
click at [744, 298] on input "1" at bounding box center [762, 300] width 95 height 27
click at [828, 440] on button "Save & update" at bounding box center [846, 442] width 92 height 27
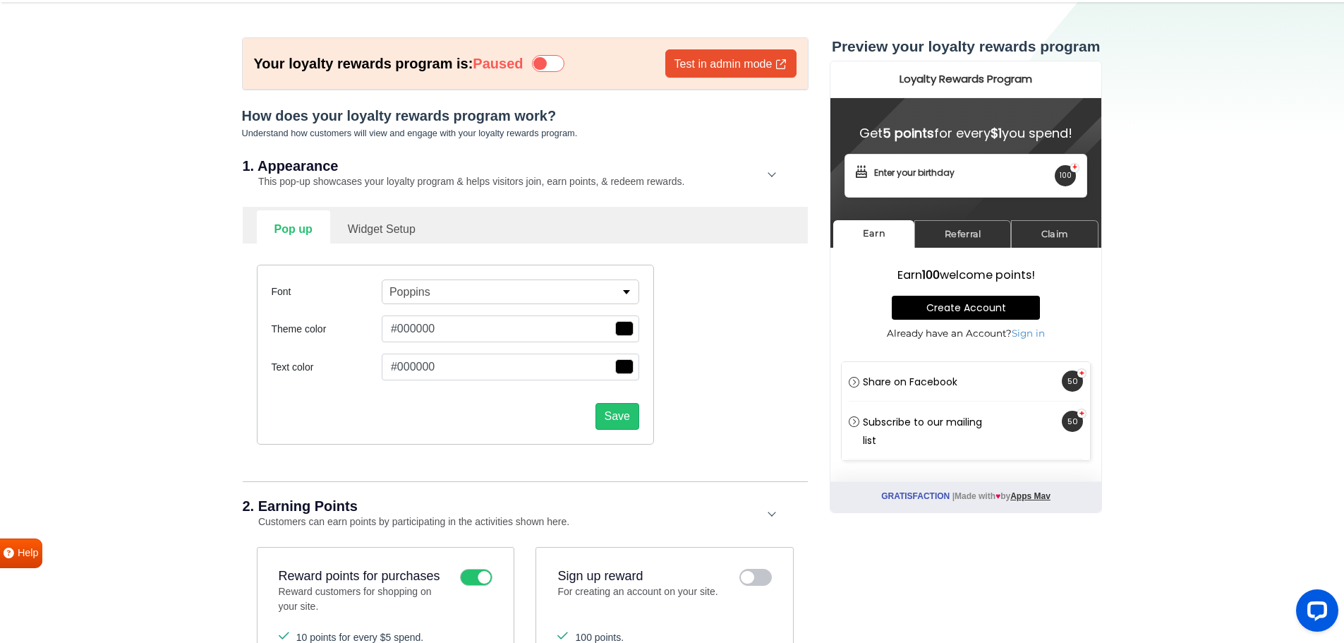
scroll to position [0, 0]
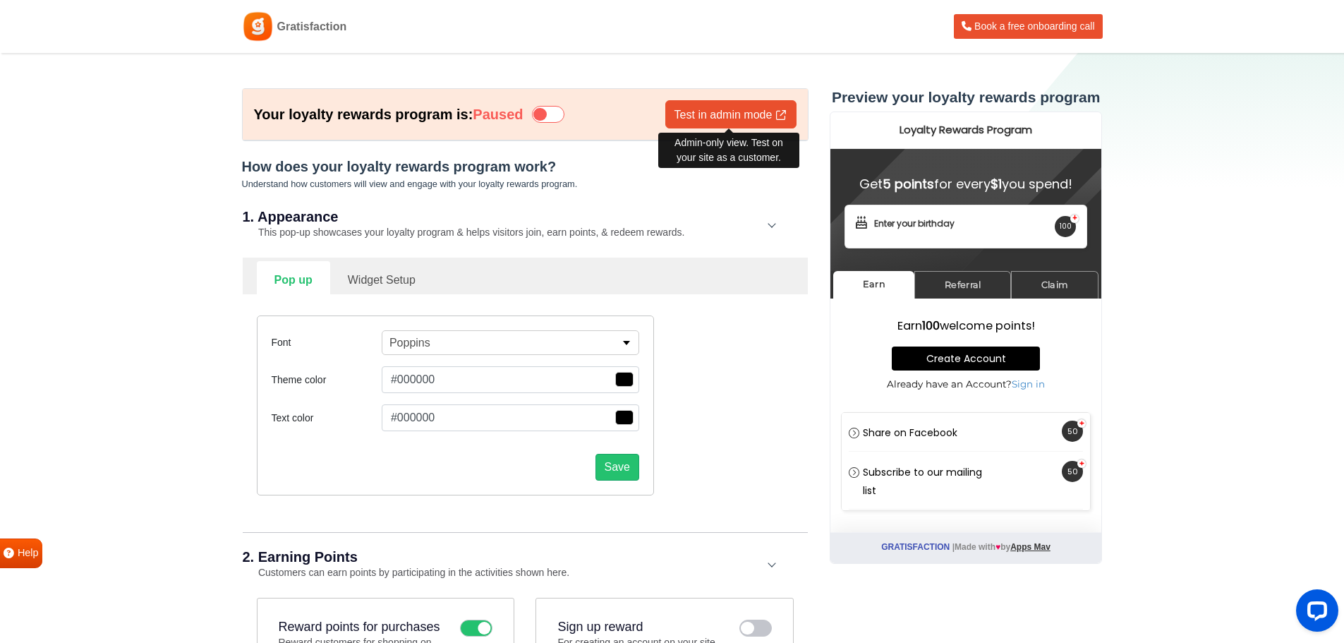
click at [703, 107] on link "Test in admin mode" at bounding box center [730, 114] width 131 height 28
click at [564, 114] on icon at bounding box center [548, 114] width 32 height 17
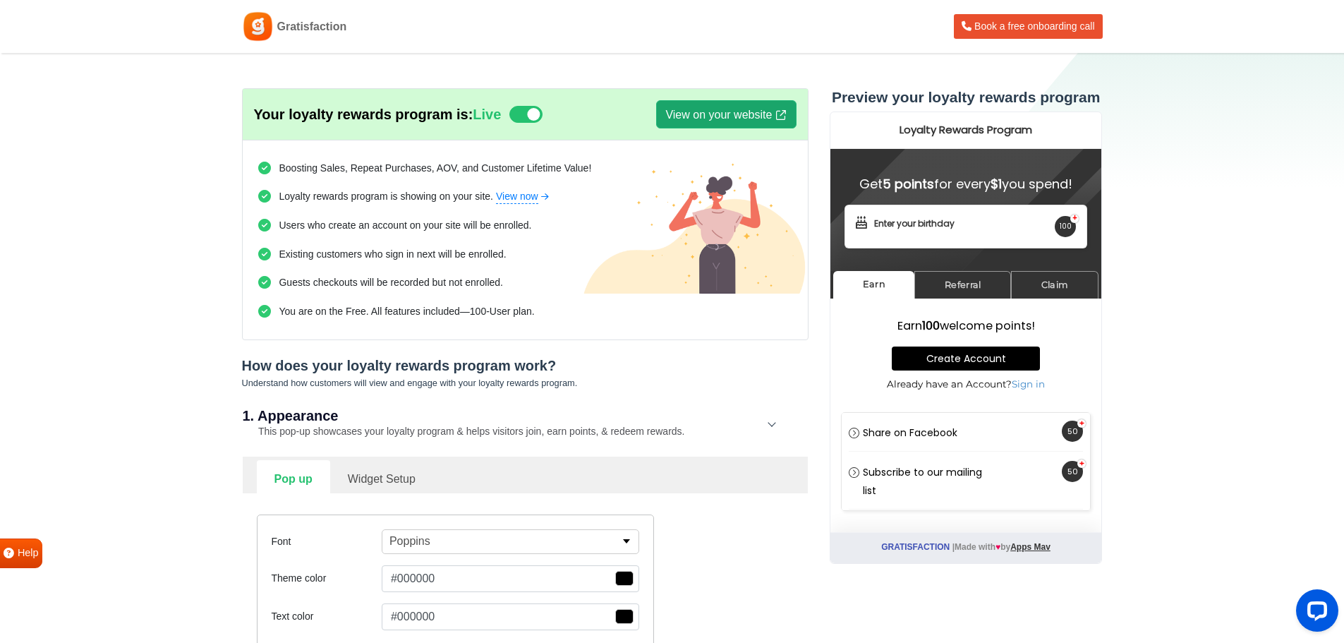
click at [702, 107] on link "View on your website" at bounding box center [726, 114] width 140 height 28
